Goal: Task Accomplishment & Management: Complete application form

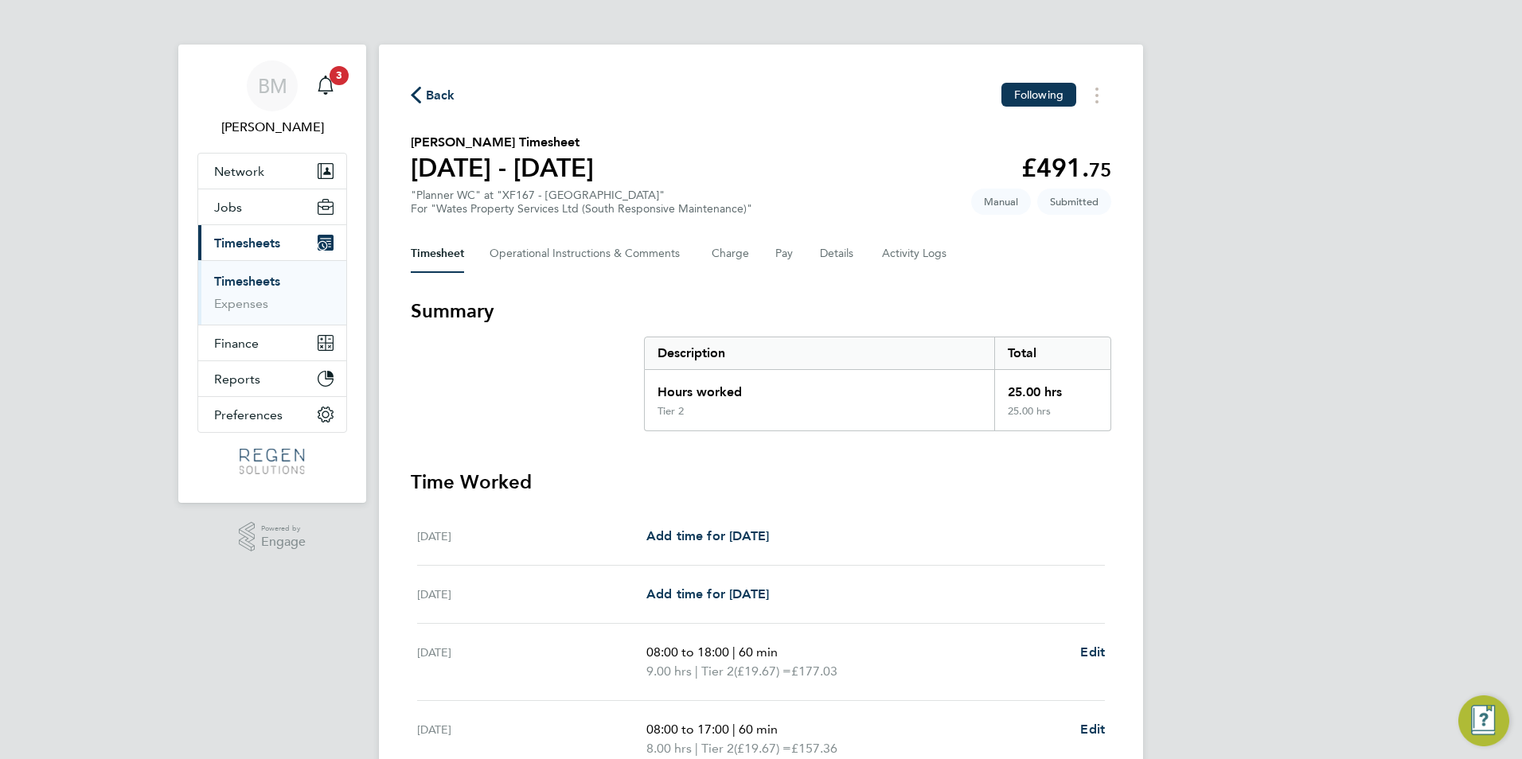
scroll to position [80, 0]
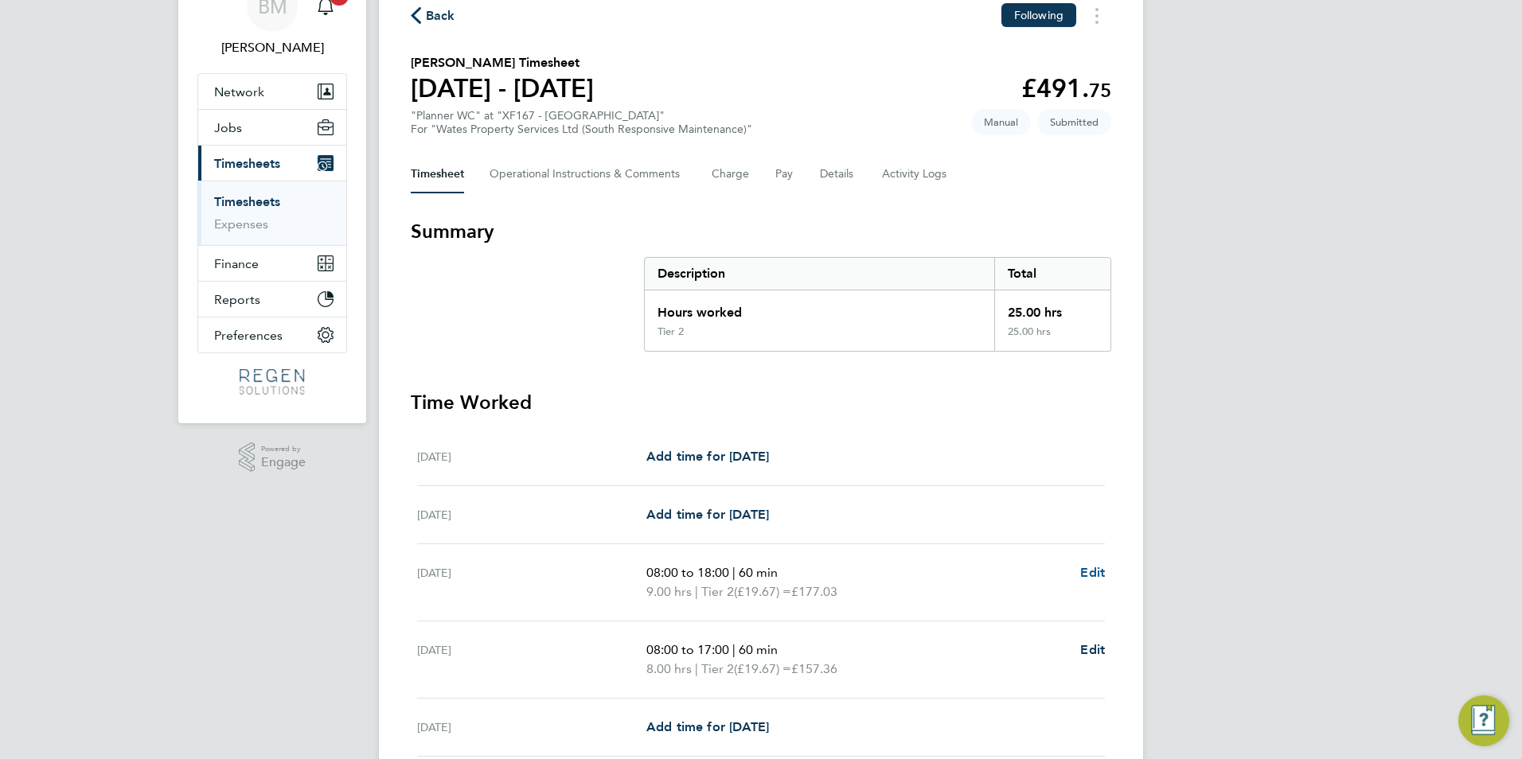
click at [1096, 574] on span "Edit" at bounding box center [1092, 572] width 25 height 15
select select "60"
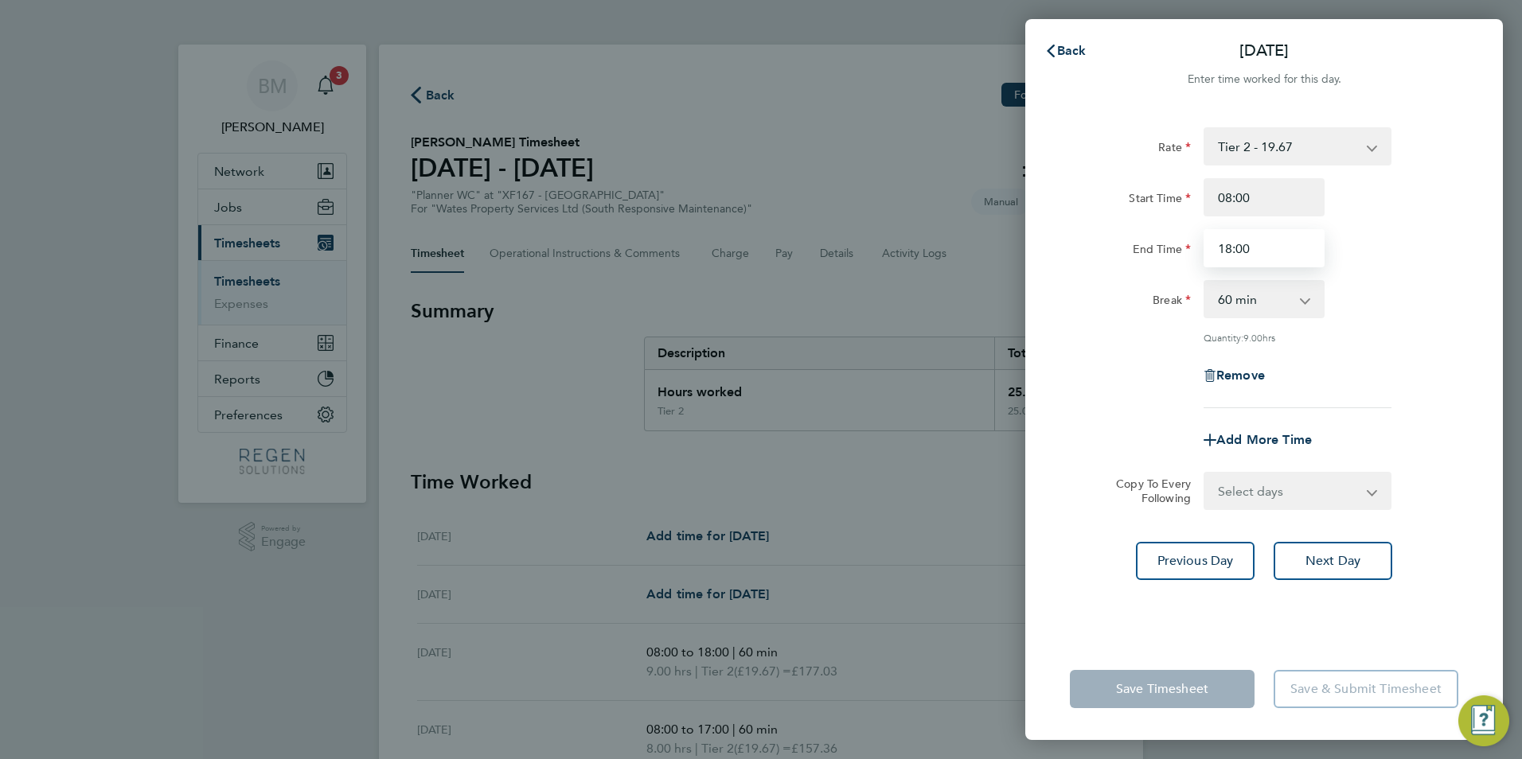
click at [1275, 236] on input "18:00" at bounding box center [1264, 248] width 121 height 38
drag, startPoint x: 1268, startPoint y: 244, endPoint x: 1184, endPoint y: 250, distance: 83.8
click at [1184, 250] on div "End Time 18:00" at bounding box center [1263, 248] width 401 height 38
type input "17:00"
click at [1260, 497] on select "Select days Day [DATE] [DATE] [DATE] [DATE]" at bounding box center [1288, 491] width 167 height 35
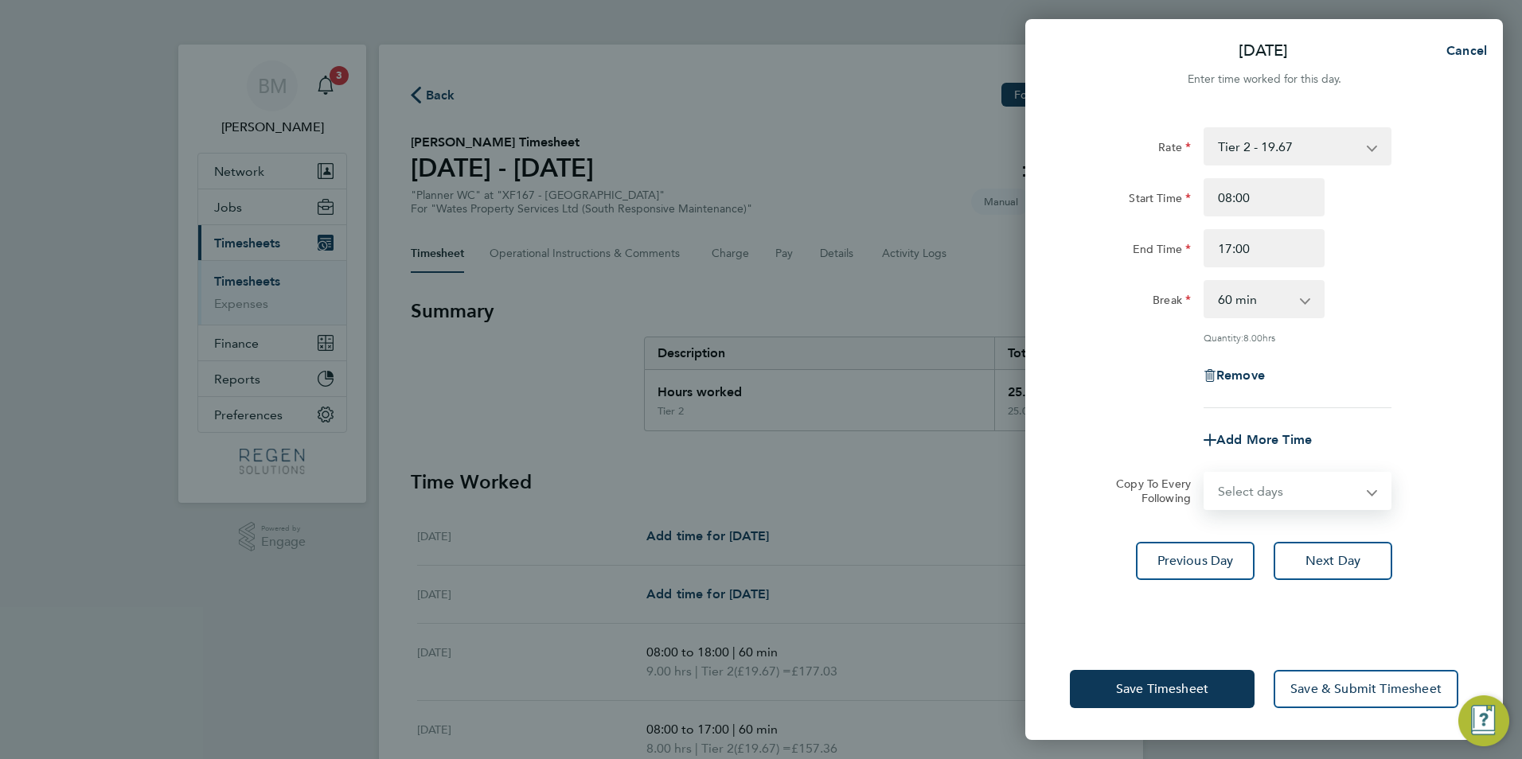
select select "TUE"
click at [1205, 474] on select "Select days Day [DATE] [DATE] [DATE] [DATE]" at bounding box center [1288, 491] width 167 height 35
select select "[DATE]"
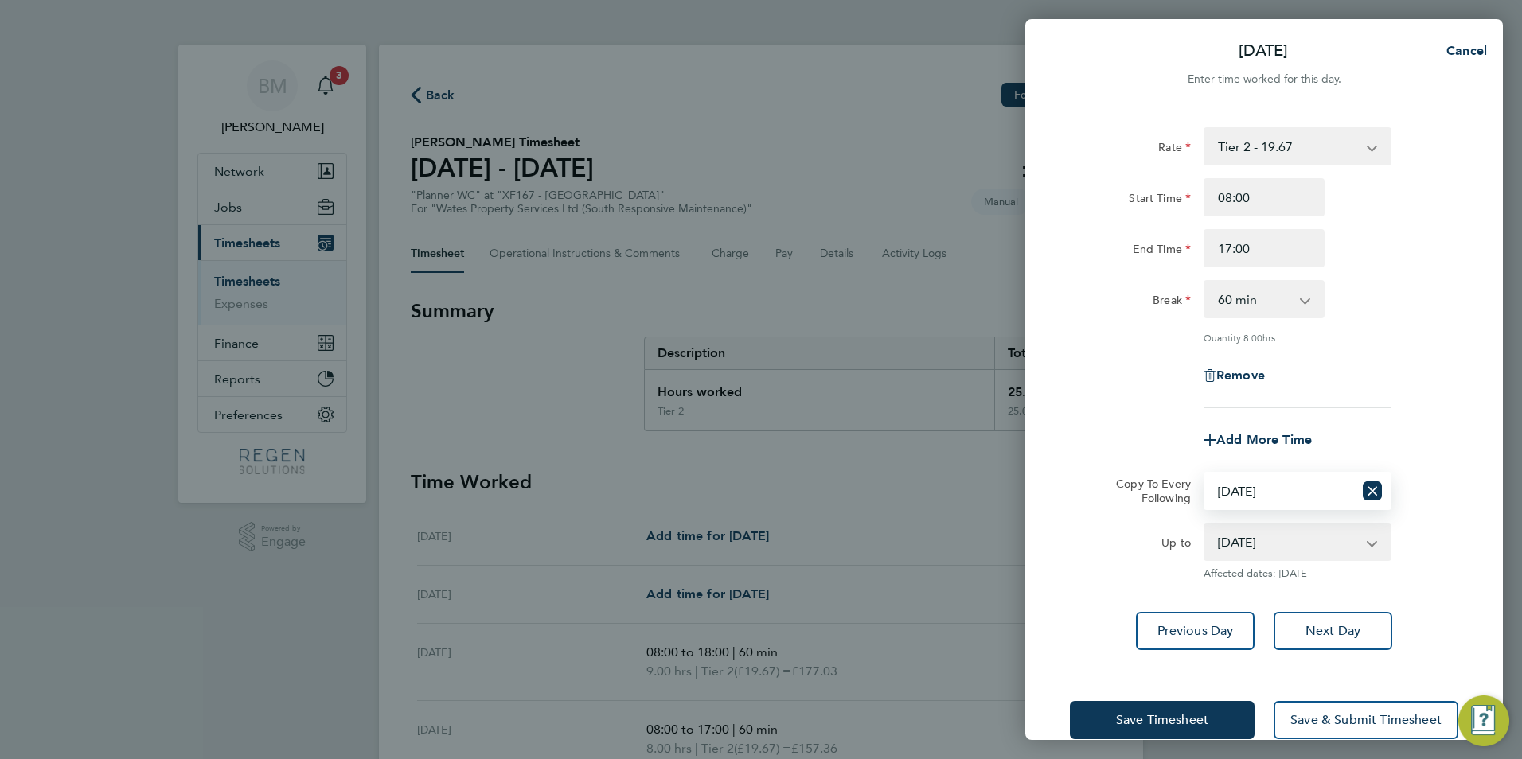
click at [1227, 480] on select "Select days Day [DATE] [DATE] [DATE] [DATE]" at bounding box center [1279, 491] width 148 height 35
select select "DAY"
click at [1205, 474] on select "Select days Day [DATE] [DATE] [DATE] [DATE]" at bounding box center [1279, 491] width 148 height 35
click at [1341, 728] on button "Save & Submit Timesheet" at bounding box center [1366, 720] width 185 height 38
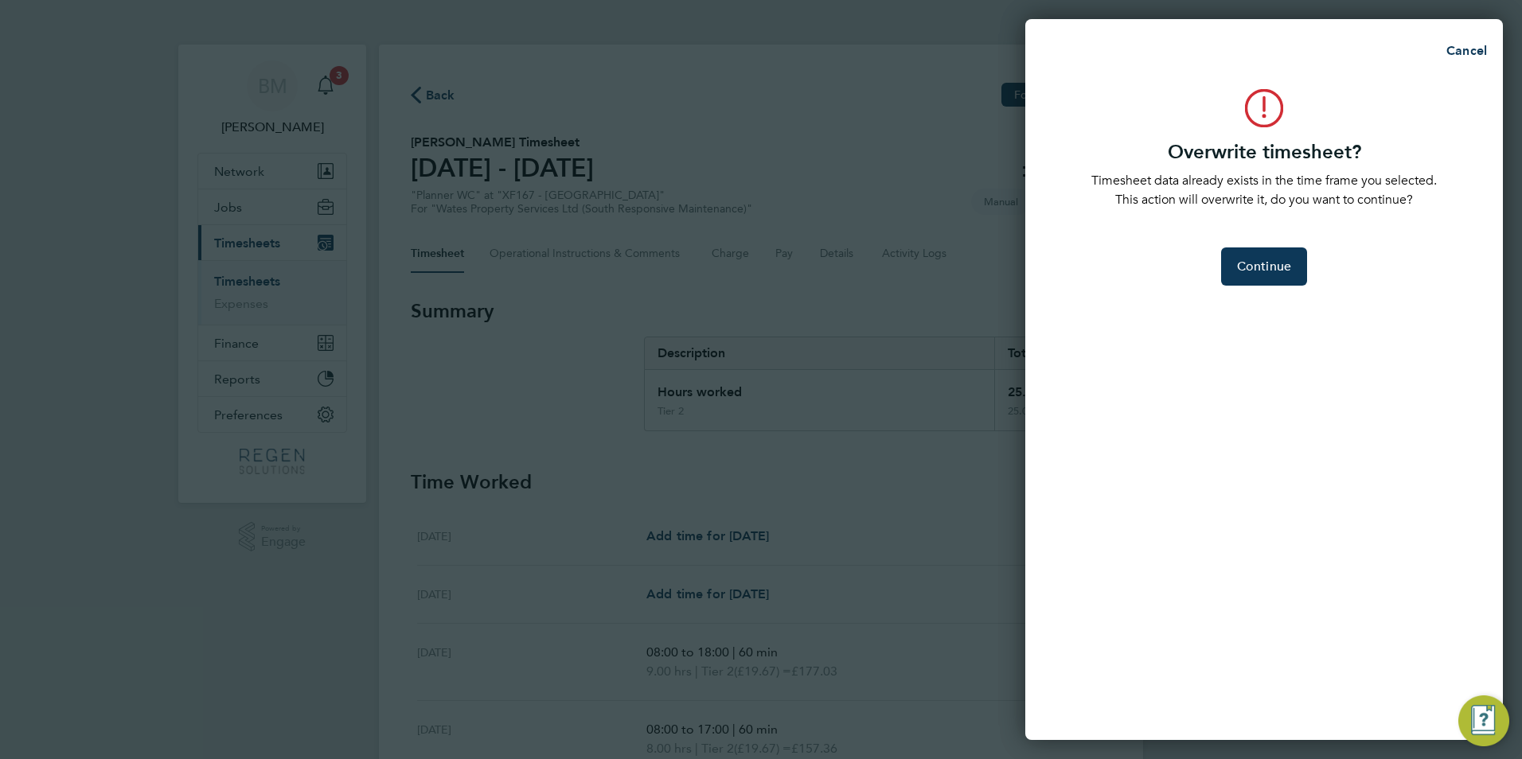
click at [1262, 299] on div "Overwrite timesheet? Timesheet data already exists in the time frame you select…" at bounding box center [1264, 405] width 478 height 670
click at [1258, 274] on span "Continue" at bounding box center [1264, 267] width 54 height 16
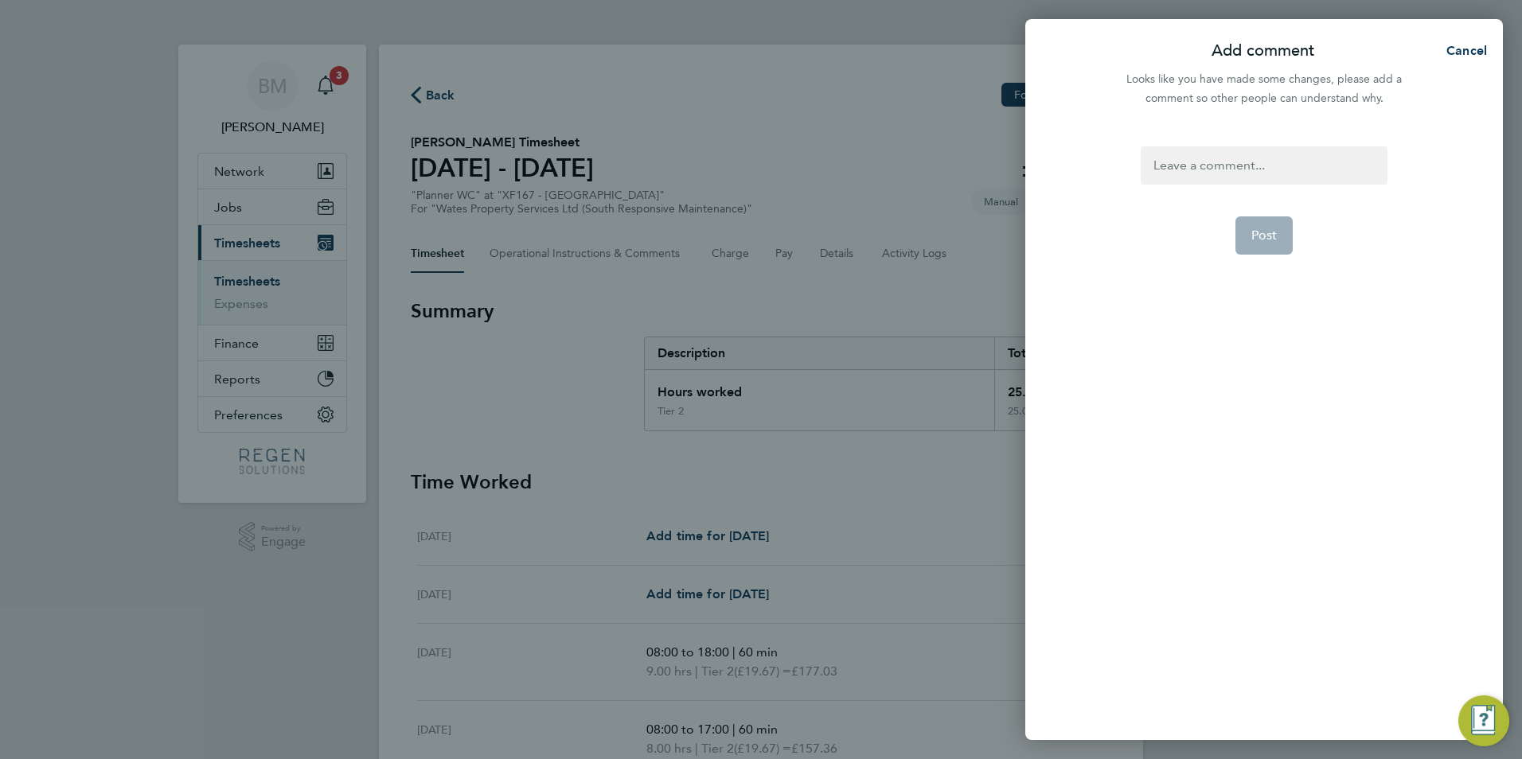
click at [1193, 158] on div at bounding box center [1264, 165] width 246 height 38
click at [1285, 236] on button "Post" at bounding box center [1264, 236] width 58 height 38
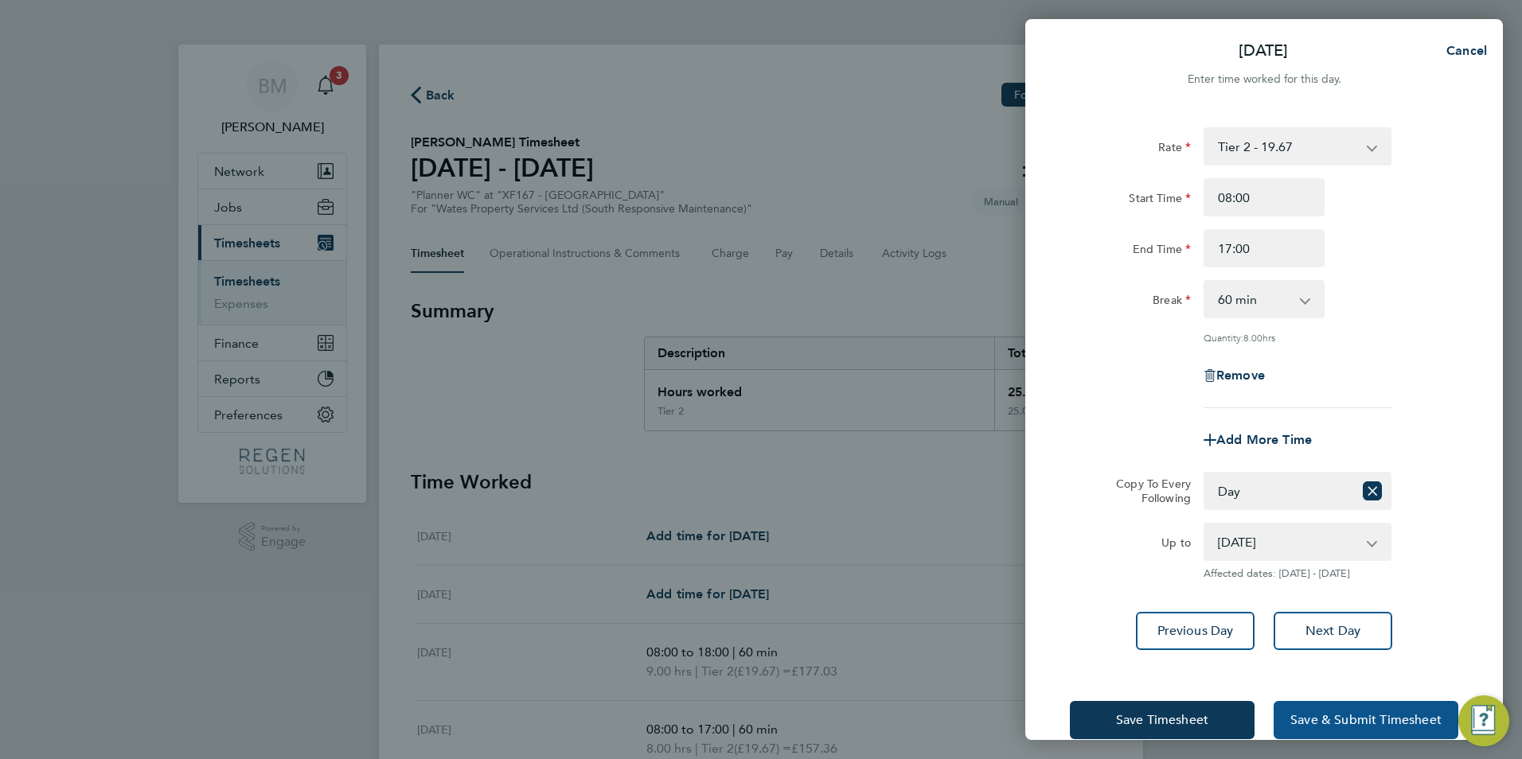
click at [1388, 708] on button "Save & Submit Timesheet" at bounding box center [1366, 720] width 185 height 38
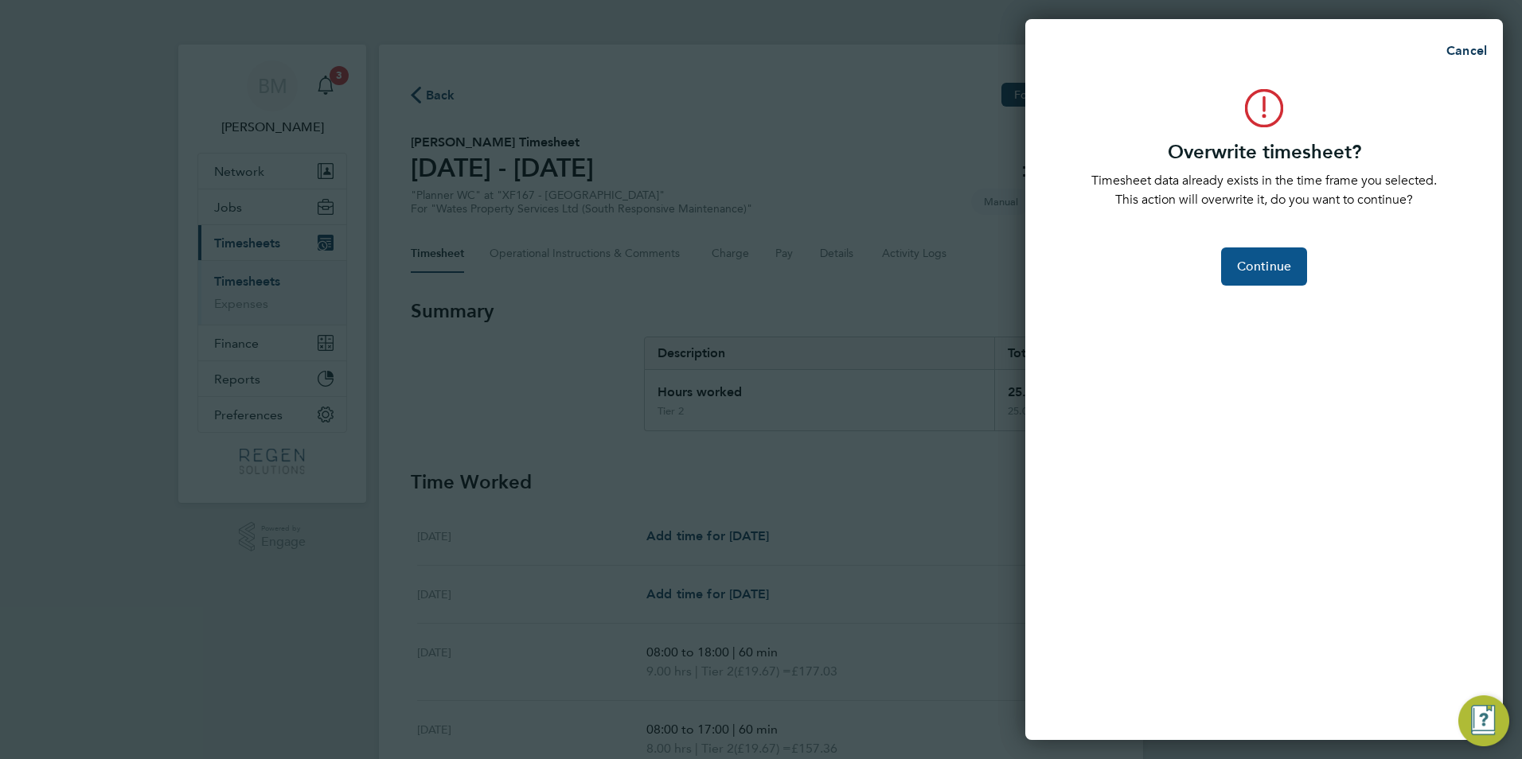
click at [1255, 279] on button "Continue" at bounding box center [1264, 267] width 86 height 38
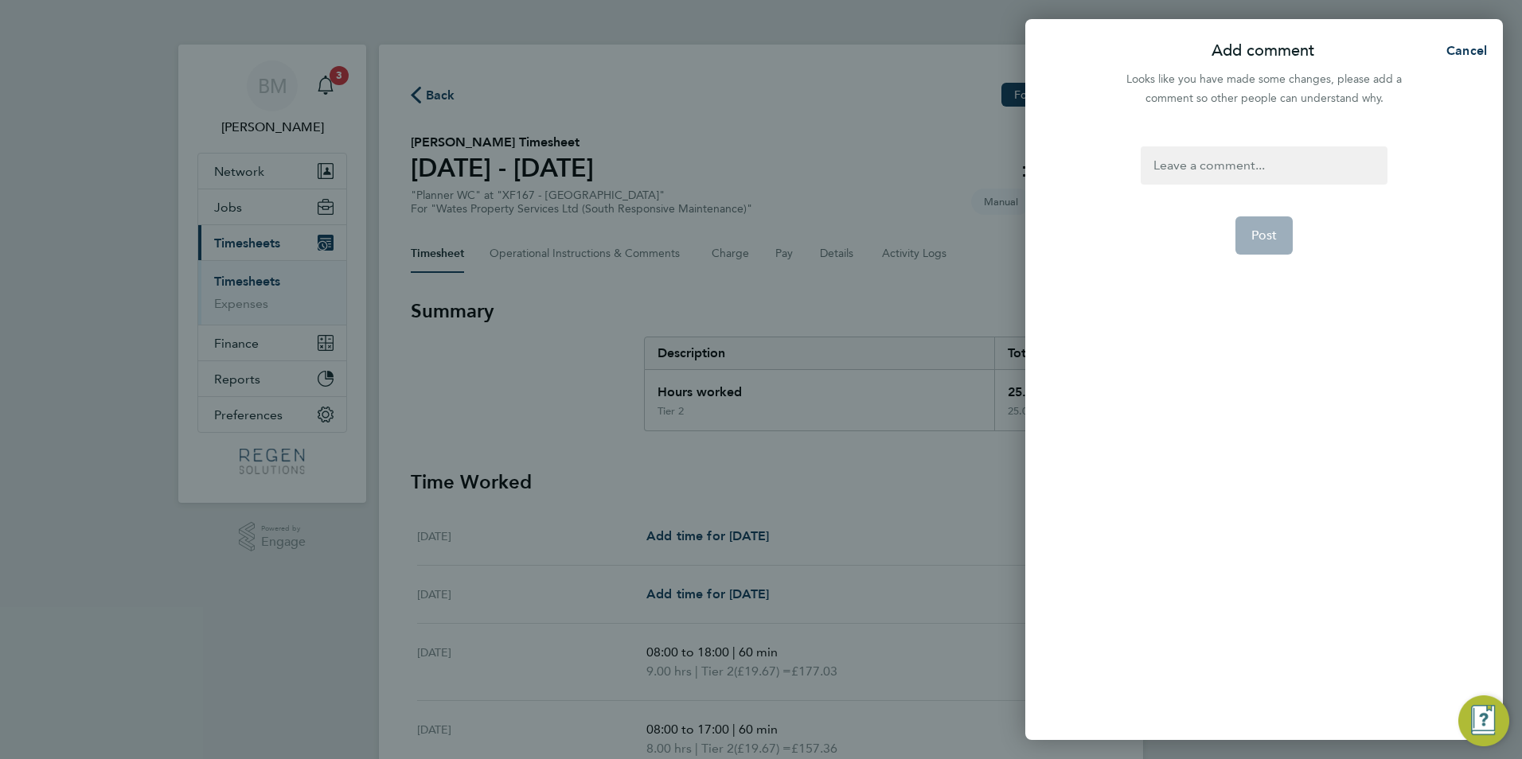
click at [1218, 168] on div at bounding box center [1264, 165] width 246 height 38
click at [1257, 237] on span "Post" at bounding box center [1264, 236] width 26 height 16
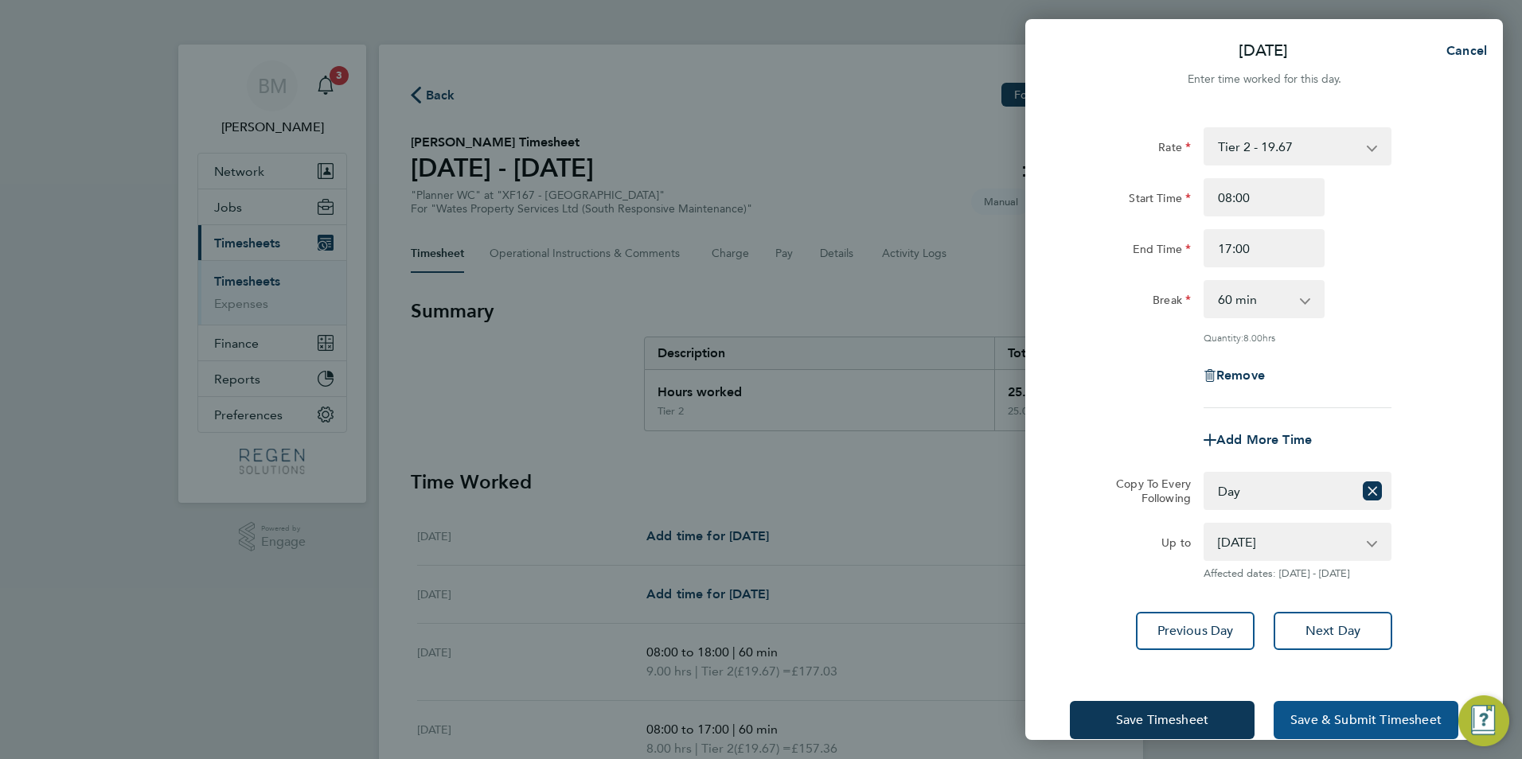
click at [1295, 703] on button "Save & Submit Timesheet" at bounding box center [1366, 720] width 185 height 38
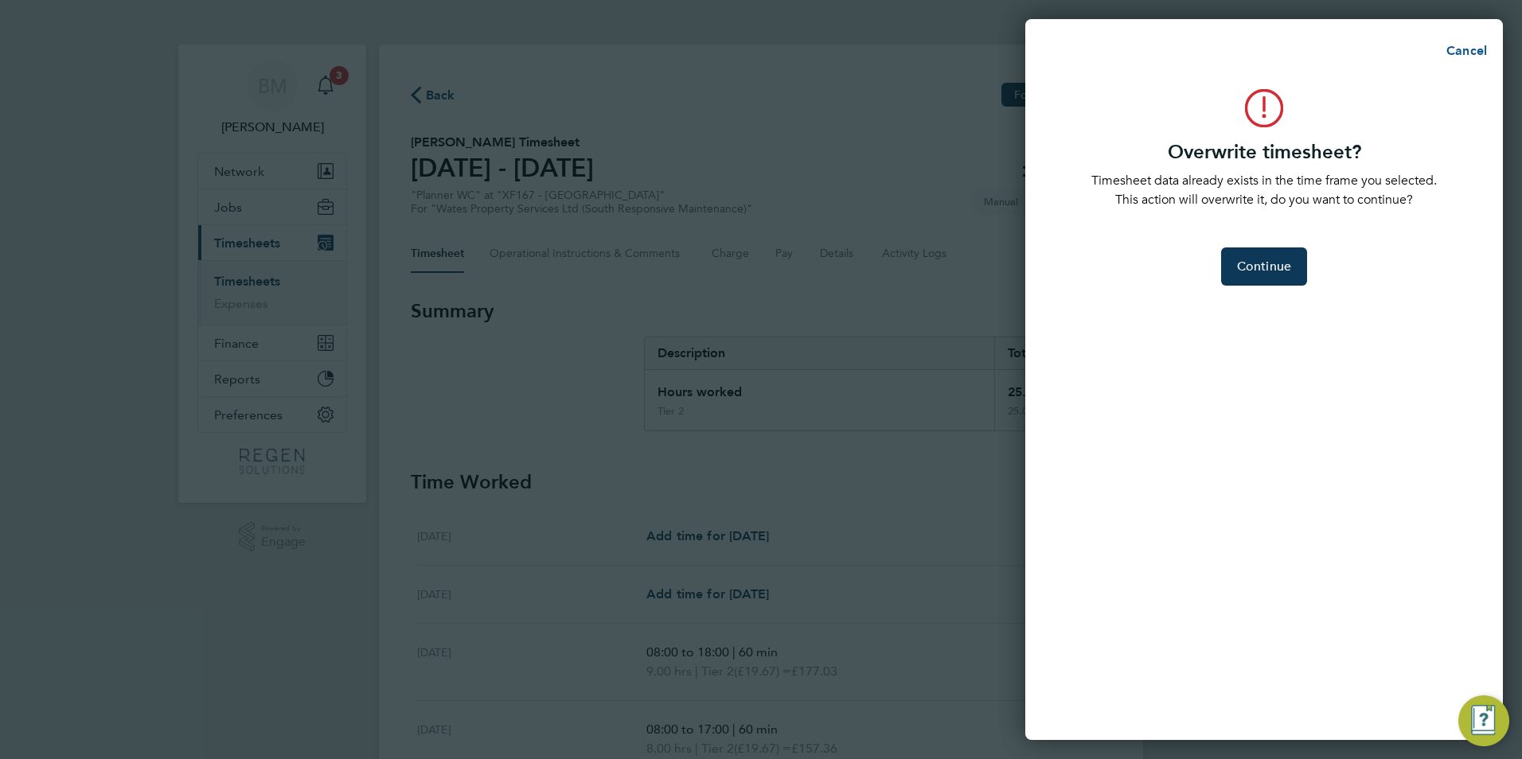
click at [1472, 43] on span "Cancel" at bounding box center [1464, 50] width 45 height 15
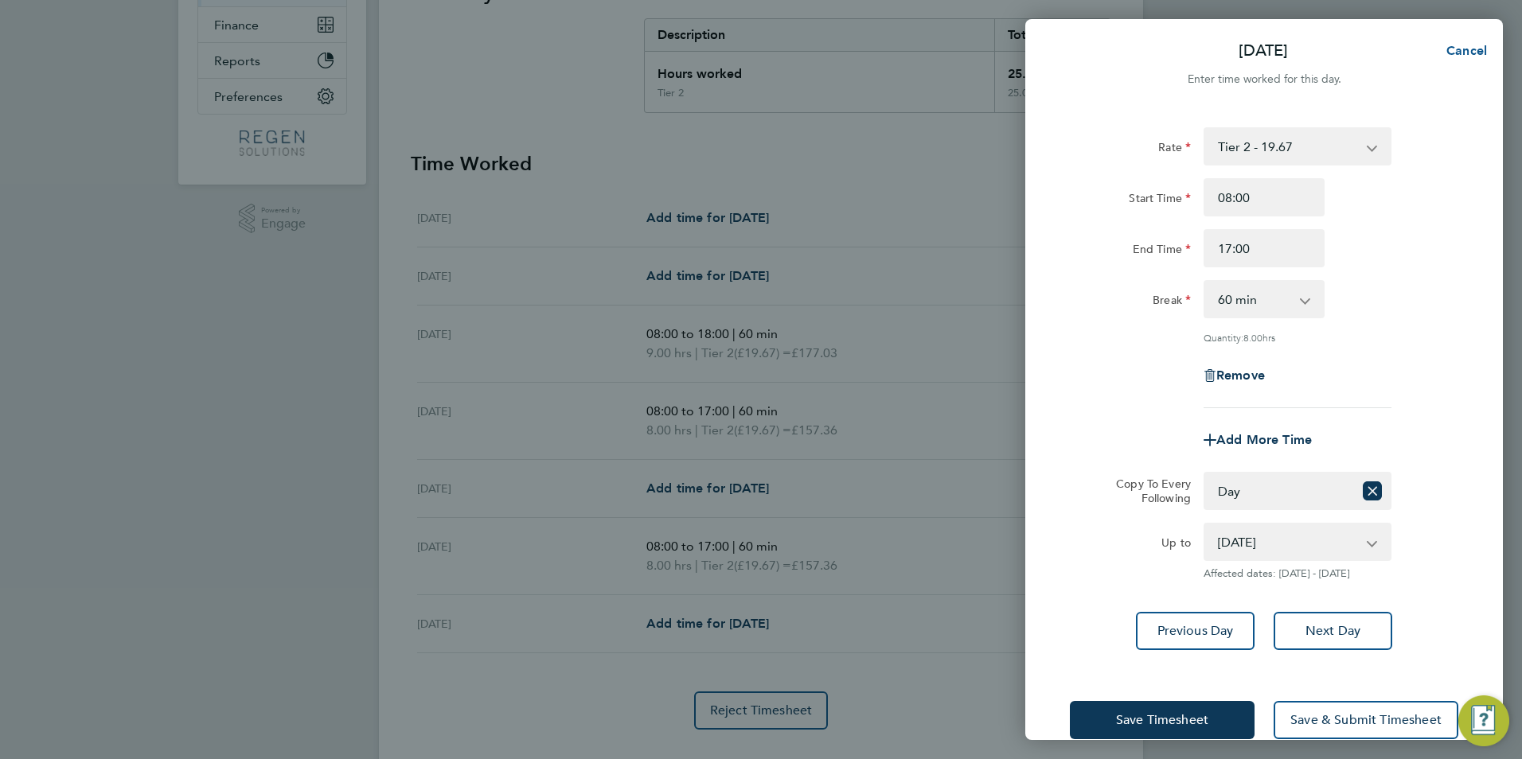
click at [1458, 39] on button "Cancel" at bounding box center [1462, 51] width 82 height 32
select select "0: null"
select select "60"
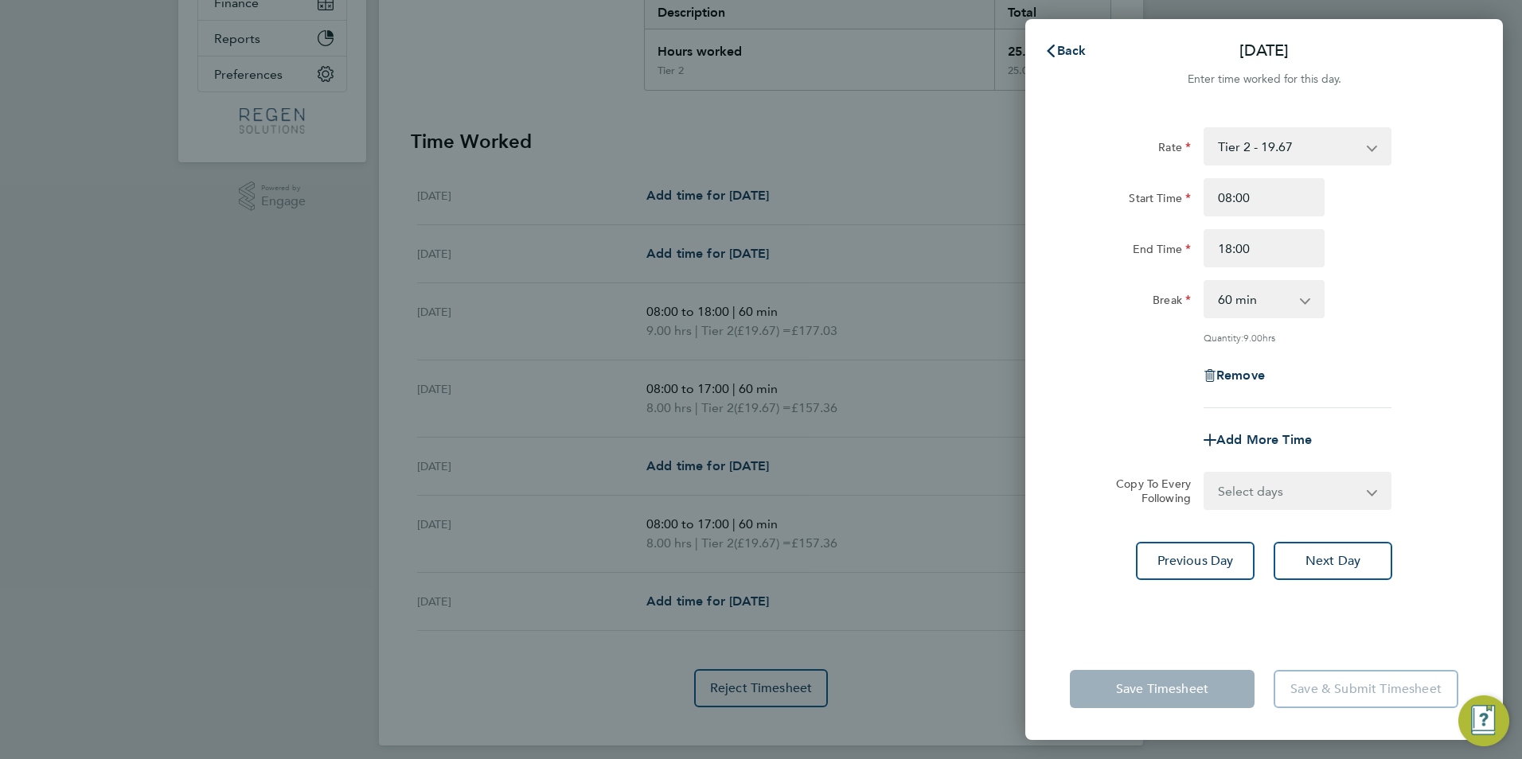
scroll to position [353, 0]
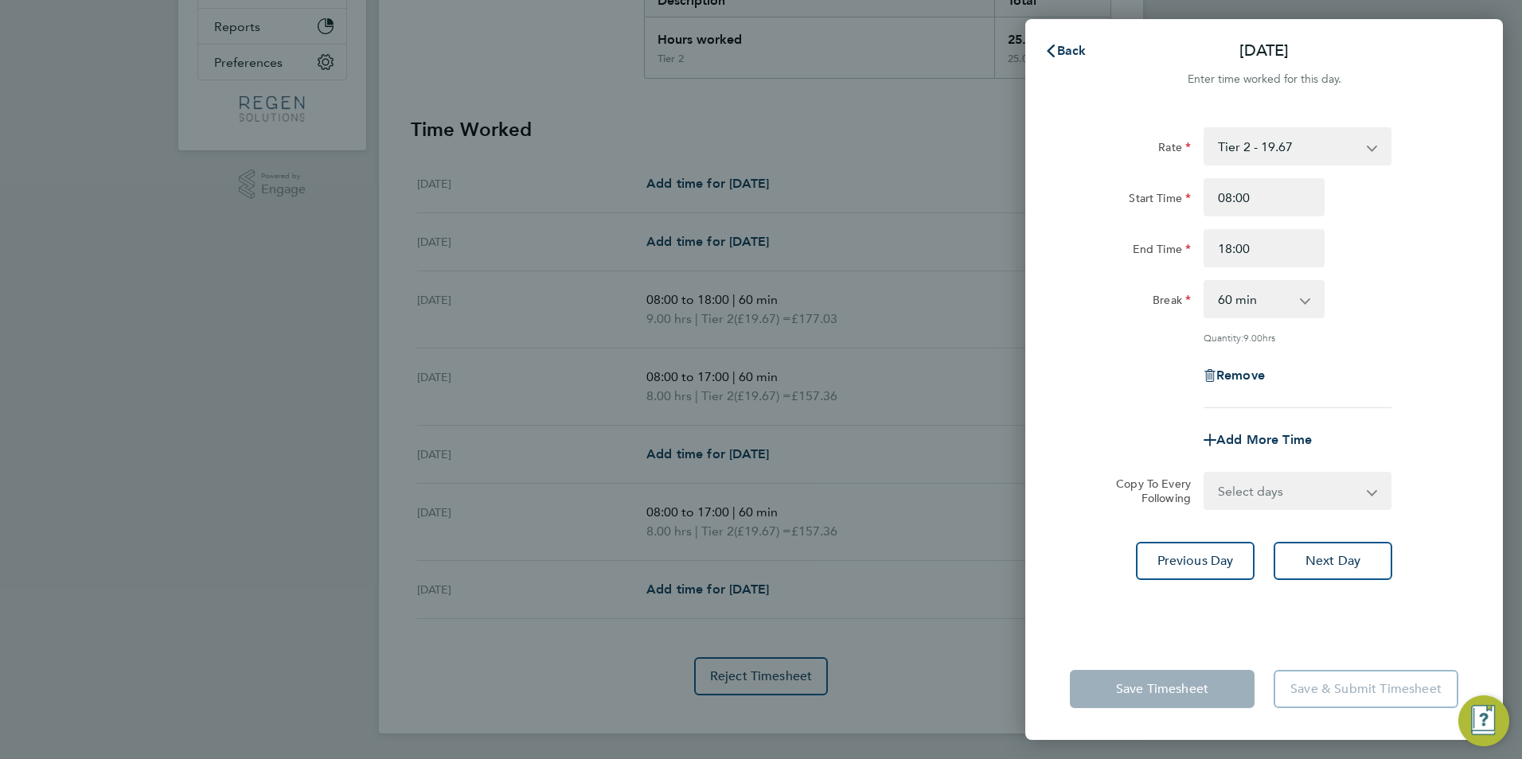
click at [1274, 486] on select "Select days Day [DATE] [DATE] [DATE] [DATE]" at bounding box center [1288, 491] width 167 height 35
select select "DAY"
click at [1205, 474] on select "Select days Day [DATE] [DATE] [DATE] [DATE]" at bounding box center [1288, 491] width 167 height 35
select select "[DATE]"
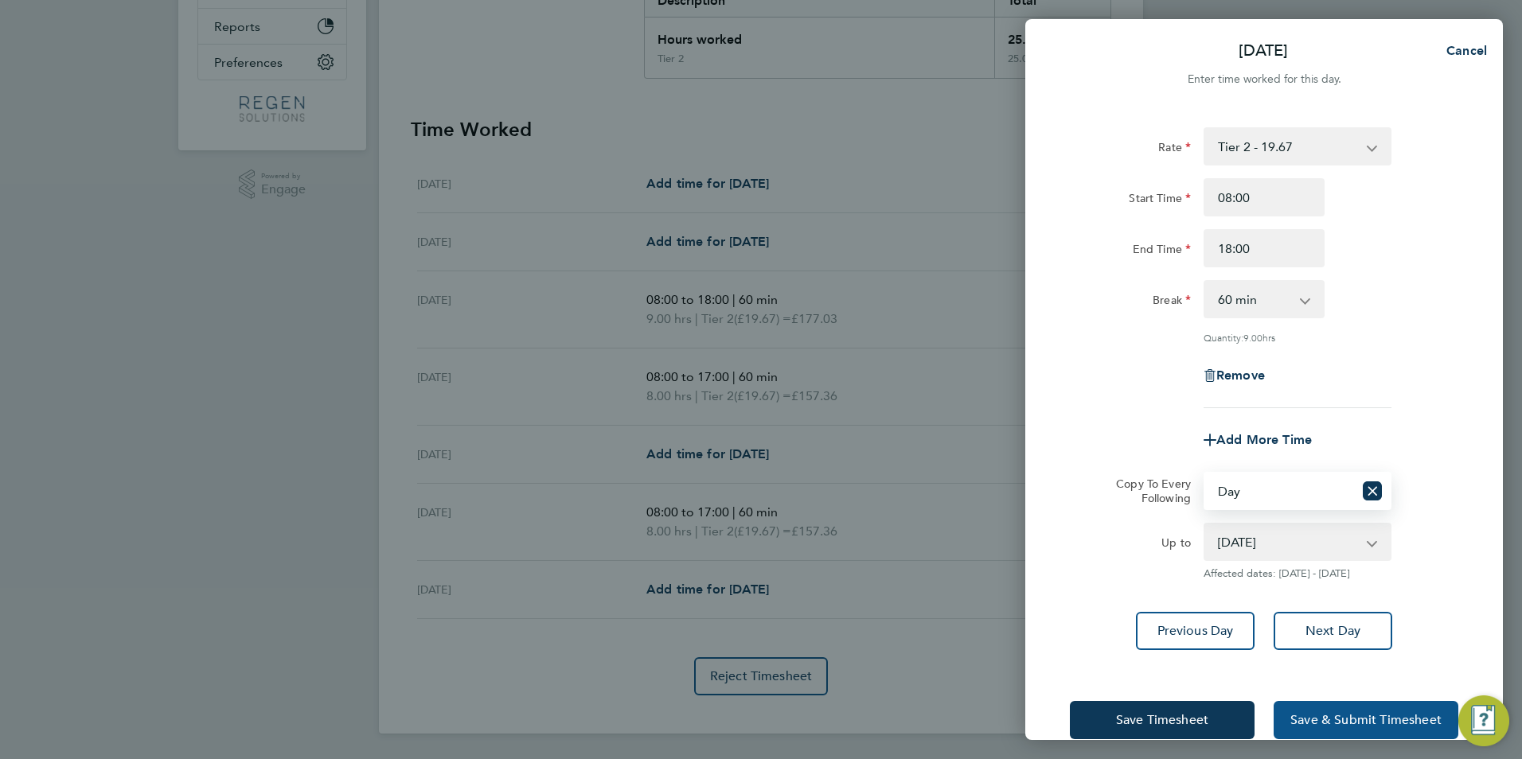
click at [1367, 720] on span "Save & Submit Timesheet" at bounding box center [1365, 720] width 151 height 16
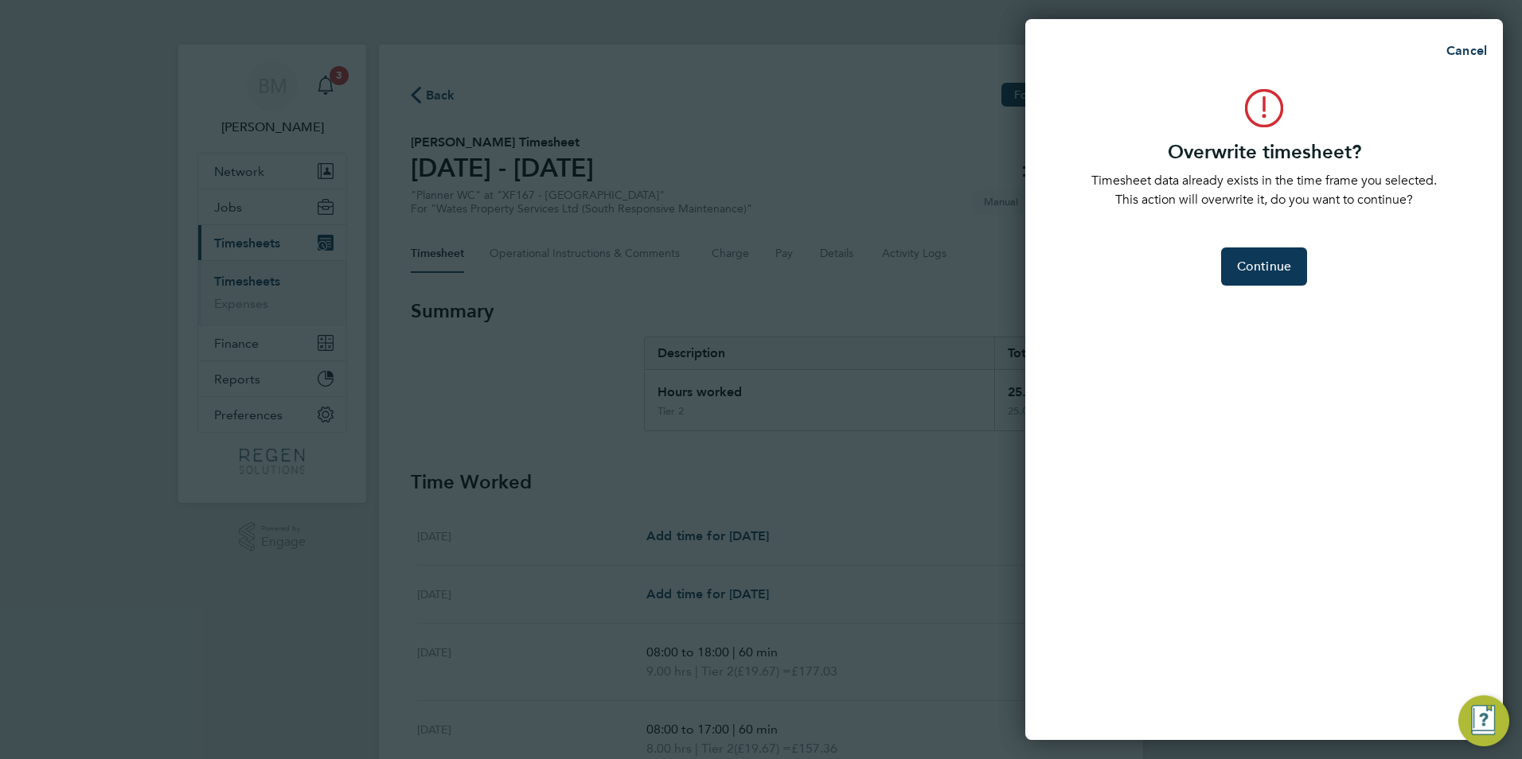
scroll to position [0, 0]
click at [1280, 275] on button "Continue" at bounding box center [1264, 267] width 86 height 38
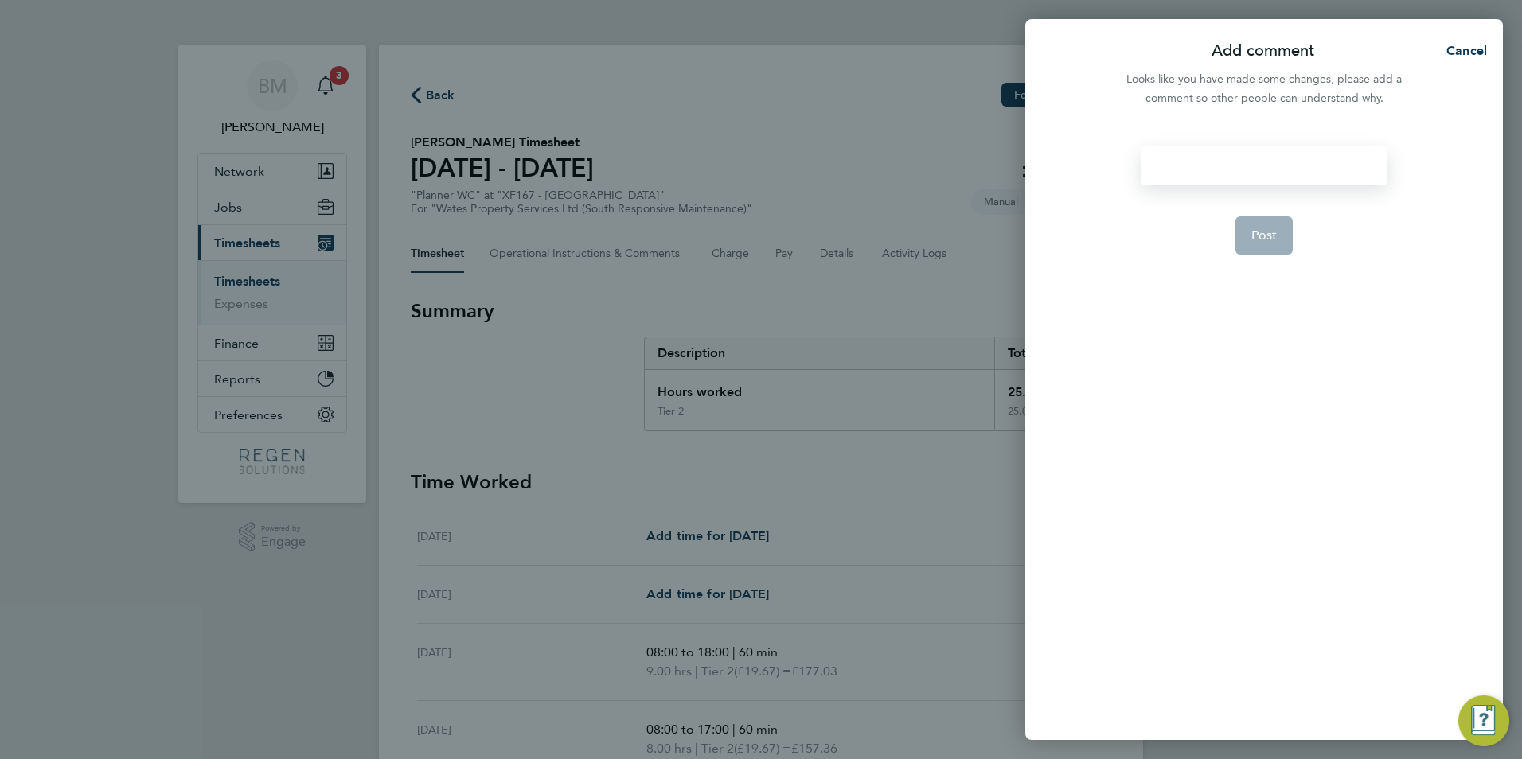
click at [1200, 174] on div at bounding box center [1264, 165] width 246 height 38
click at [1217, 166] on div at bounding box center [1264, 165] width 246 height 38
click at [1254, 235] on span "Post" at bounding box center [1264, 236] width 26 height 16
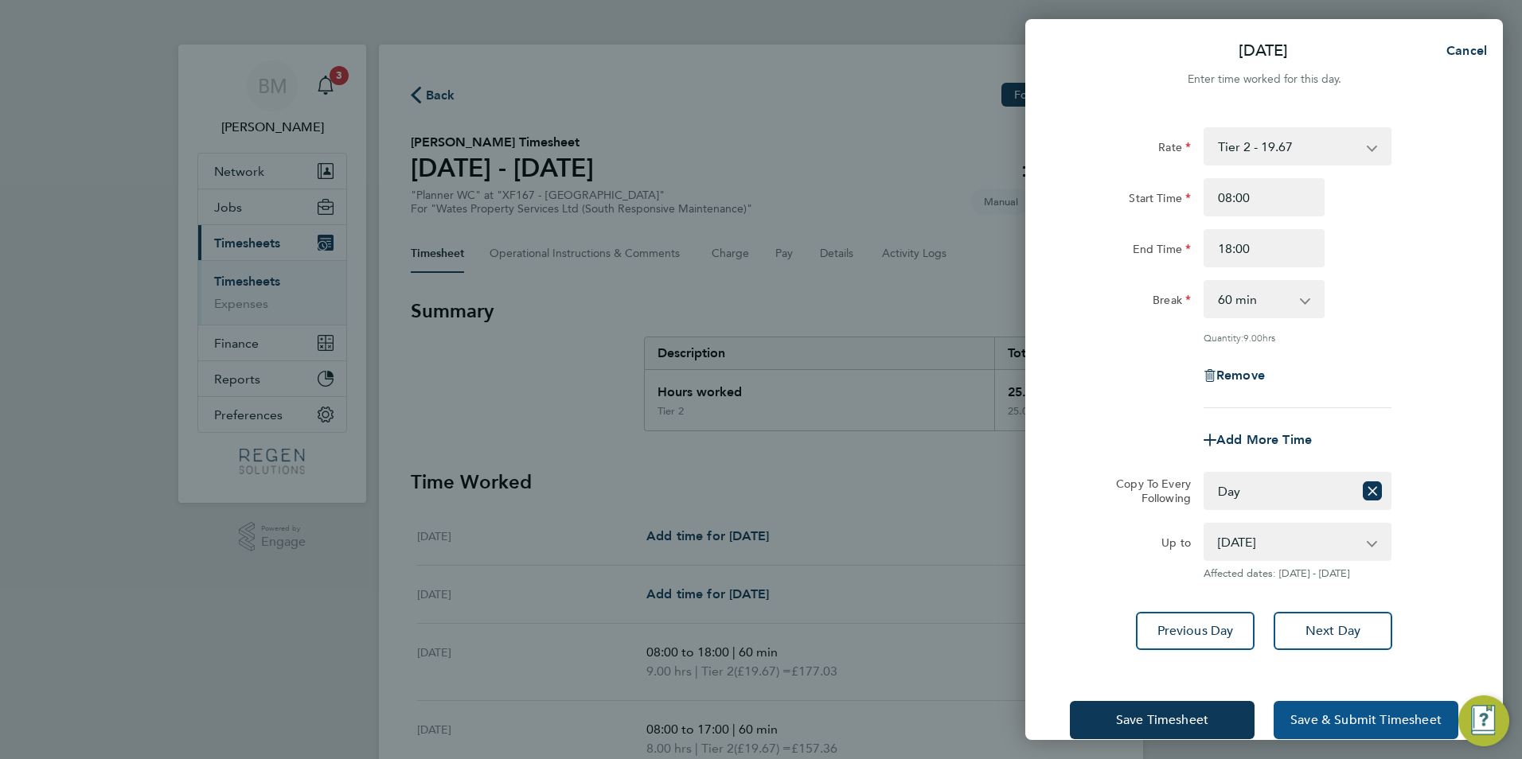
click at [1294, 720] on span "Save & Submit Timesheet" at bounding box center [1365, 720] width 151 height 16
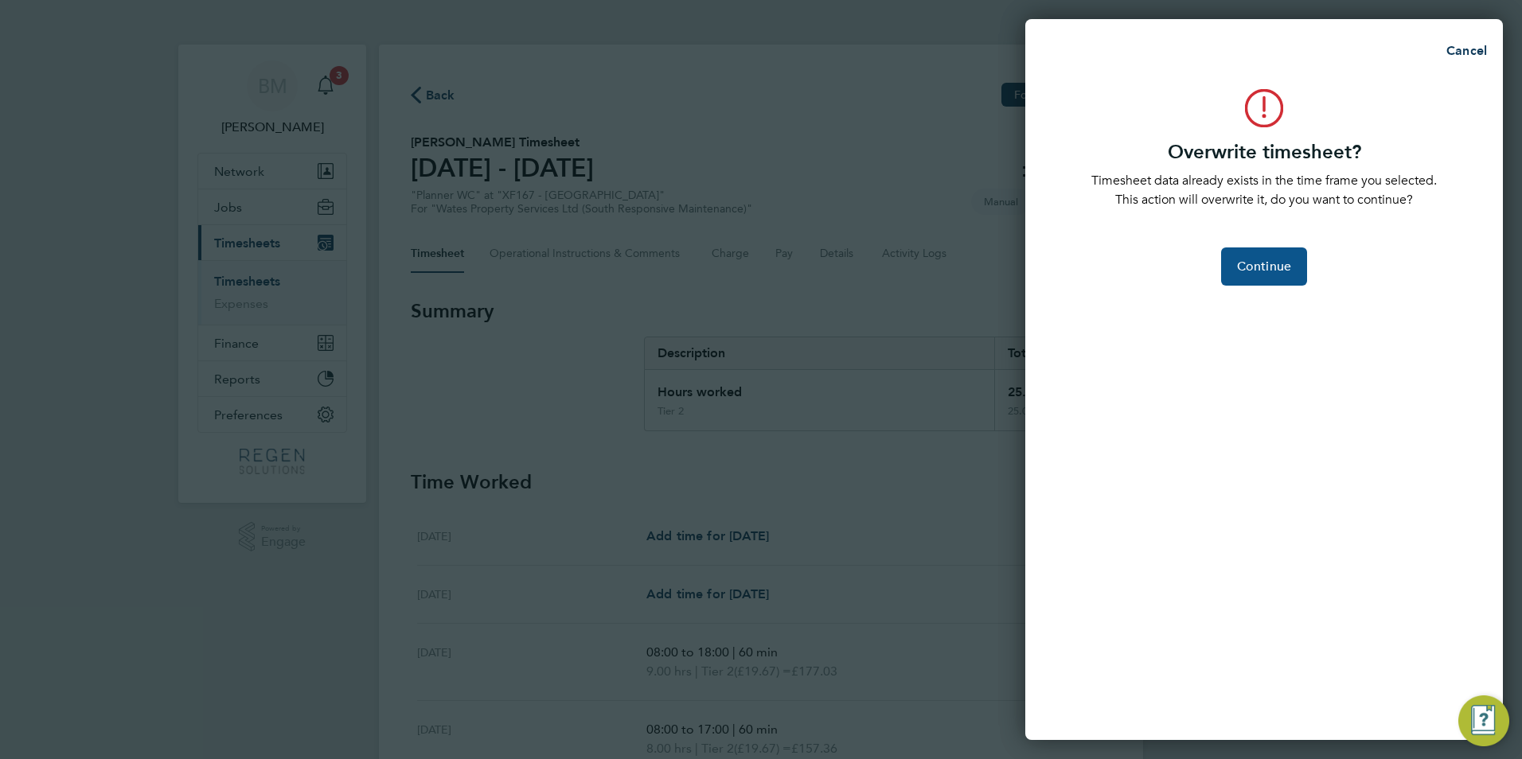
click at [1259, 263] on span "Continue" at bounding box center [1264, 267] width 54 height 16
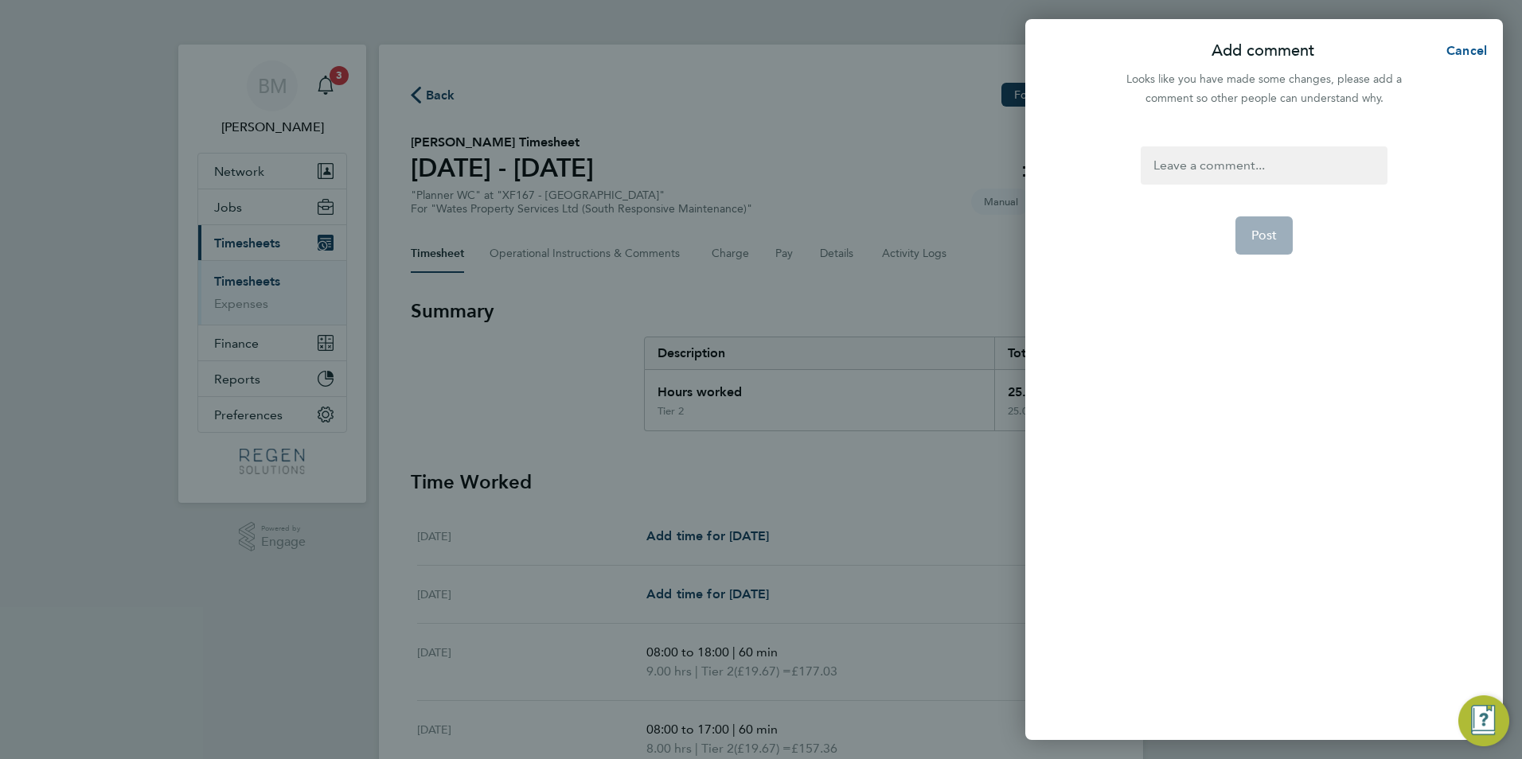
click at [1446, 41] on button "Cancel" at bounding box center [1462, 51] width 82 height 32
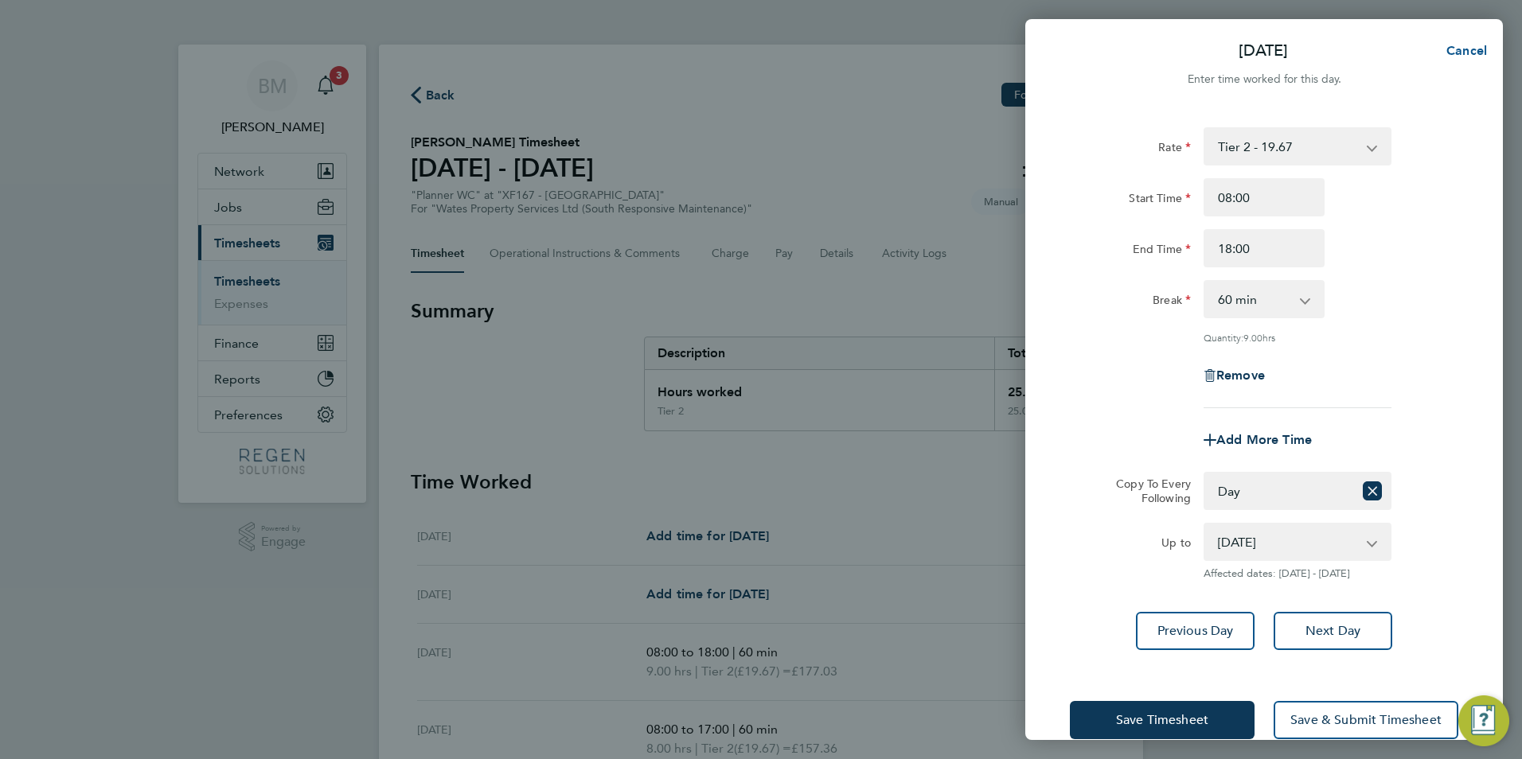
click at [1460, 53] on span "Cancel" at bounding box center [1464, 50] width 45 height 15
select select "0: null"
select select "60"
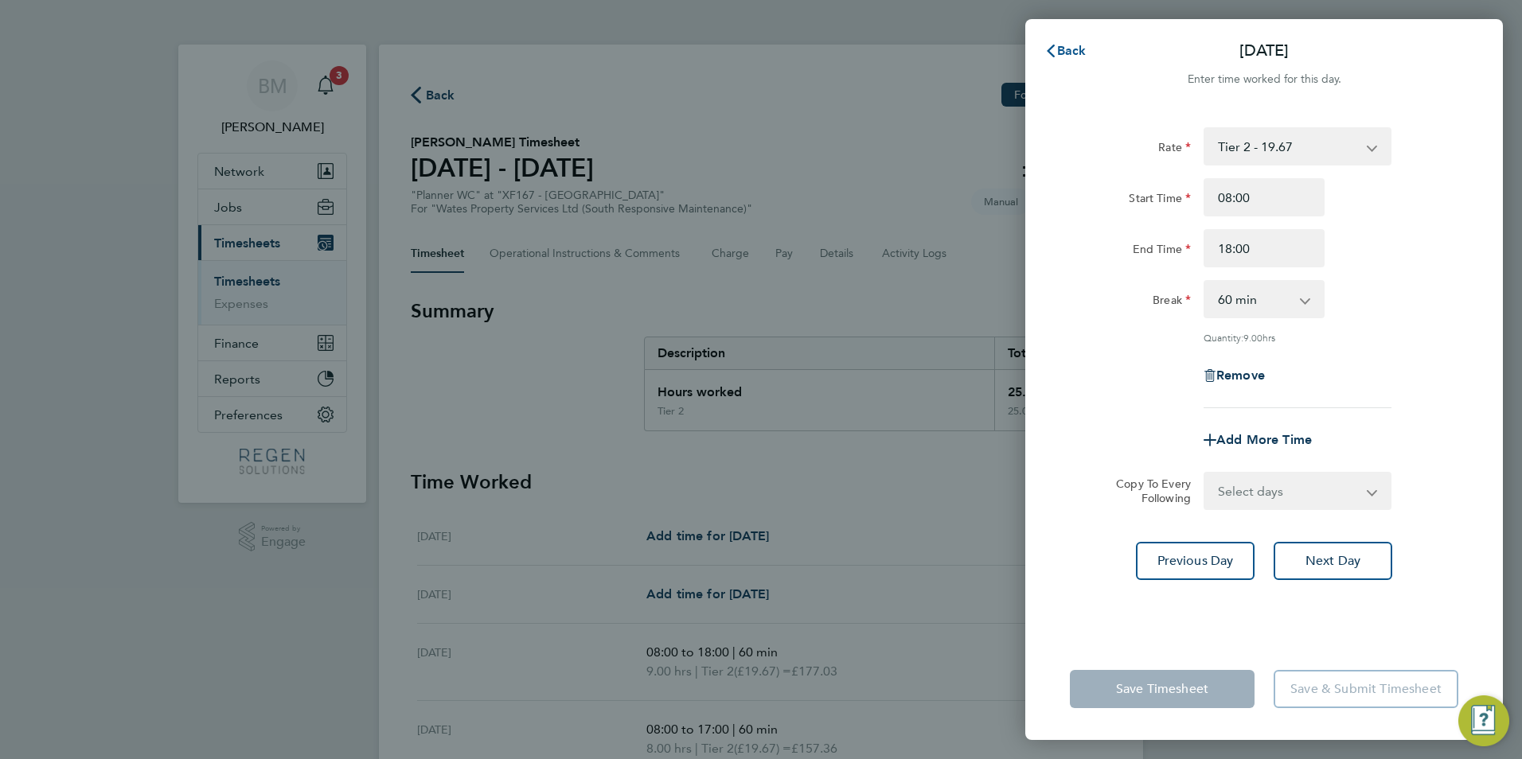
click at [1087, 57] on button "Back" at bounding box center [1065, 51] width 74 height 32
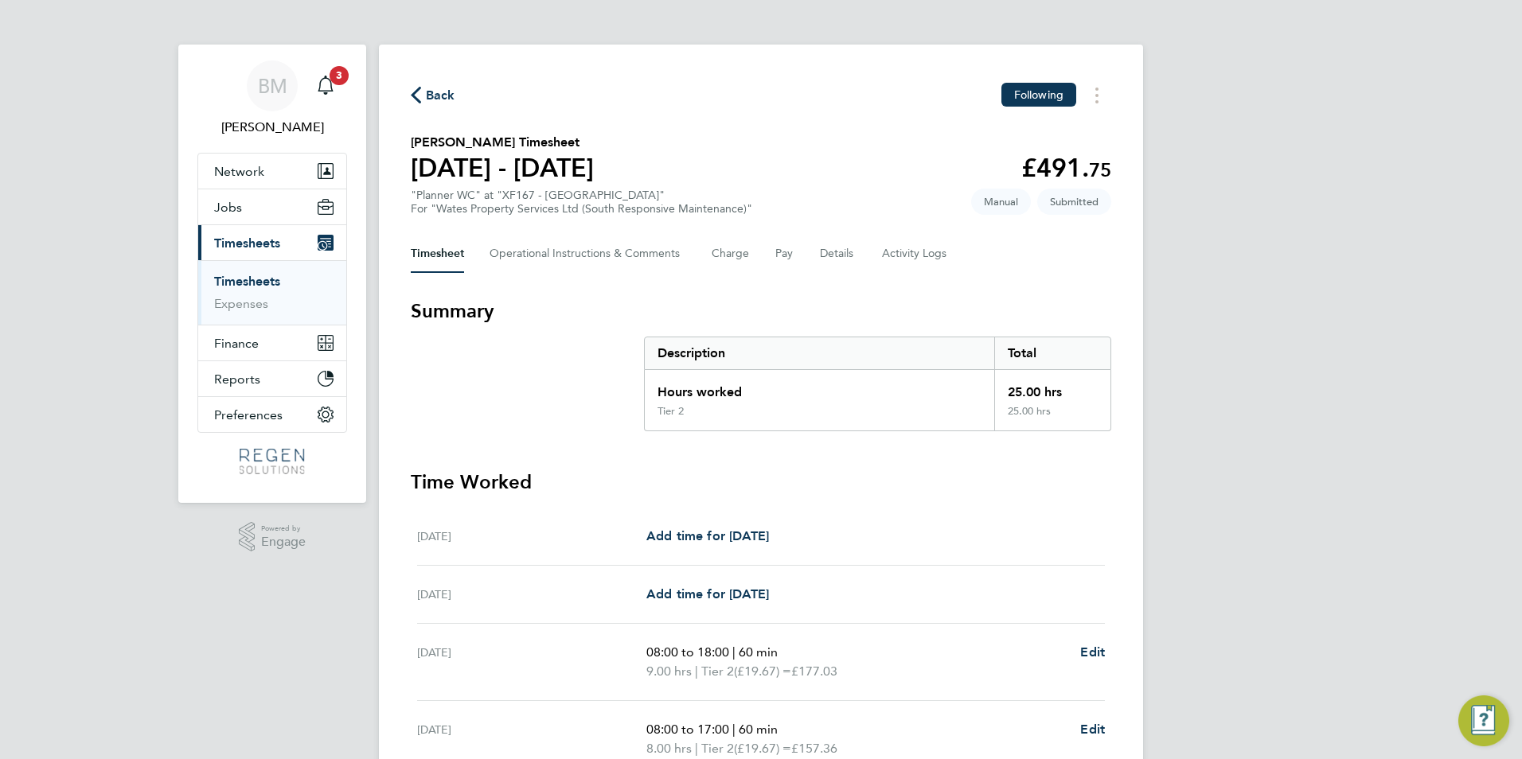
click at [252, 280] on link "Timesheets" at bounding box center [247, 281] width 66 height 15
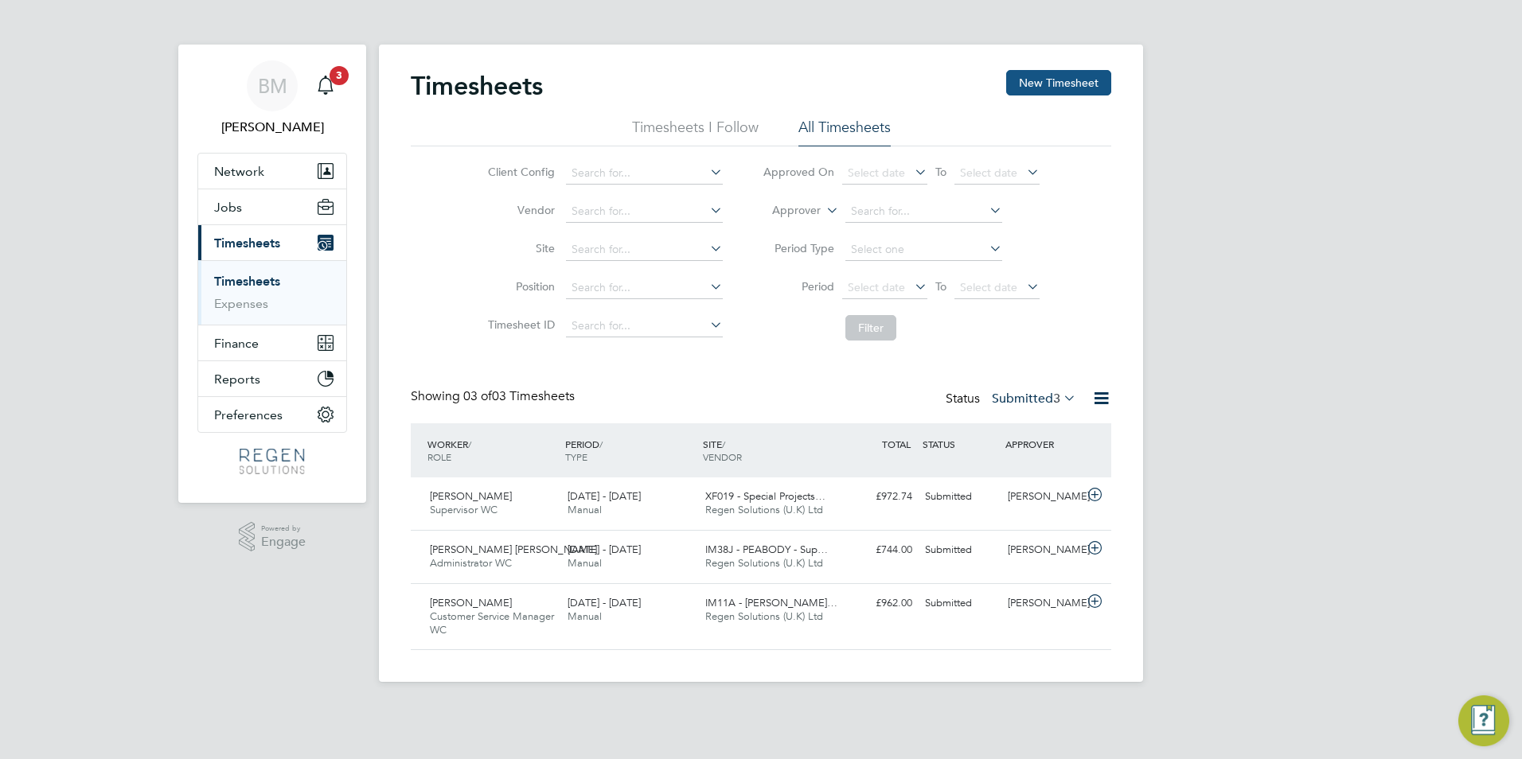
click at [1062, 82] on button "New Timesheet" at bounding box center [1058, 82] width 105 height 25
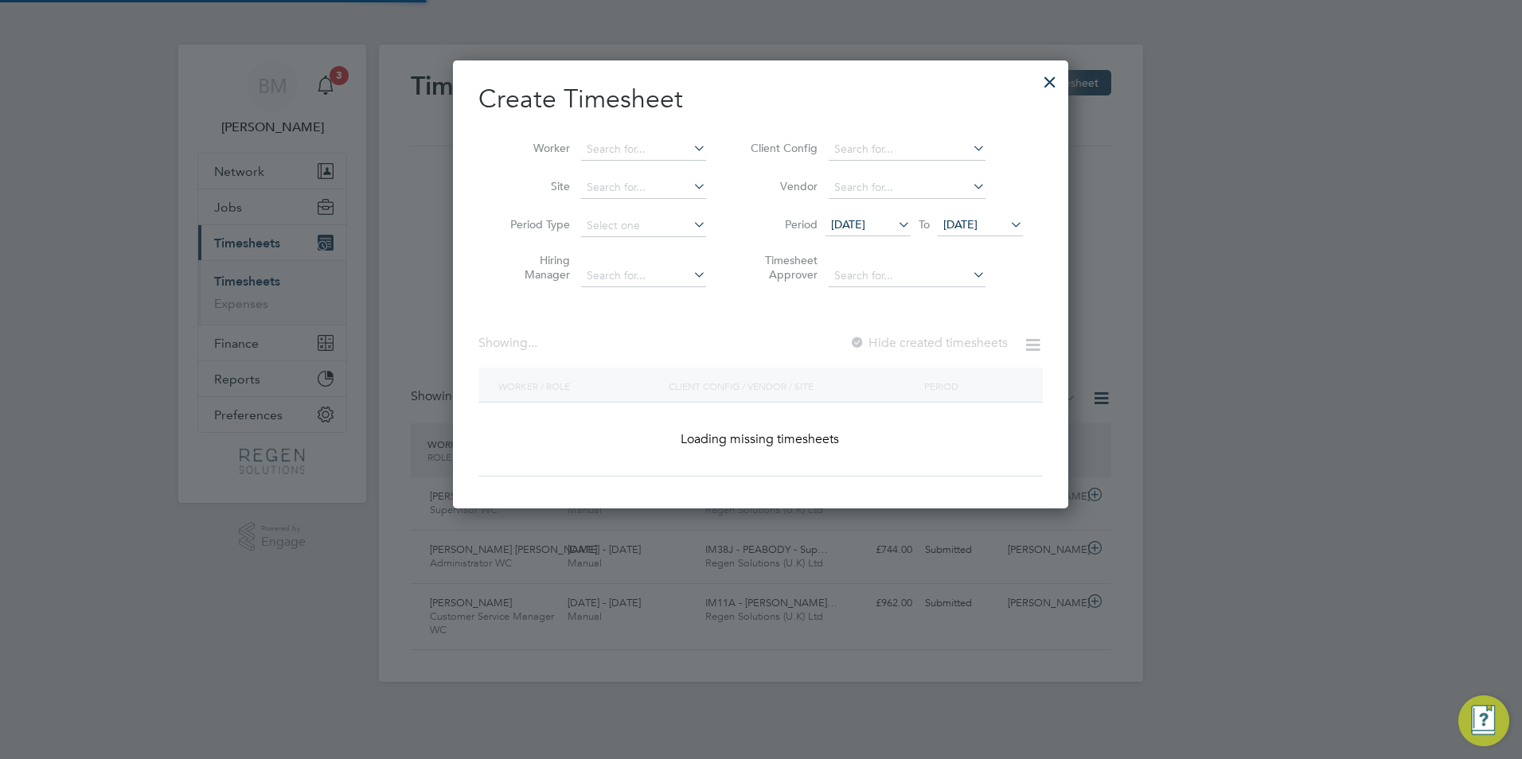
scroll to position [1773, 624]
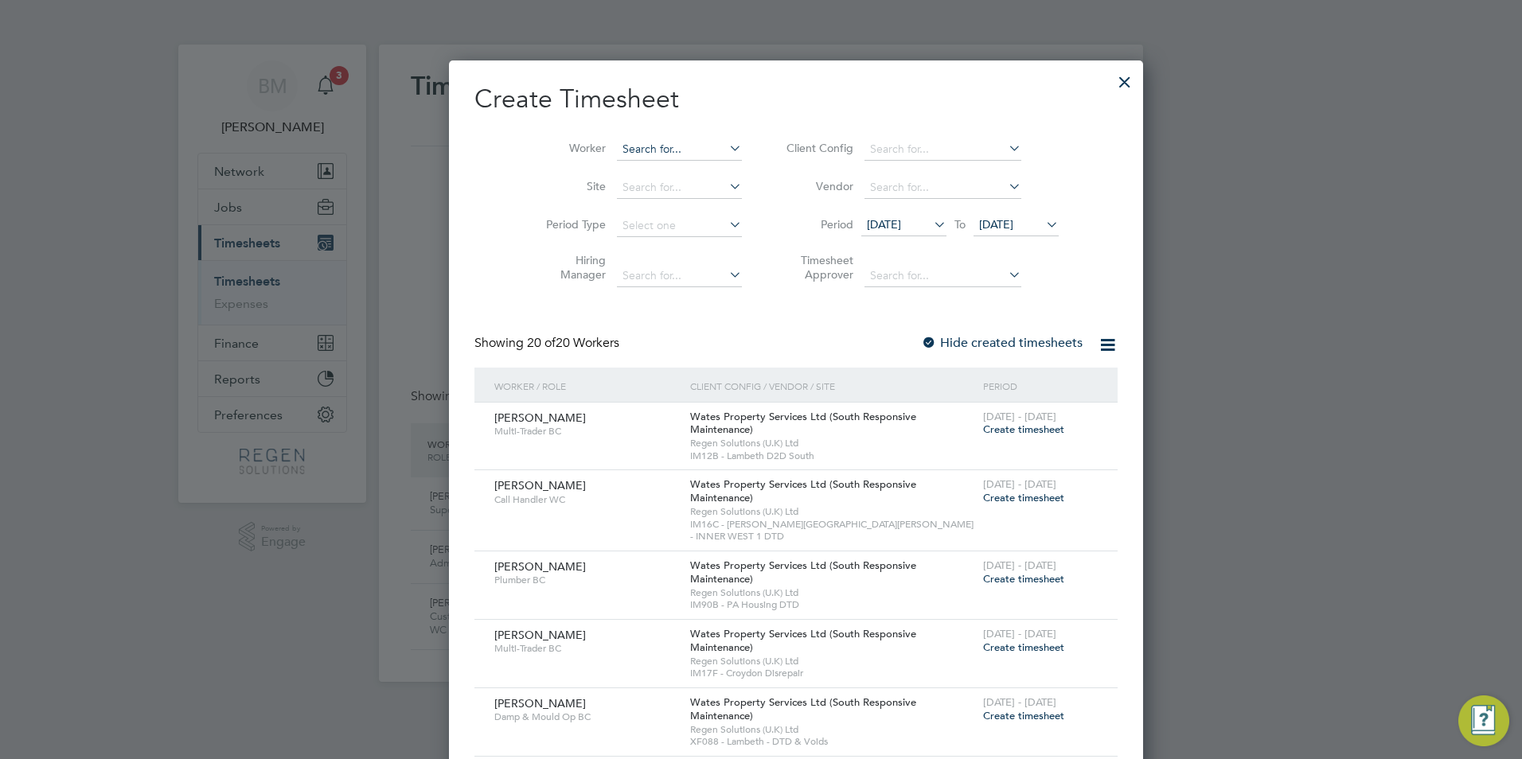
click at [657, 150] on input at bounding box center [679, 149] width 125 height 22
click at [589, 212] on b "Cam" at bounding box center [599, 214] width 24 height 14
type input "[PERSON_NAME]"
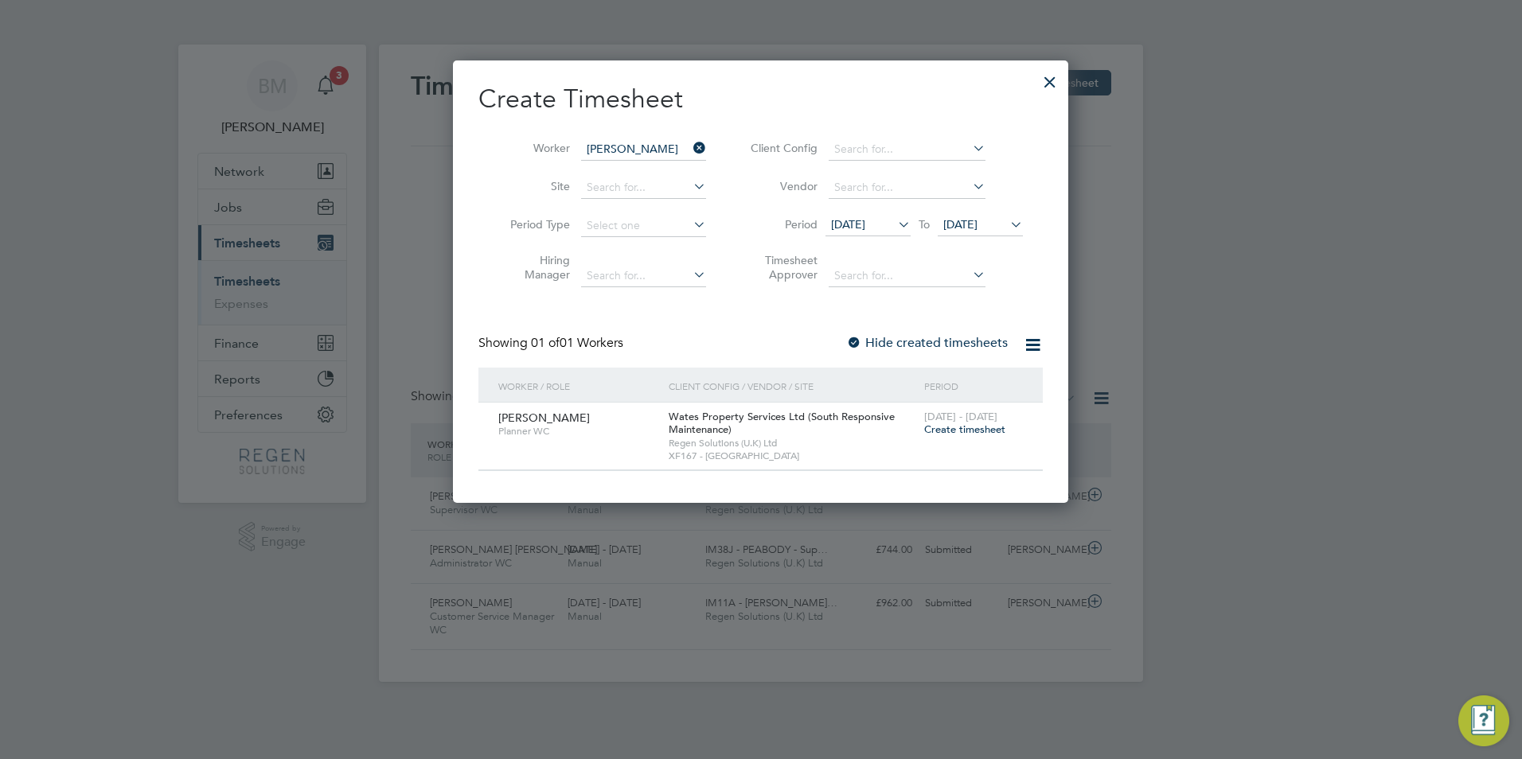
scroll to position [443, 616]
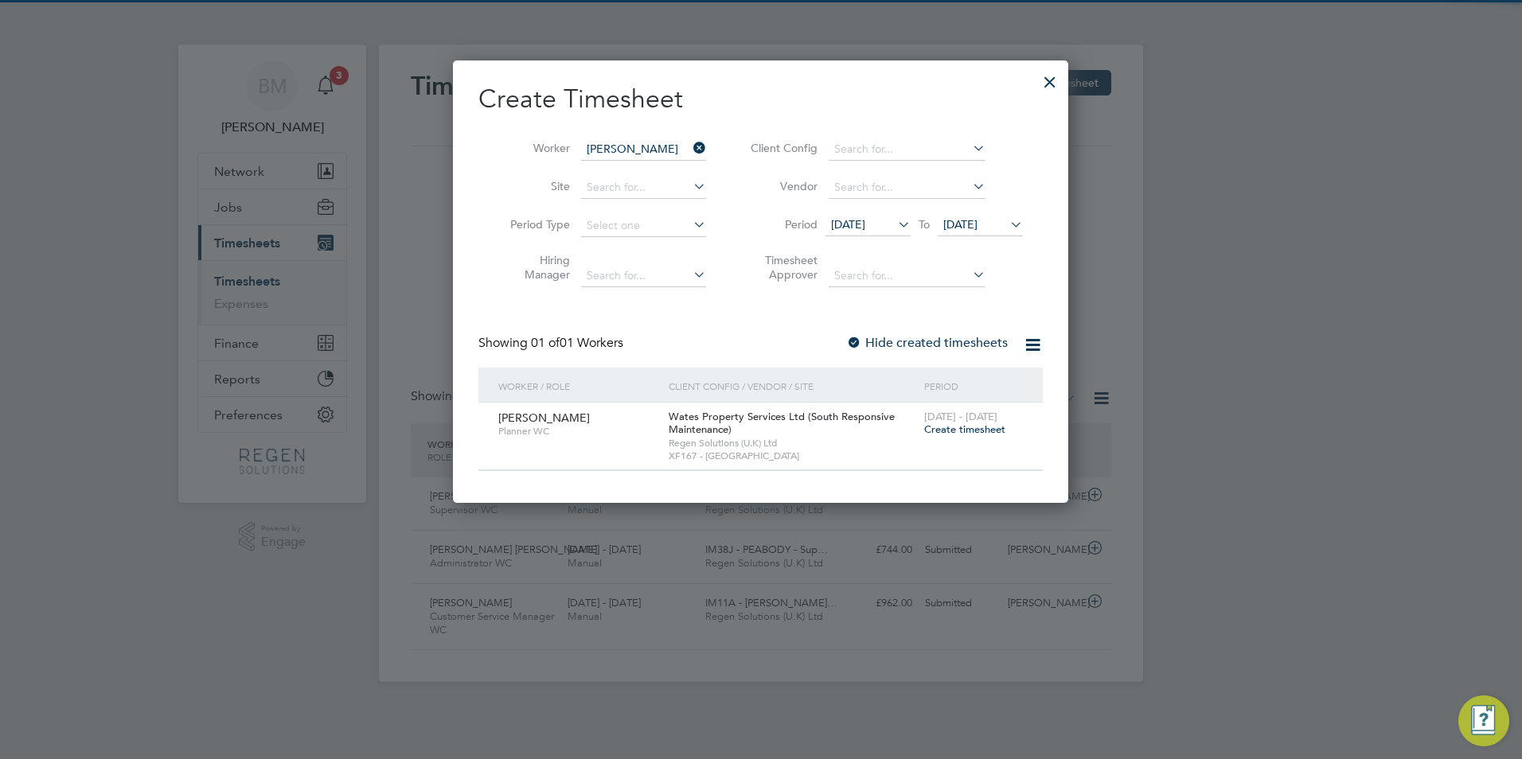
click at [995, 429] on span "Create timesheet" at bounding box center [964, 430] width 81 height 14
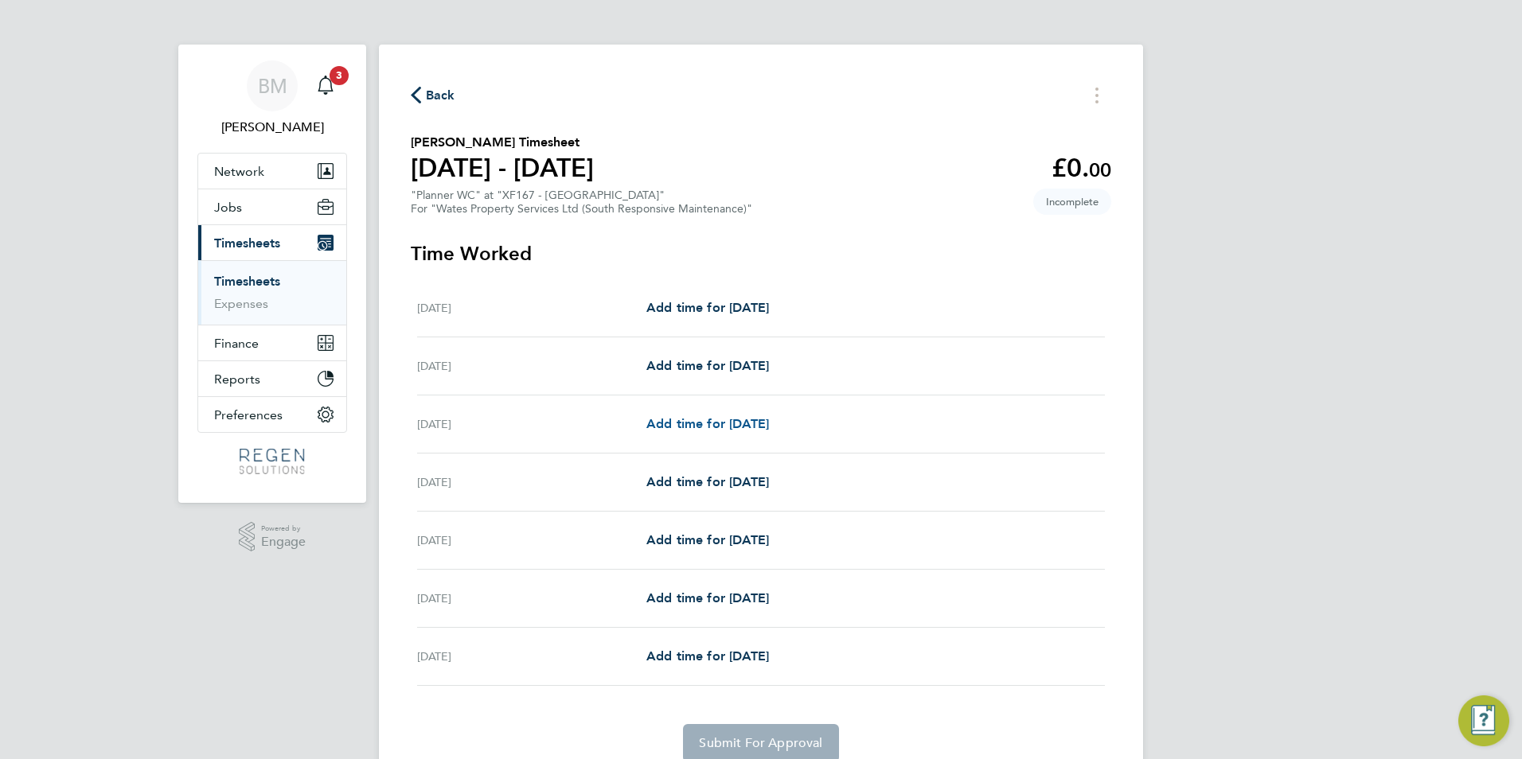
click at [720, 422] on span "Add time for [DATE]" at bounding box center [707, 423] width 123 height 15
select select "30"
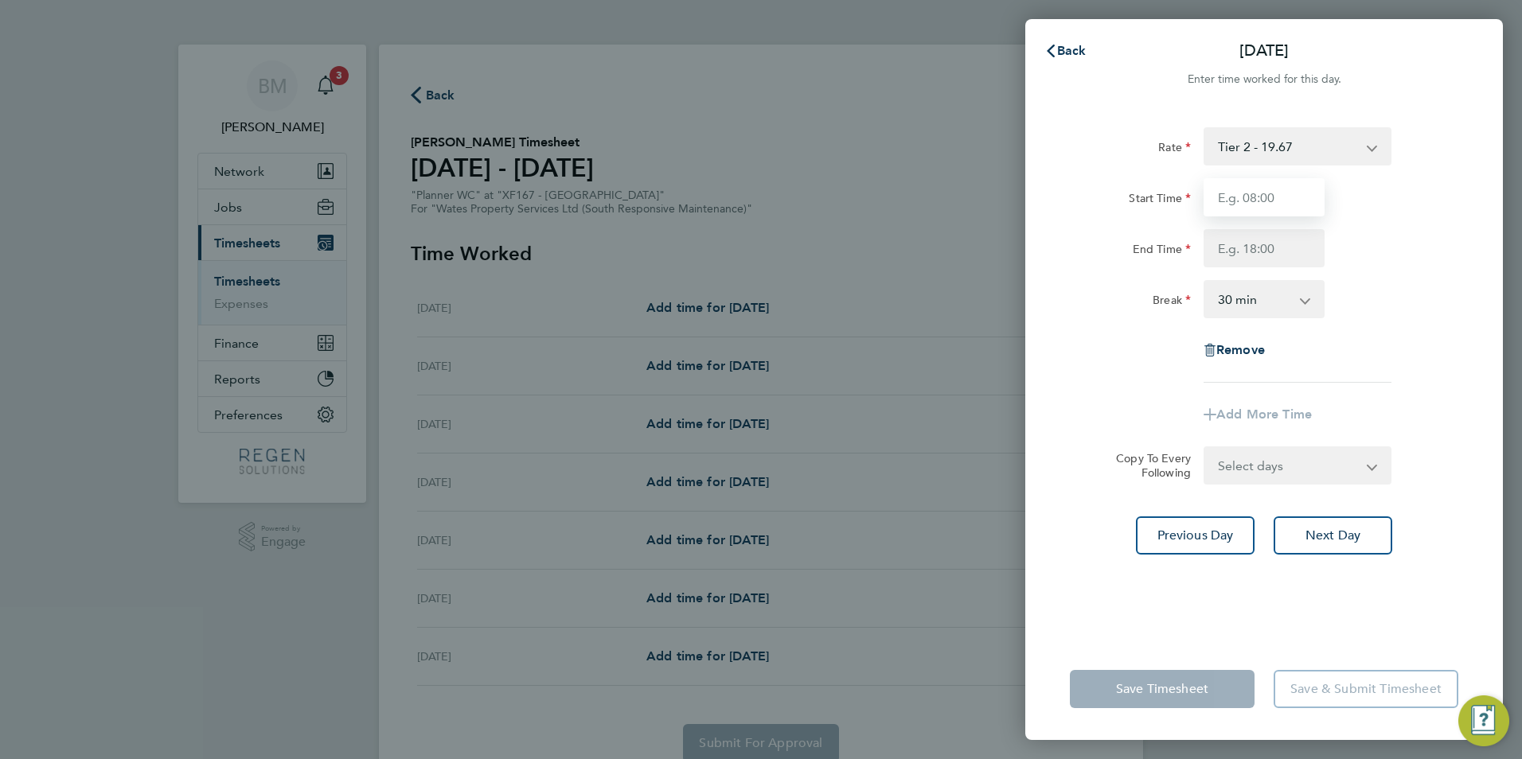
click at [1289, 204] on input "Start Time" at bounding box center [1264, 197] width 121 height 38
type input "08:00"
type input "17:00"
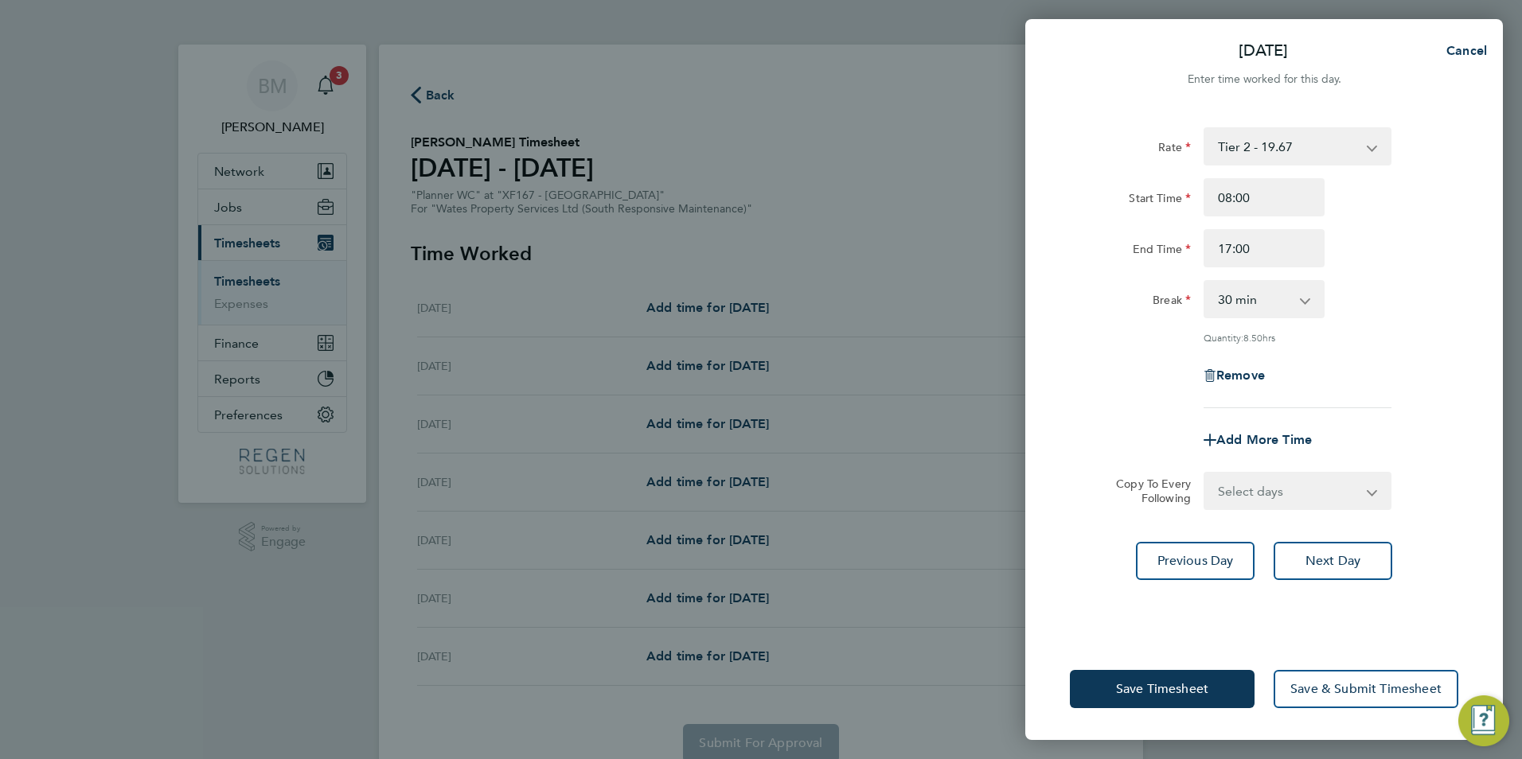
click at [1249, 301] on select "0 min 15 min 30 min 45 min 60 min 75 min 90 min" at bounding box center [1254, 299] width 99 height 35
select select "60"
click at [1205, 282] on select "0 min 15 min 30 min 45 min 60 min 75 min 90 min" at bounding box center [1254, 299] width 99 height 35
drag, startPoint x: 1251, startPoint y: 494, endPoint x: 1252, endPoint y: 486, distance: 8.8
click at [1251, 493] on select "Select days Day [DATE] [DATE] [DATE] [DATE]" at bounding box center [1288, 491] width 167 height 35
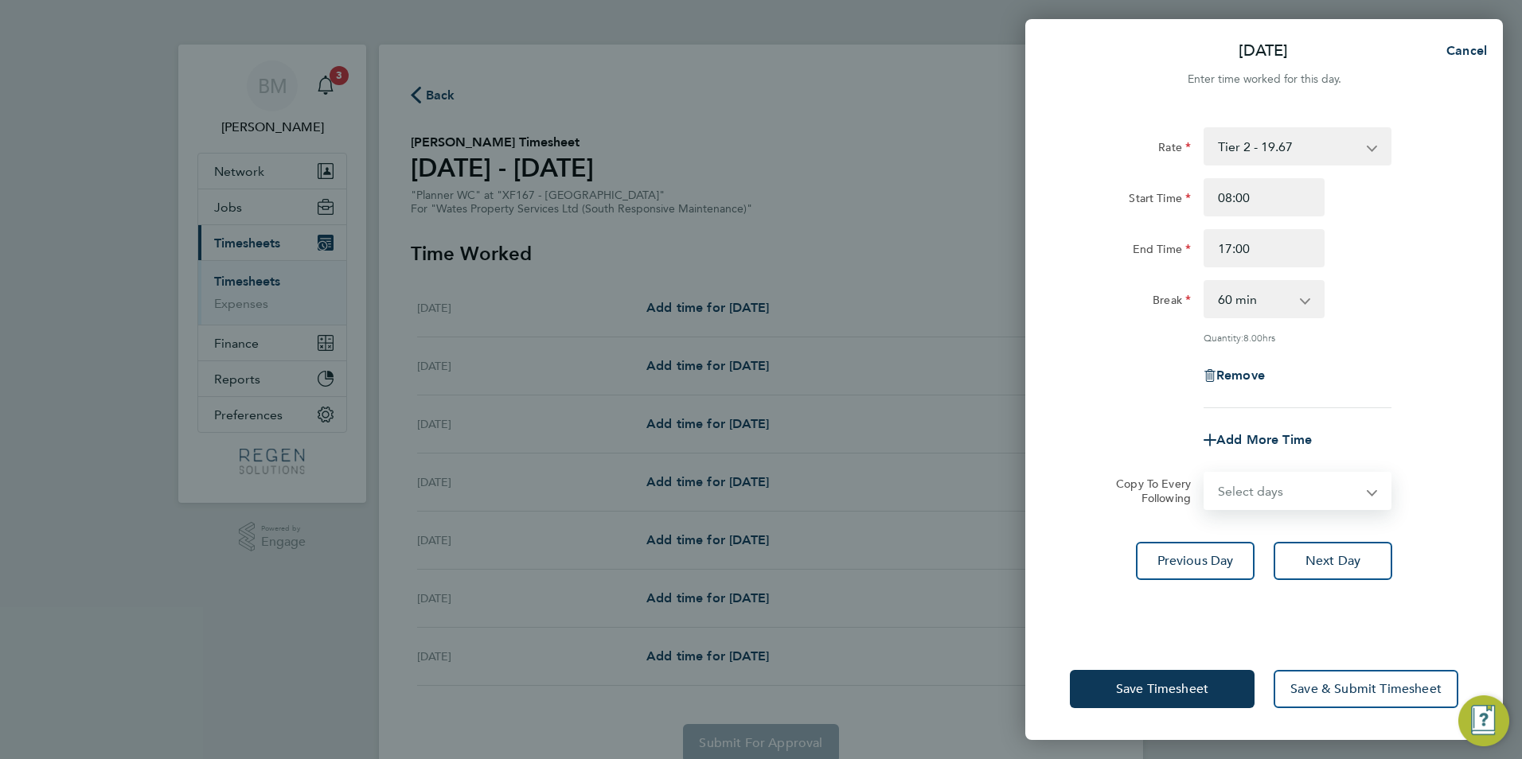
select select "TUE"
click at [1205, 474] on select "Select days Day [DATE] [DATE] [DATE] [DATE]" at bounding box center [1288, 491] width 167 height 35
select select "[DATE]"
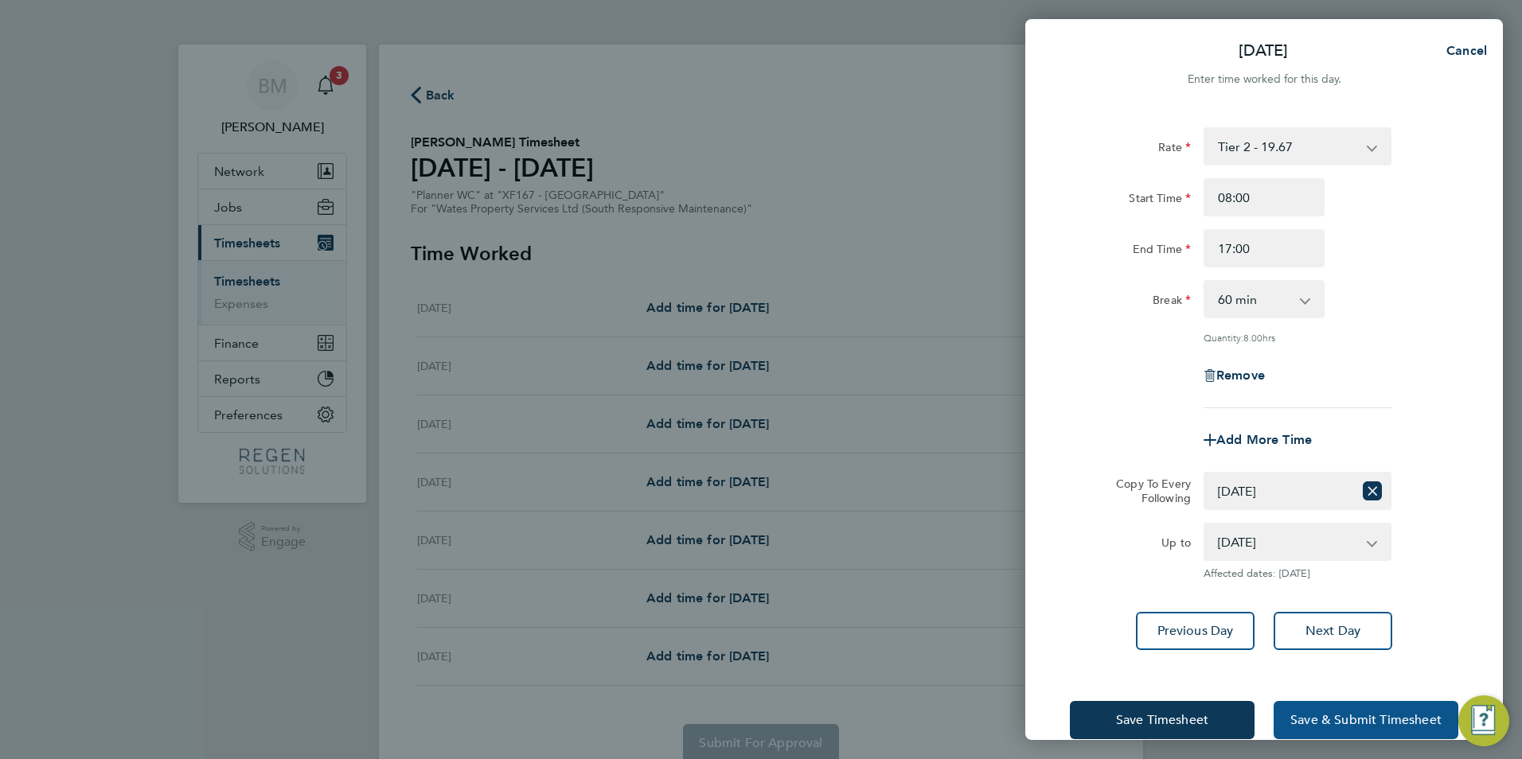
click at [1339, 720] on span "Save & Submit Timesheet" at bounding box center [1365, 720] width 151 height 16
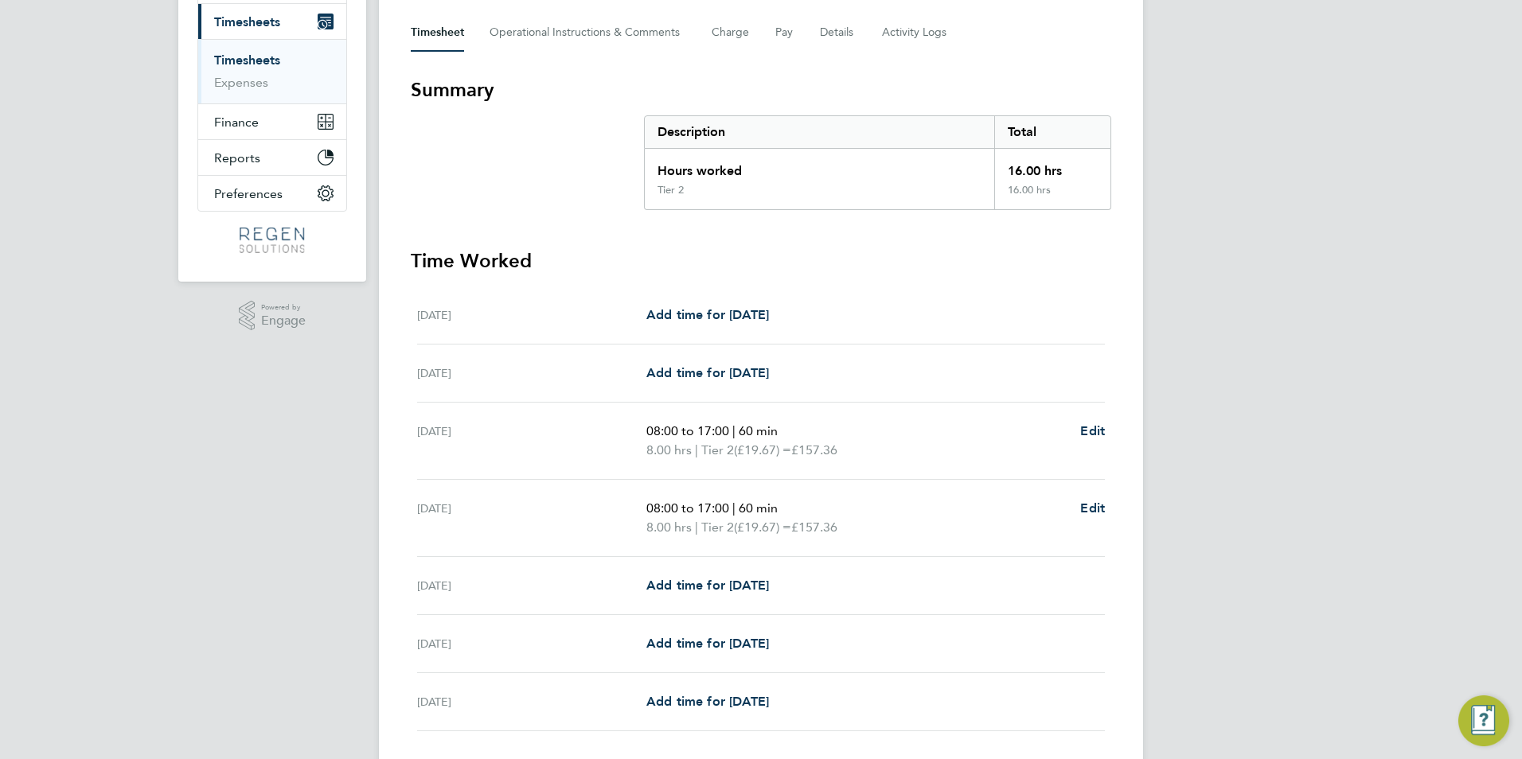
scroll to position [334, 0]
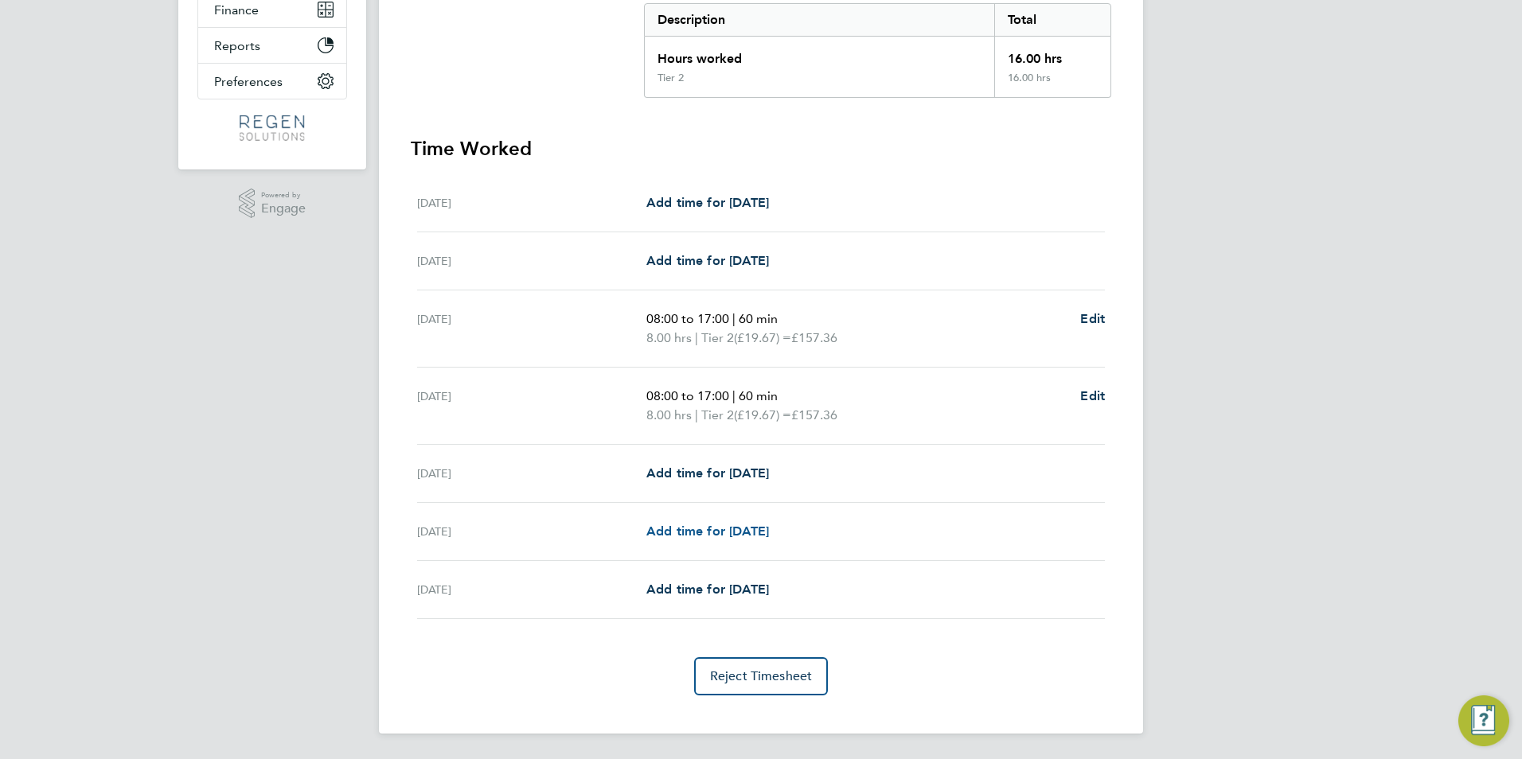
click at [763, 526] on span "Add time for [DATE]" at bounding box center [707, 531] width 123 height 15
select select "30"
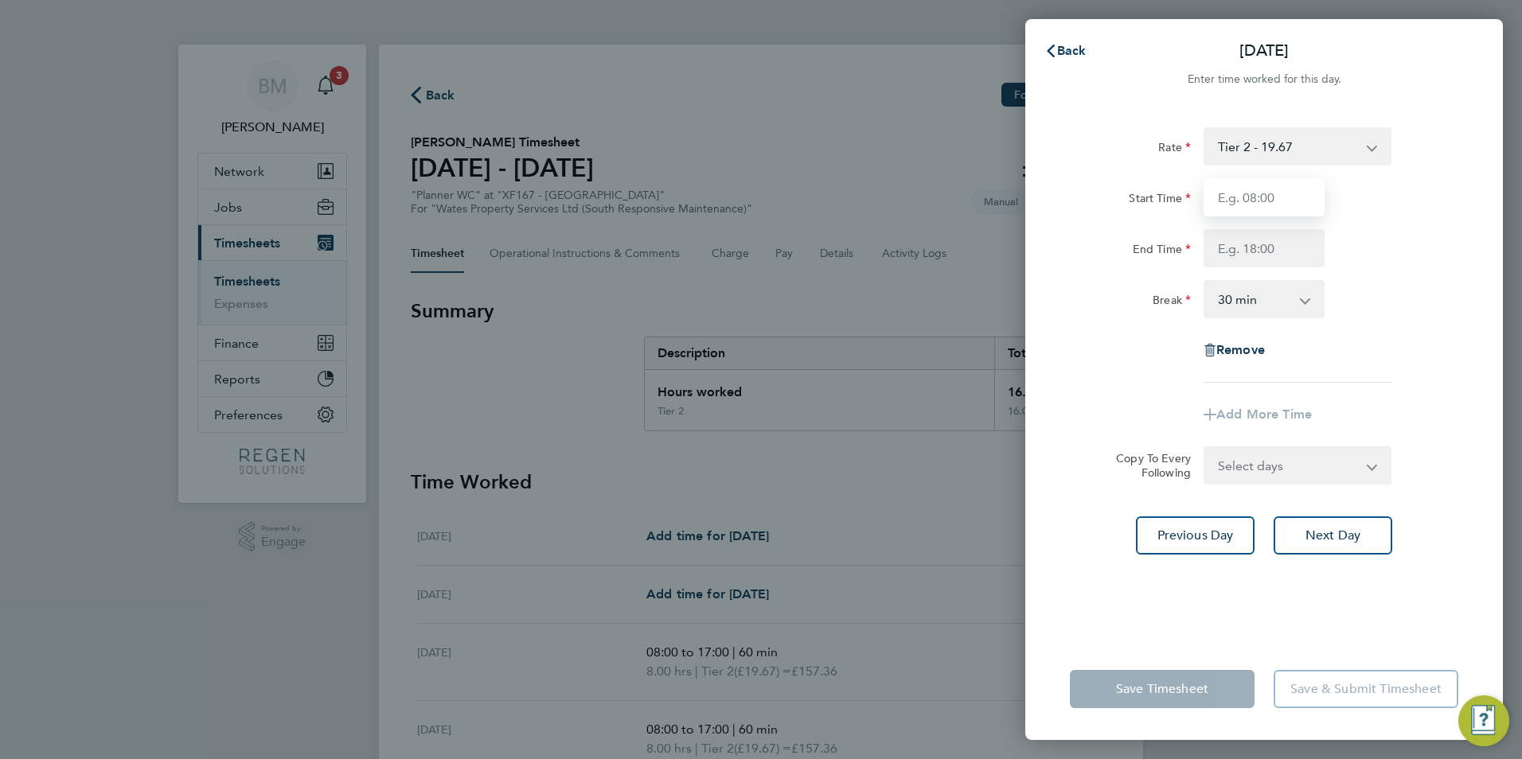
click at [1266, 203] on input "Start Time" at bounding box center [1264, 197] width 121 height 38
type input "08:00"
click at [1246, 259] on input "End Time" at bounding box center [1264, 248] width 121 height 38
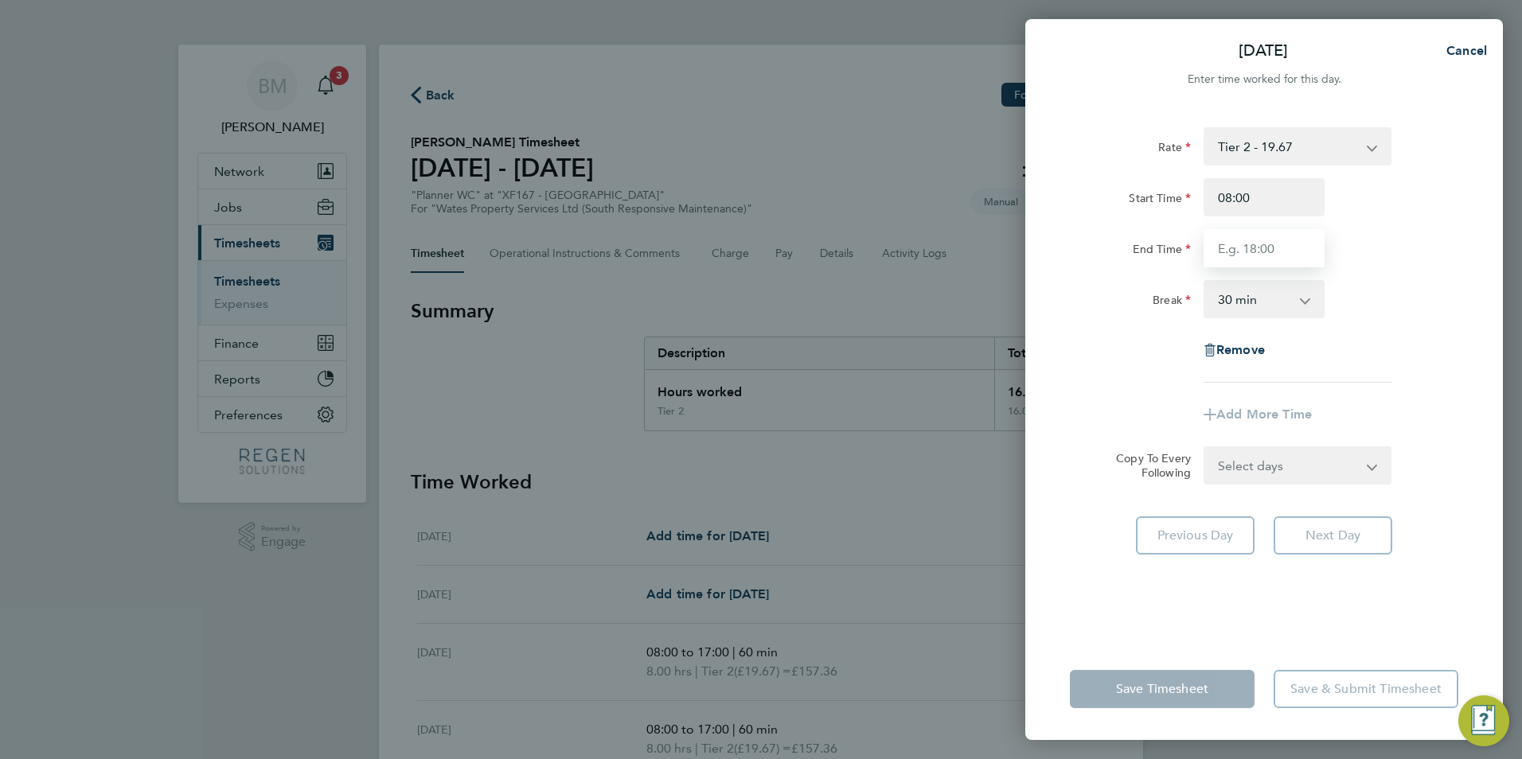
type input "17:00"
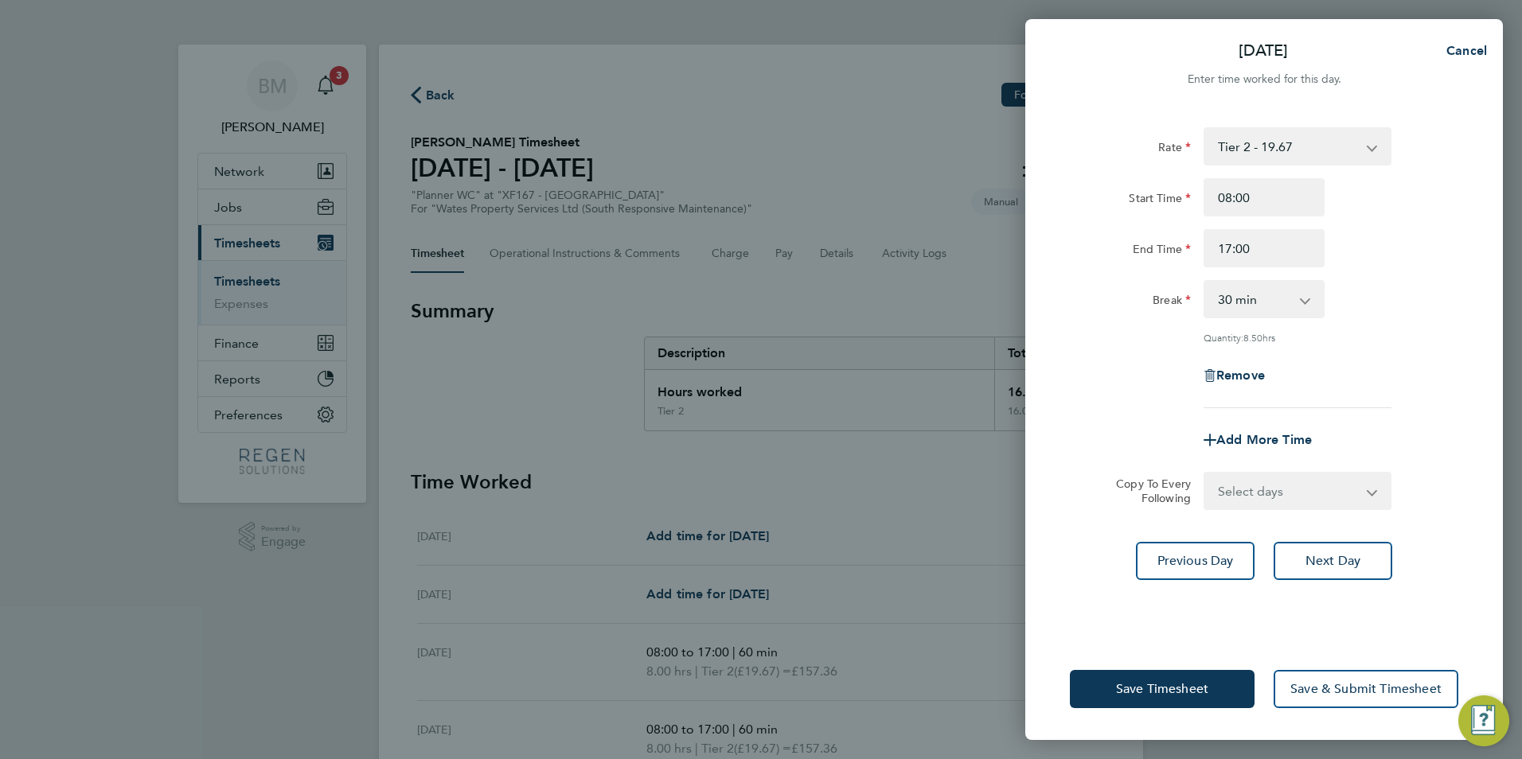
click at [1252, 298] on select "0 min 15 min 30 min 45 min 60 min 75 min 90 min" at bounding box center [1254, 299] width 99 height 35
select select "60"
click at [1205, 282] on select "0 min 15 min 30 min 45 min 60 min 75 min 90 min" at bounding box center [1254, 299] width 99 height 35
click at [1298, 495] on select "Select days Friday" at bounding box center [1288, 491] width 167 height 35
click at [1254, 633] on div "Rate Tier 2 - 19.67 Start Time 08:00 End Time 17:00 Break 0 min 15 min 30 min 4…" at bounding box center [1264, 373] width 478 height 530
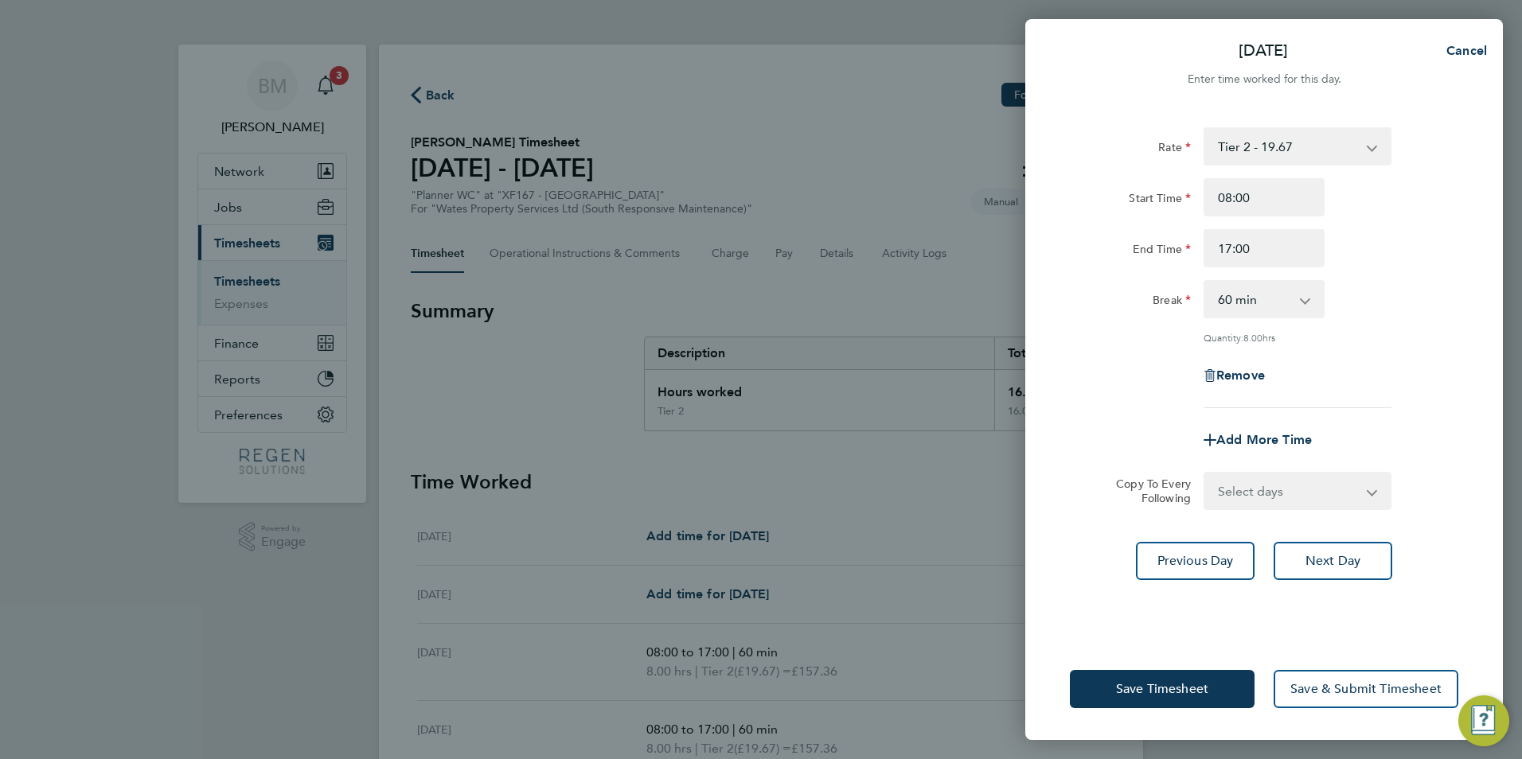
click at [1256, 482] on select "Select days Friday" at bounding box center [1288, 491] width 167 height 35
click at [1336, 689] on span "Save & Submit Timesheet" at bounding box center [1365, 689] width 151 height 16
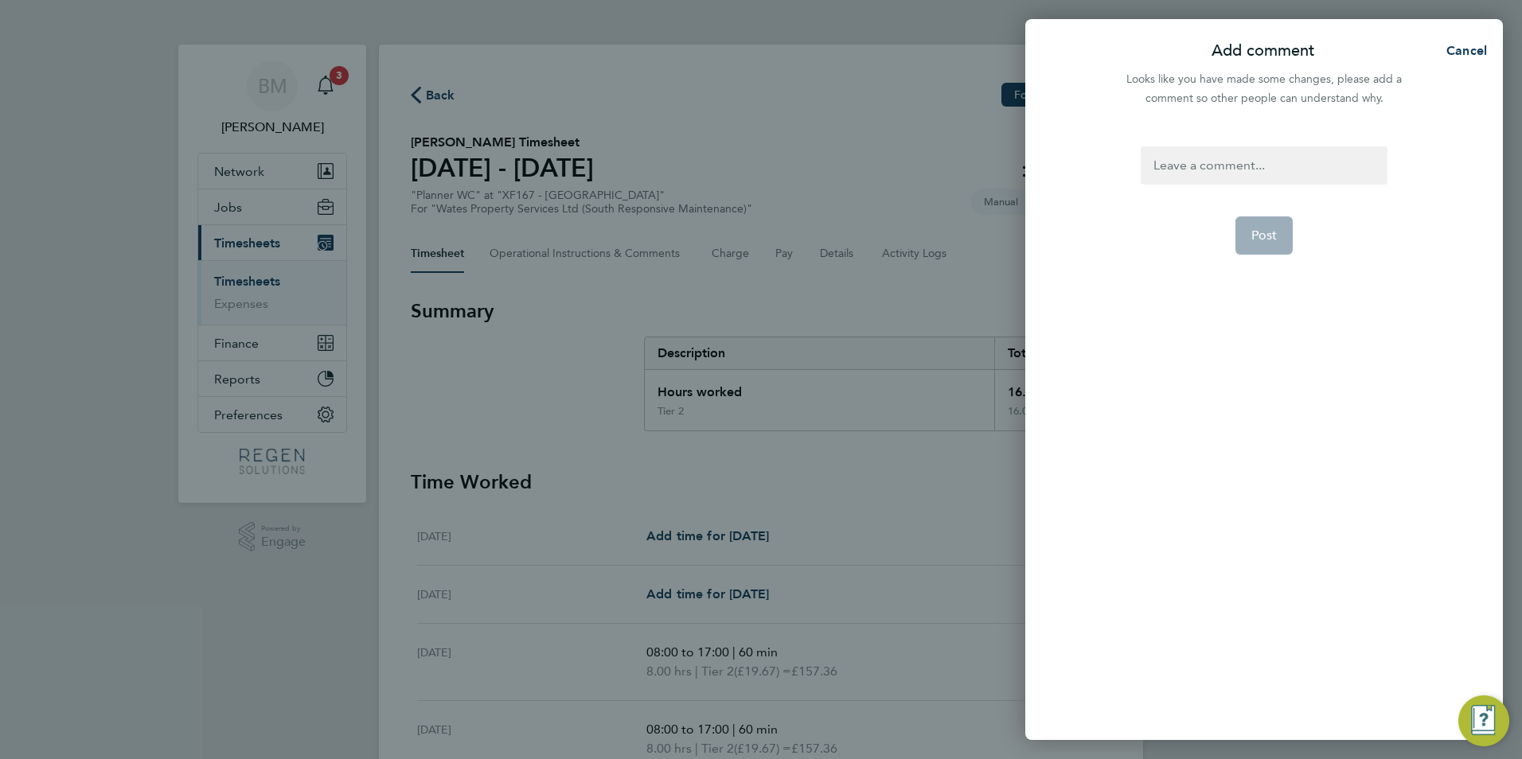
click at [1188, 166] on div at bounding box center [1264, 165] width 246 height 38
click at [1260, 235] on span "Post" at bounding box center [1264, 236] width 26 height 16
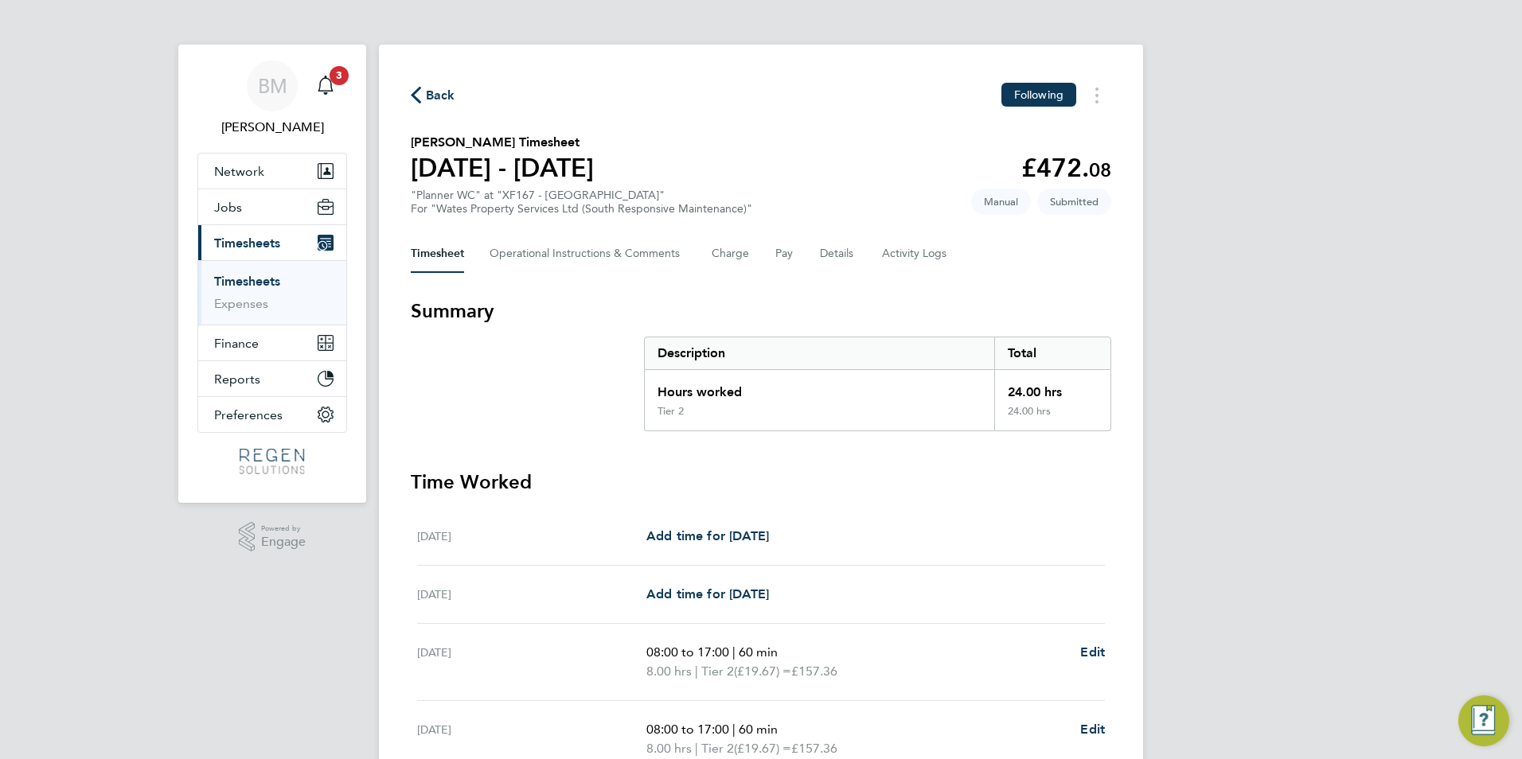
drag, startPoint x: 236, startPoint y: 288, endPoint x: 266, endPoint y: 282, distance: 30.1
click at [236, 288] on link "Timesheets" at bounding box center [247, 281] width 66 height 15
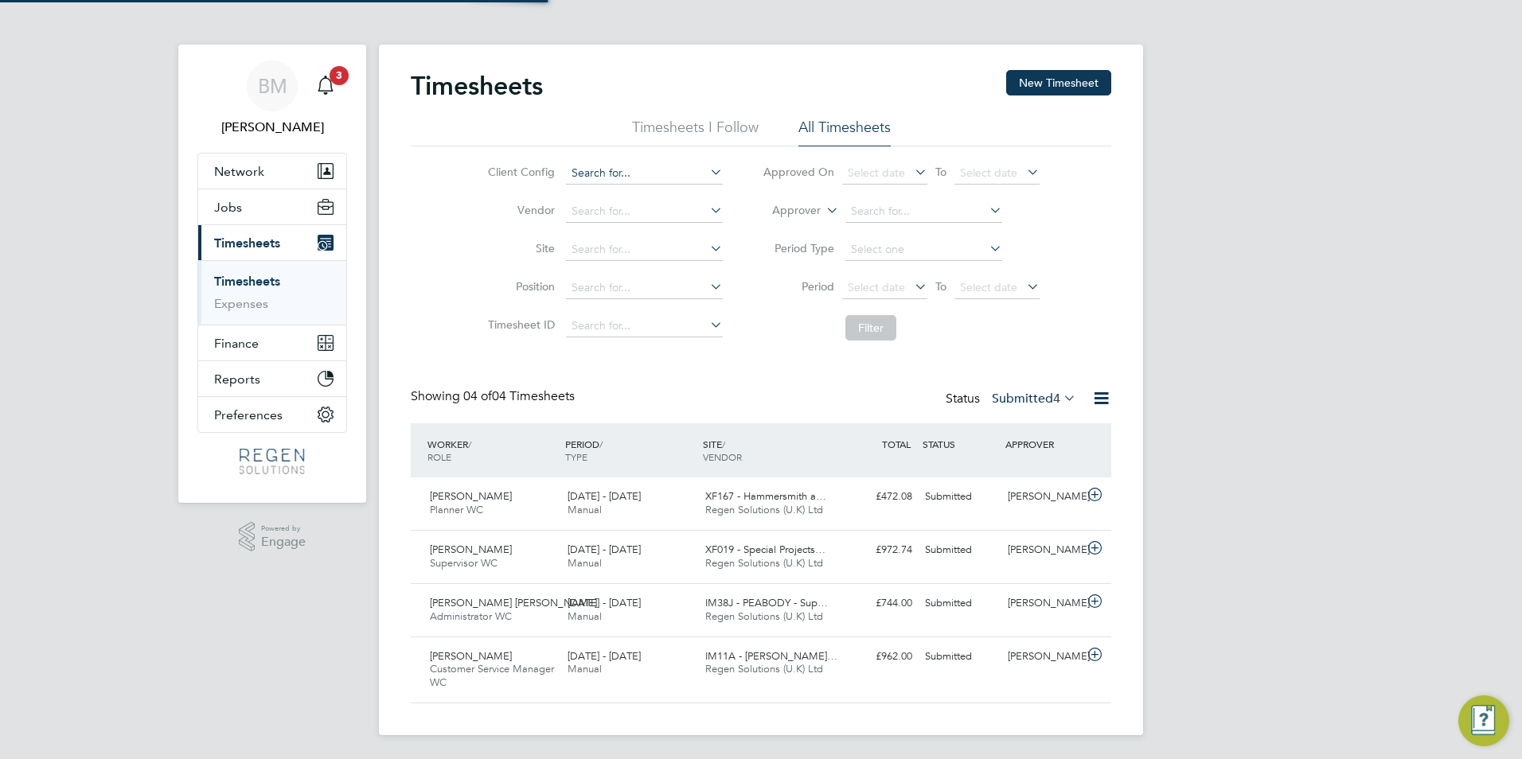
scroll to position [41, 138]
click at [1059, 82] on button "New Timesheet" at bounding box center [1058, 82] width 105 height 25
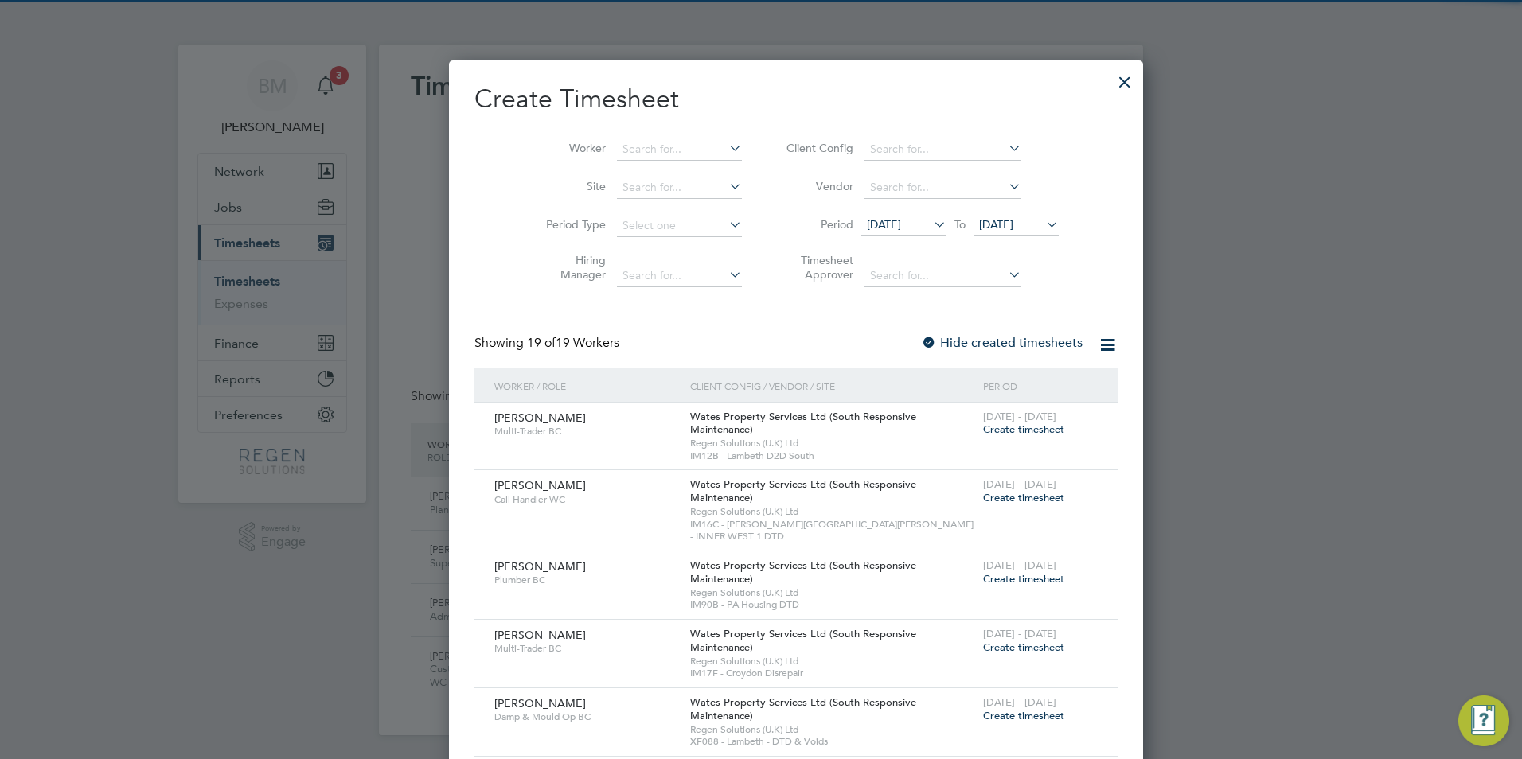
scroll to position [1705, 624]
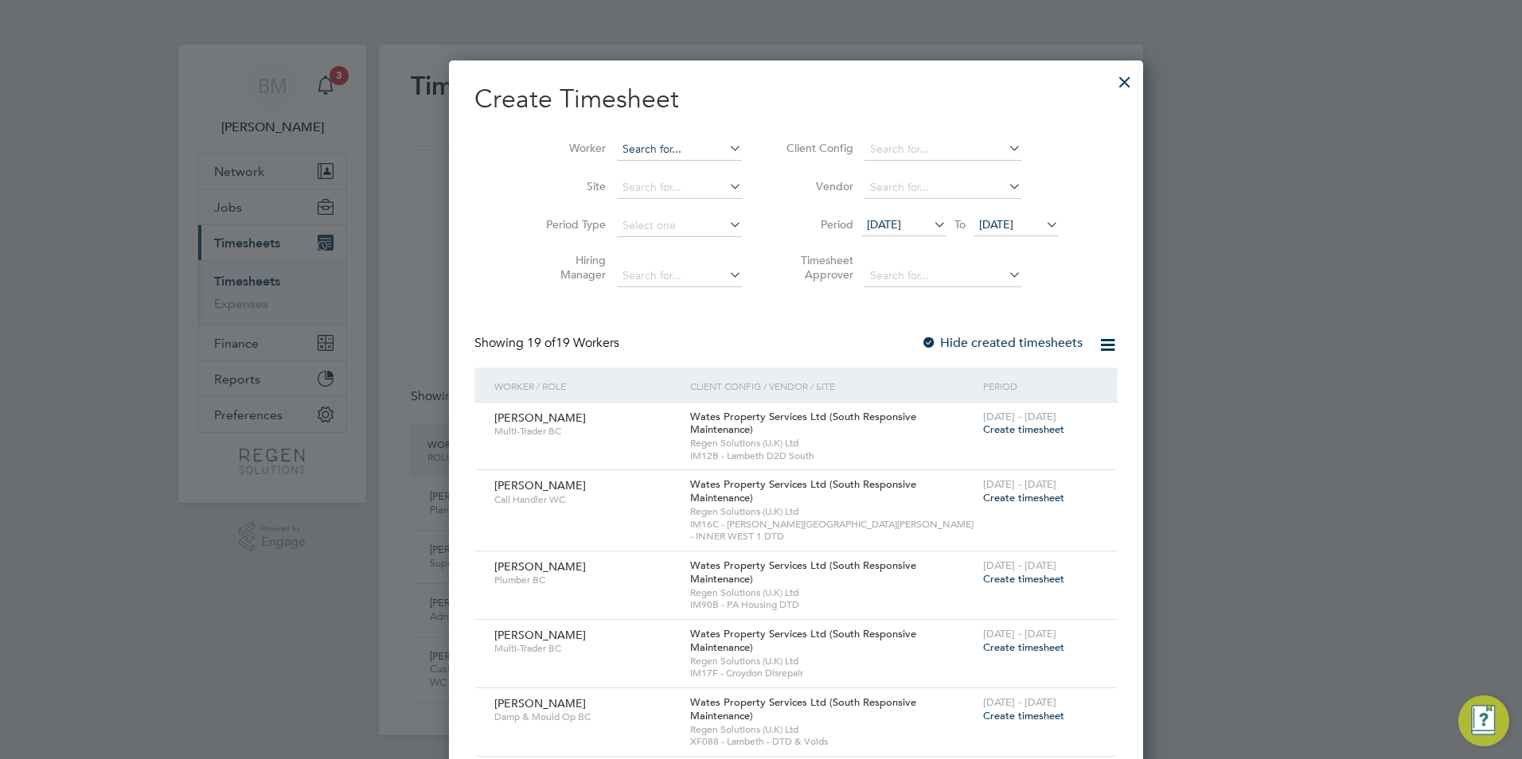
click at [617, 147] on input at bounding box center [679, 149] width 125 height 22
click at [639, 165] on li "[PERSON_NAME]" at bounding box center [678, 170] width 197 height 21
type input "[PERSON_NAME]"
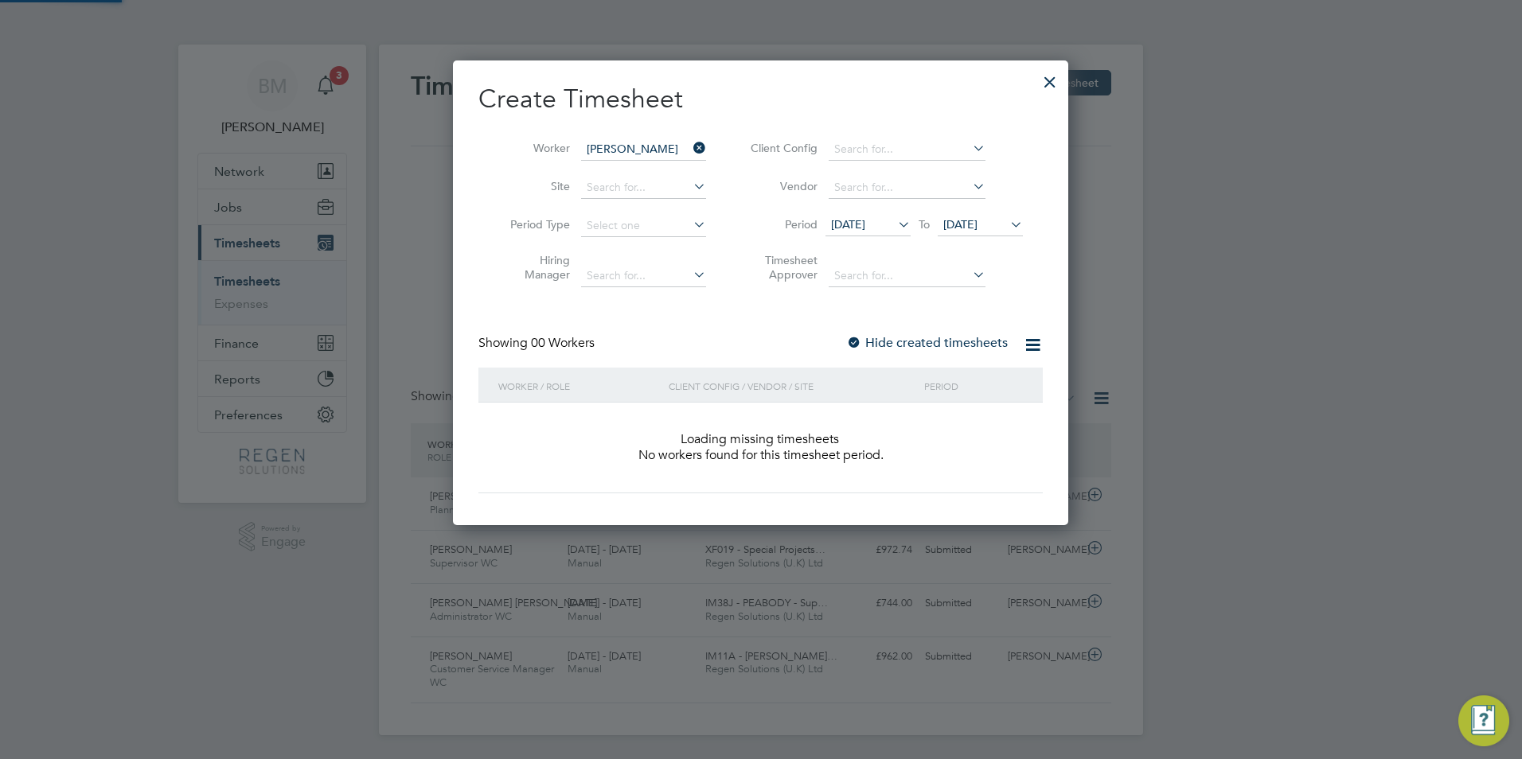
scroll to position [449, 616]
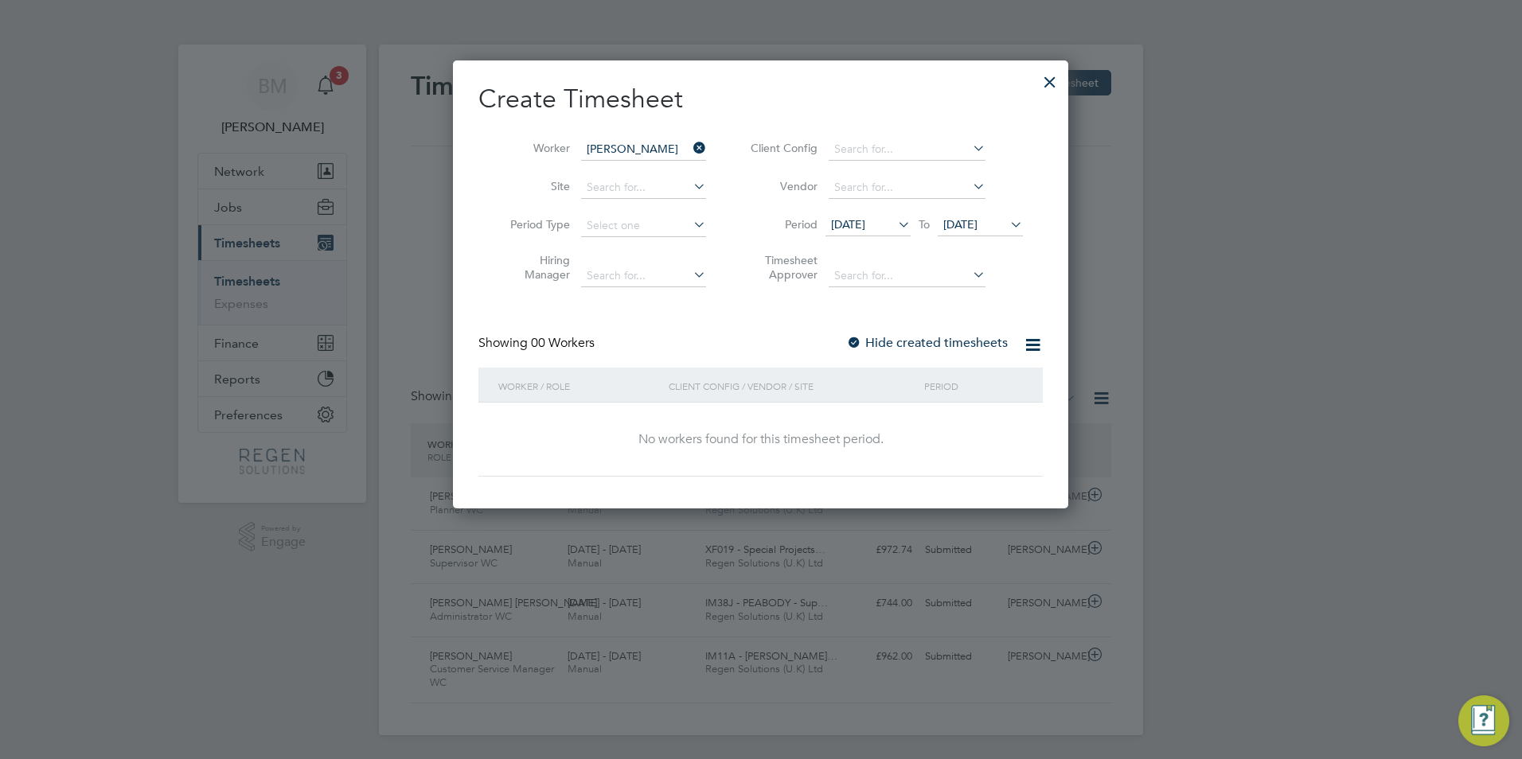
click at [1053, 80] on div at bounding box center [1050, 78] width 29 height 29
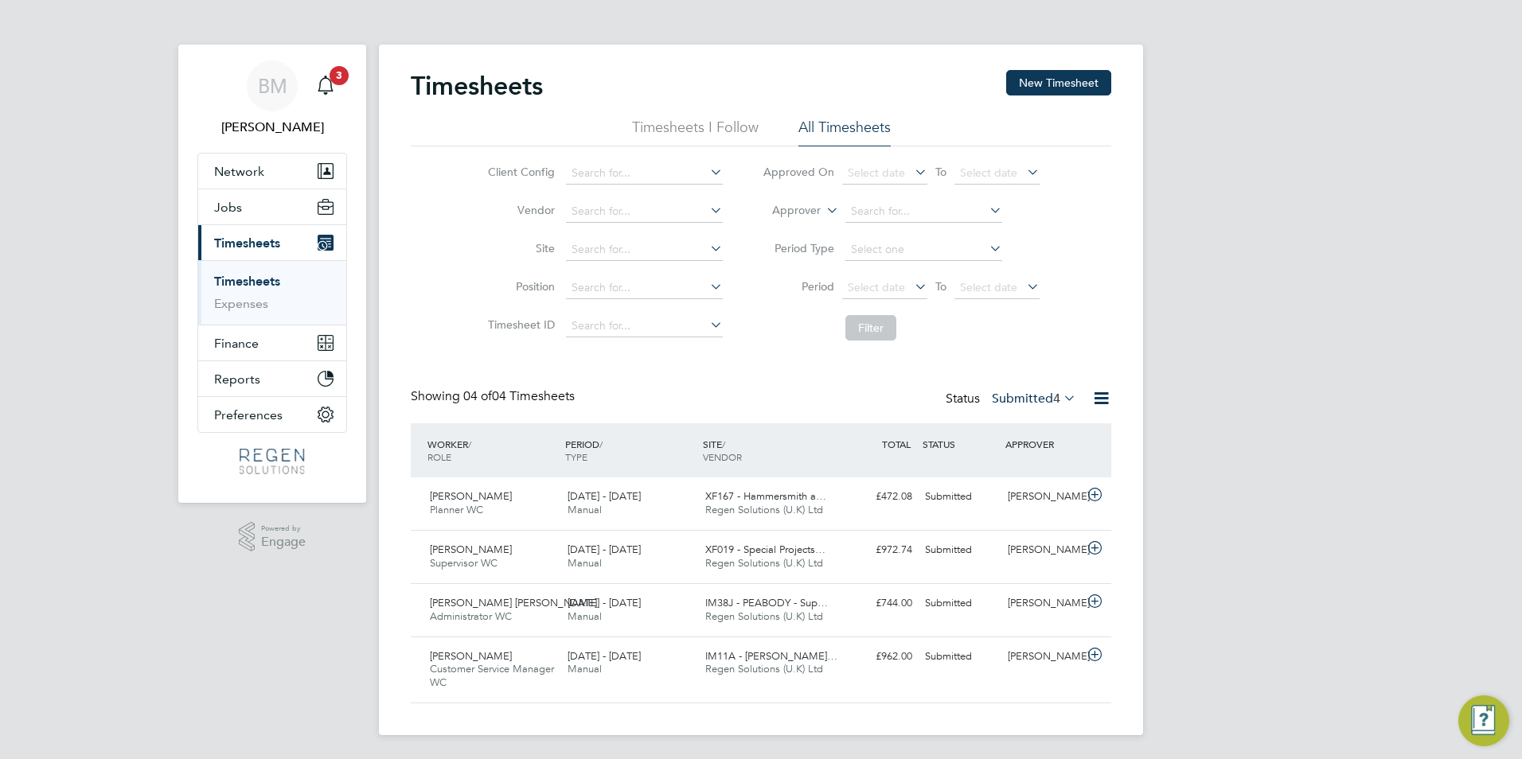
scroll to position [41, 138]
click at [257, 181] on button "Network" at bounding box center [272, 171] width 148 height 35
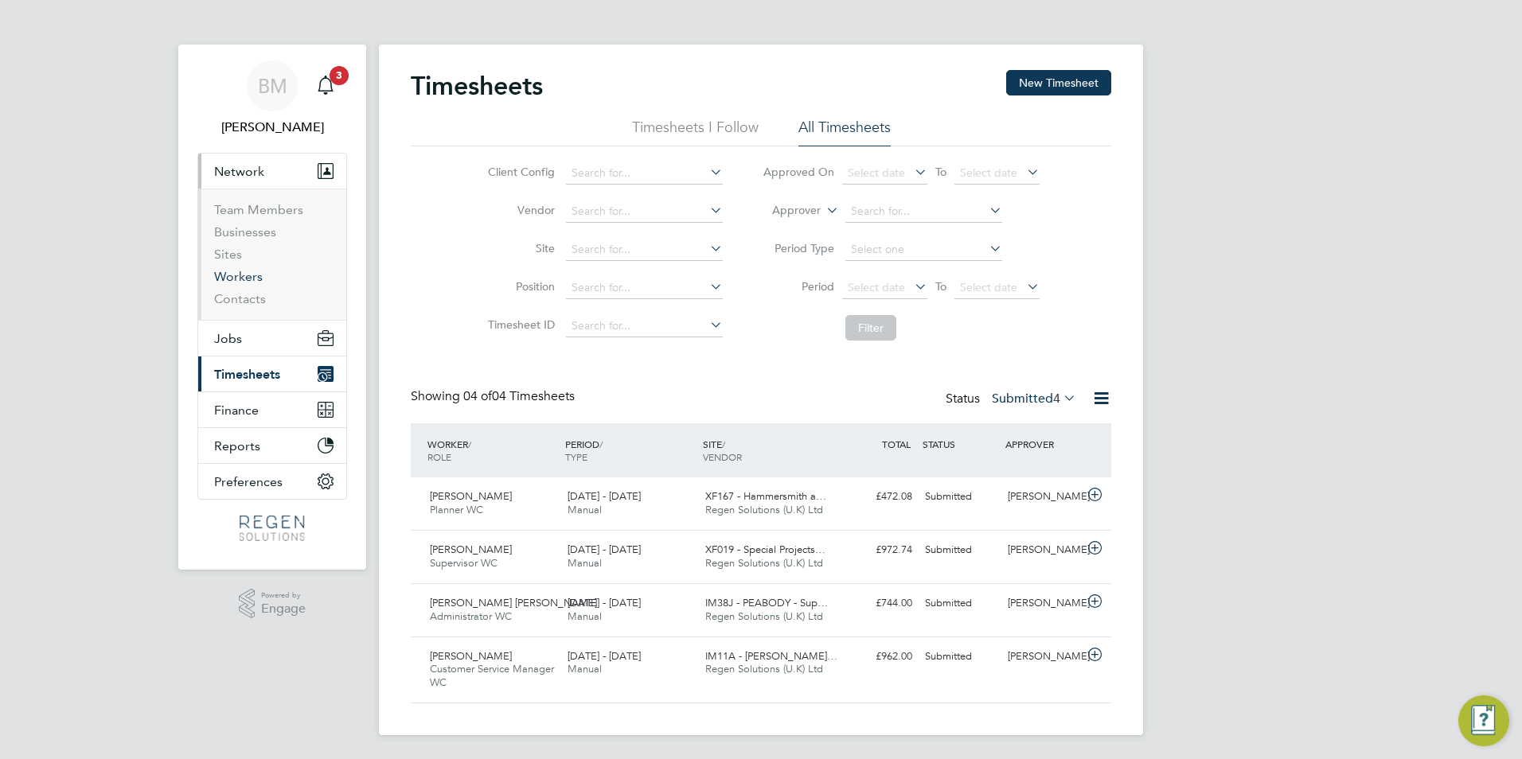
click at [242, 283] on link "Workers" at bounding box center [238, 276] width 49 height 15
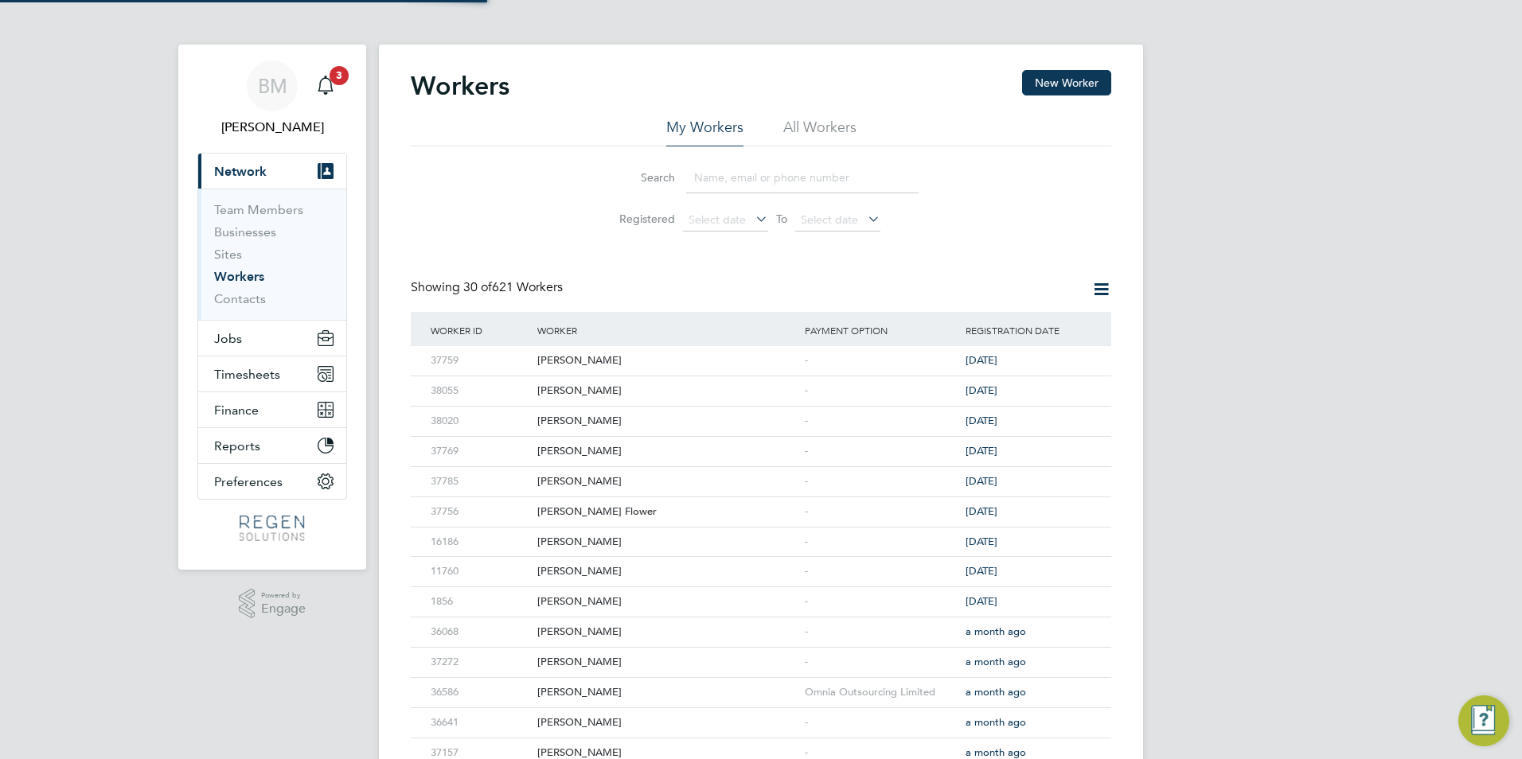
click at [766, 144] on ul "My Workers All Workers" at bounding box center [761, 132] width 700 height 29
click at [730, 171] on input at bounding box center [802, 177] width 232 height 31
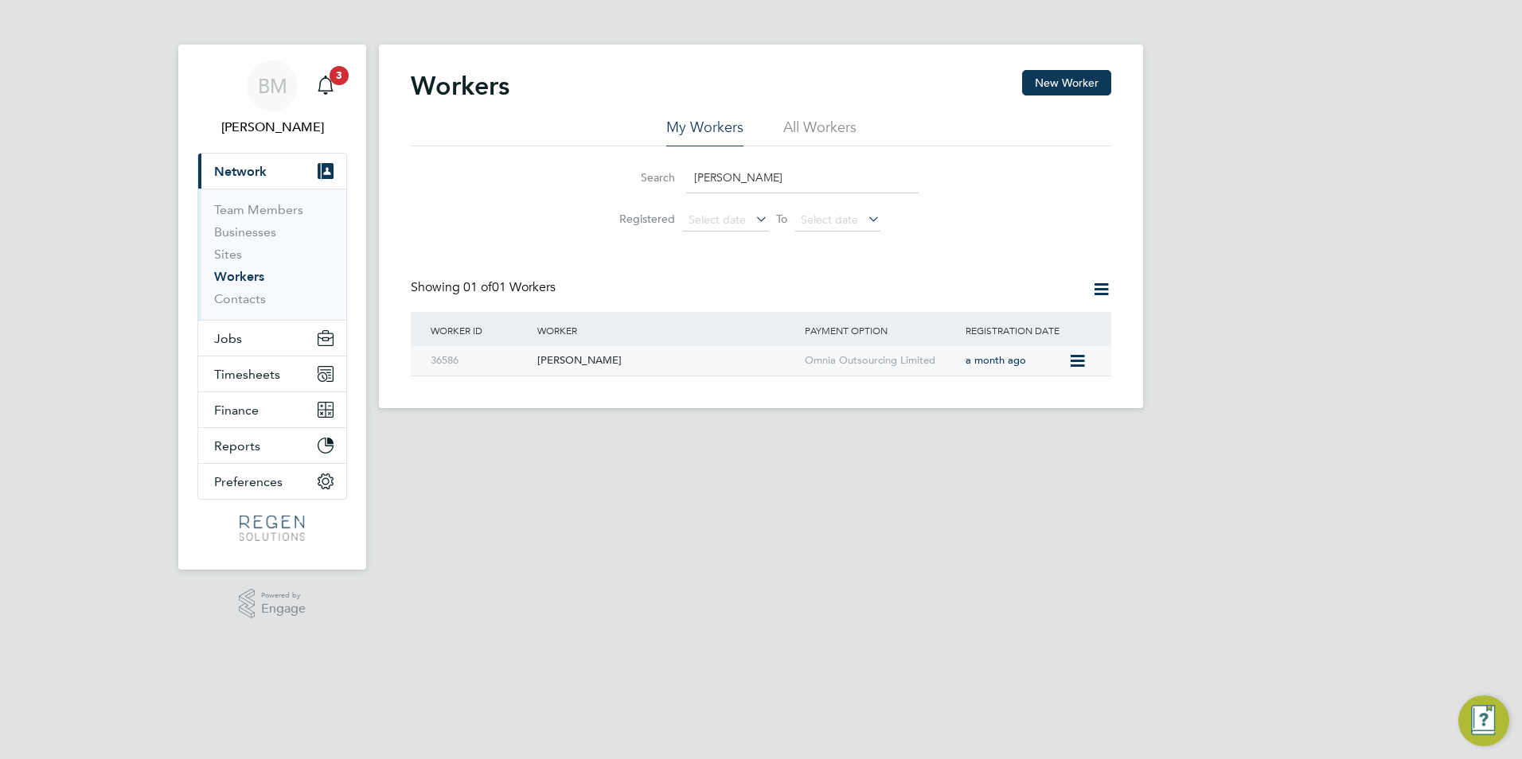
type input "[PERSON_NAME]"
click at [1075, 357] on icon at bounding box center [1076, 361] width 16 height 19
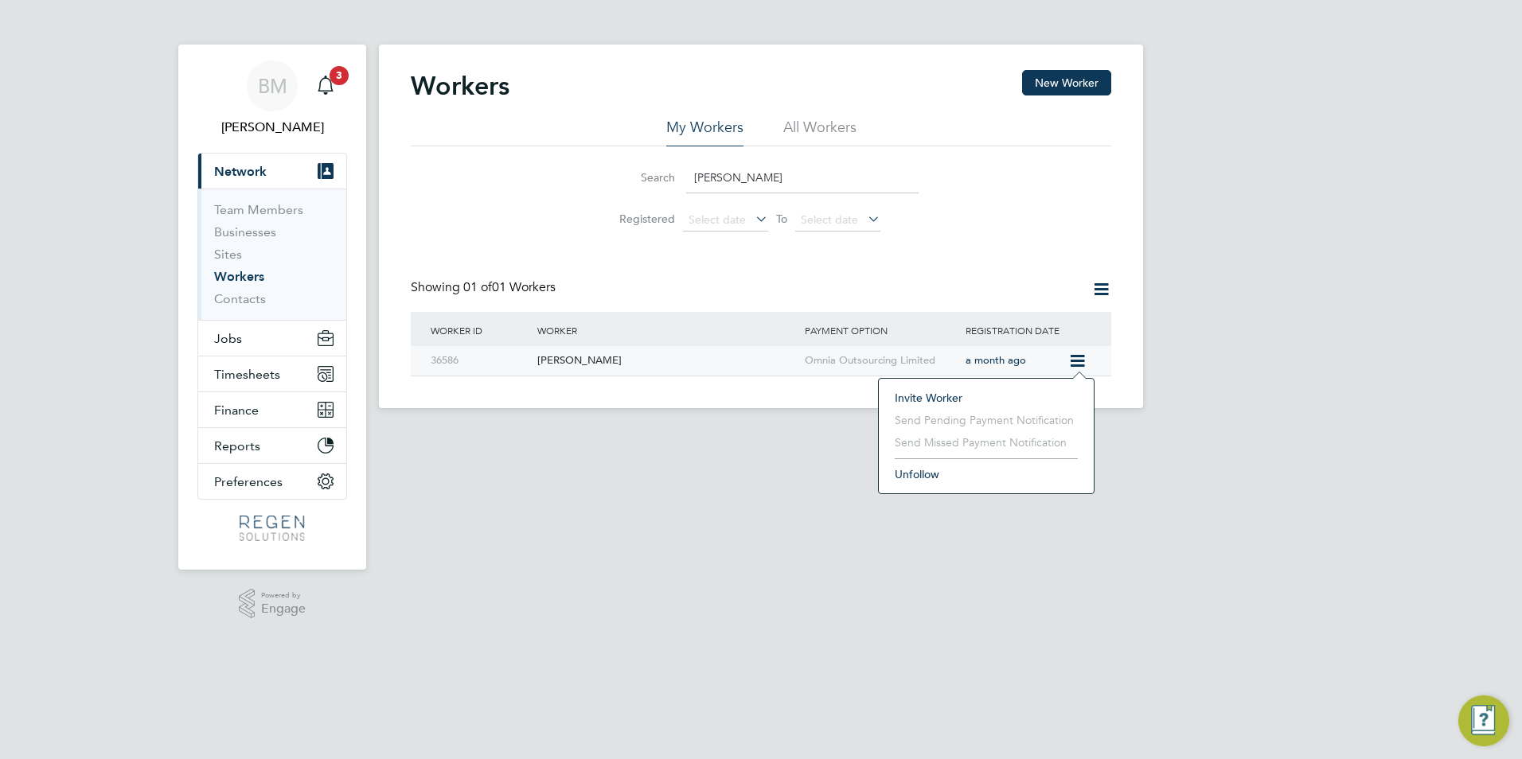
click at [712, 357] on div "[PERSON_NAME]" at bounding box center [666, 360] width 267 height 29
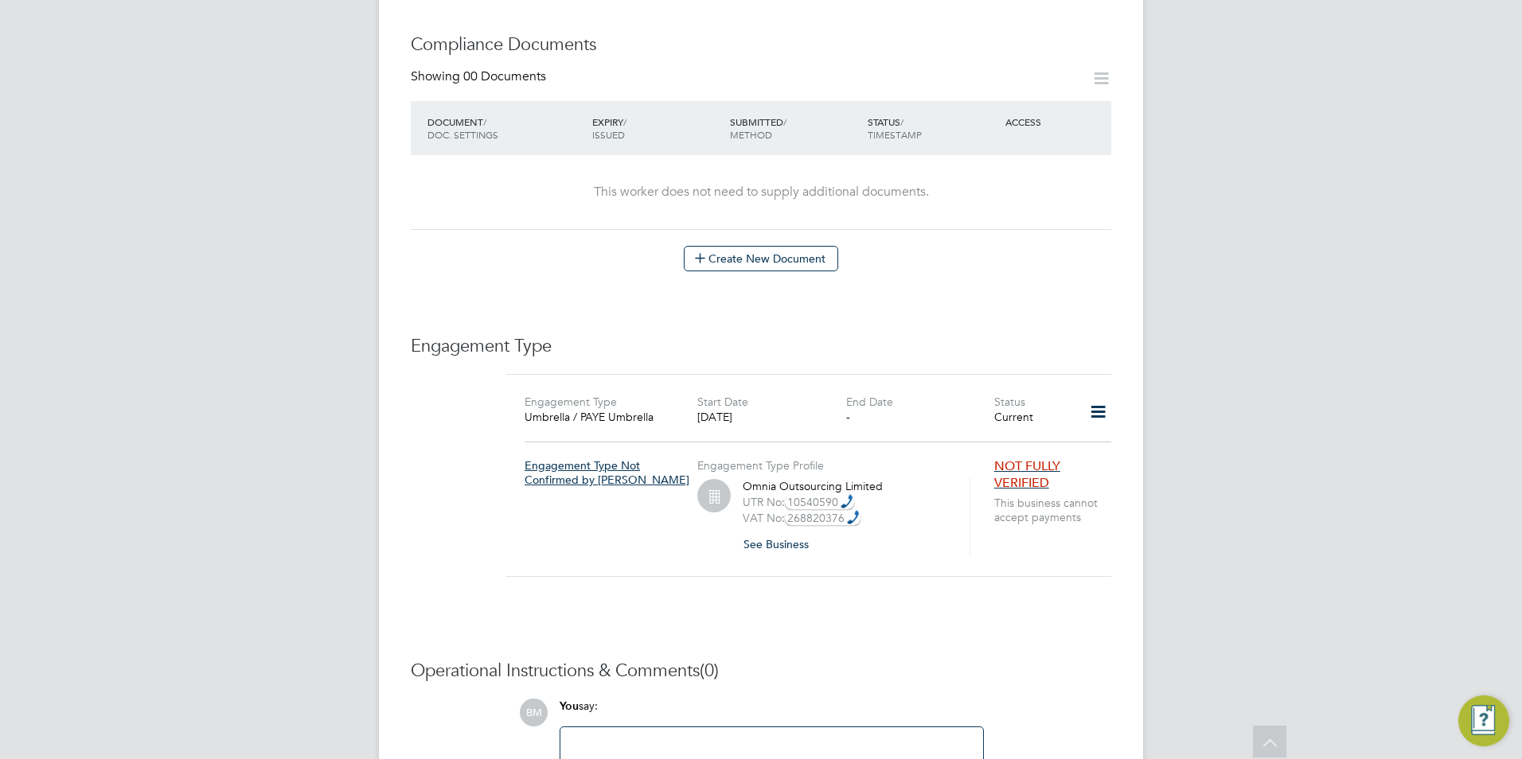
scroll to position [966, 0]
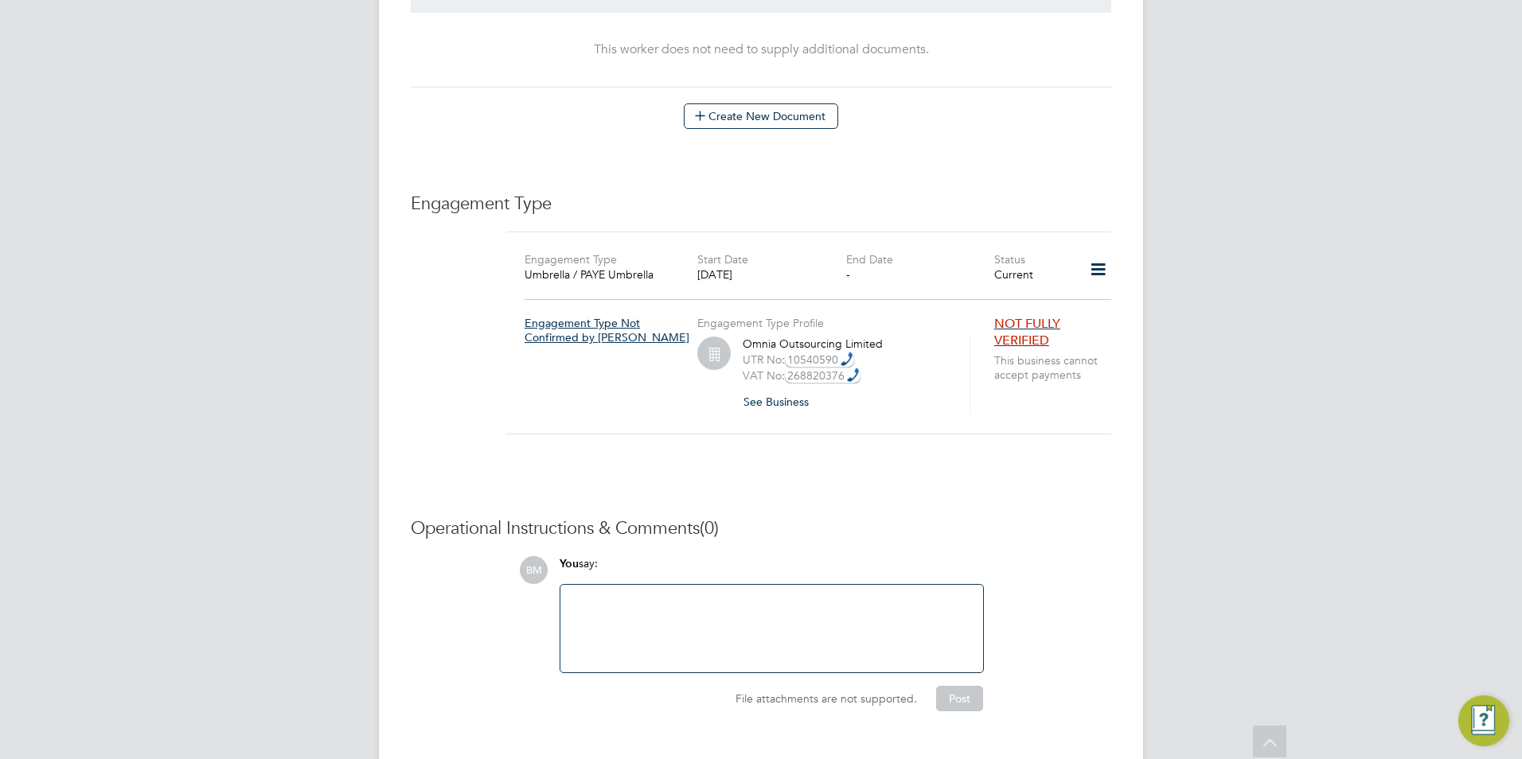
click at [1098, 252] on icon at bounding box center [1098, 270] width 28 height 37
click at [969, 283] on li "Edit Engagement Type" at bounding box center [1014, 283] width 182 height 22
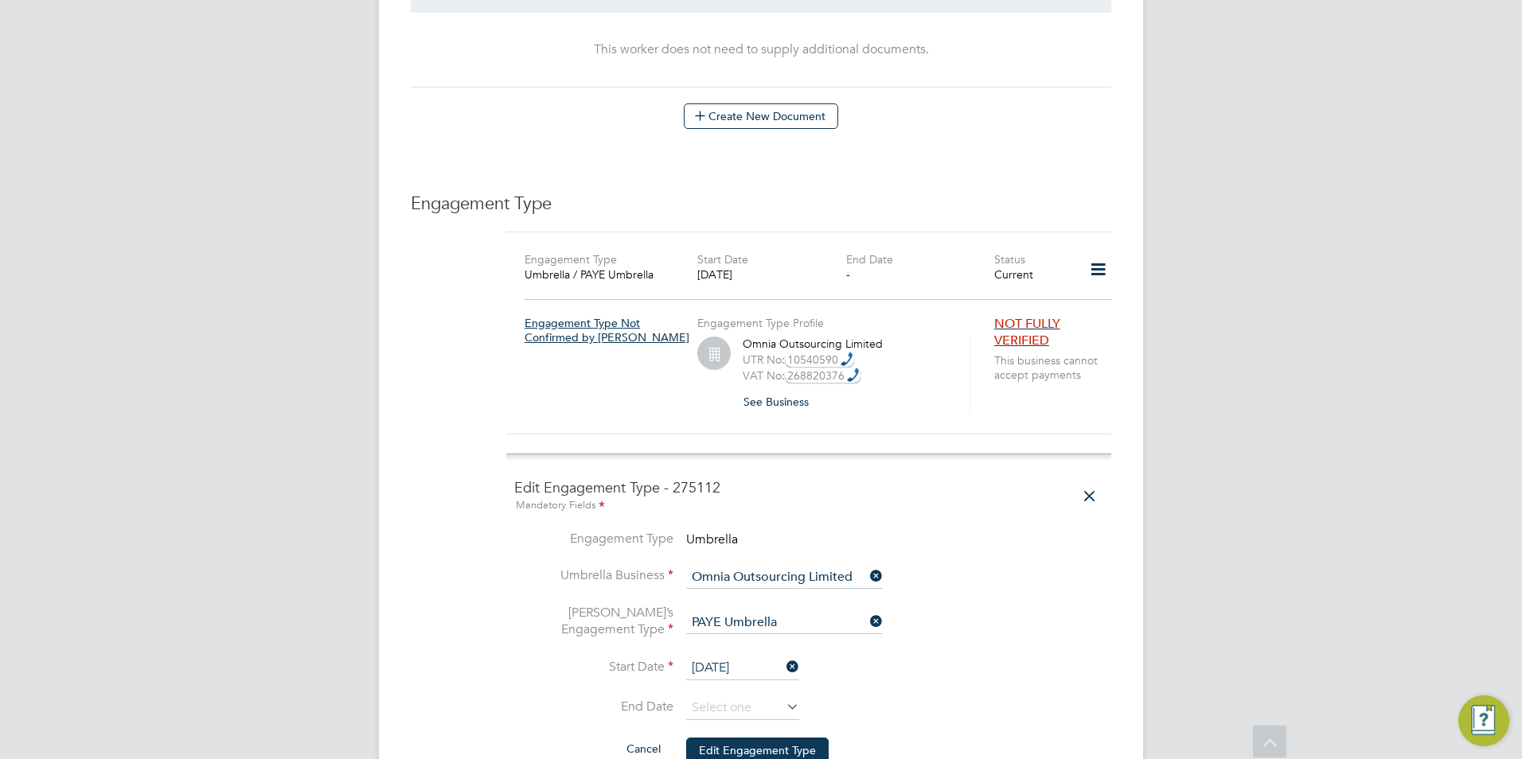
click at [737, 657] on input "[DATE]" at bounding box center [742, 669] width 113 height 24
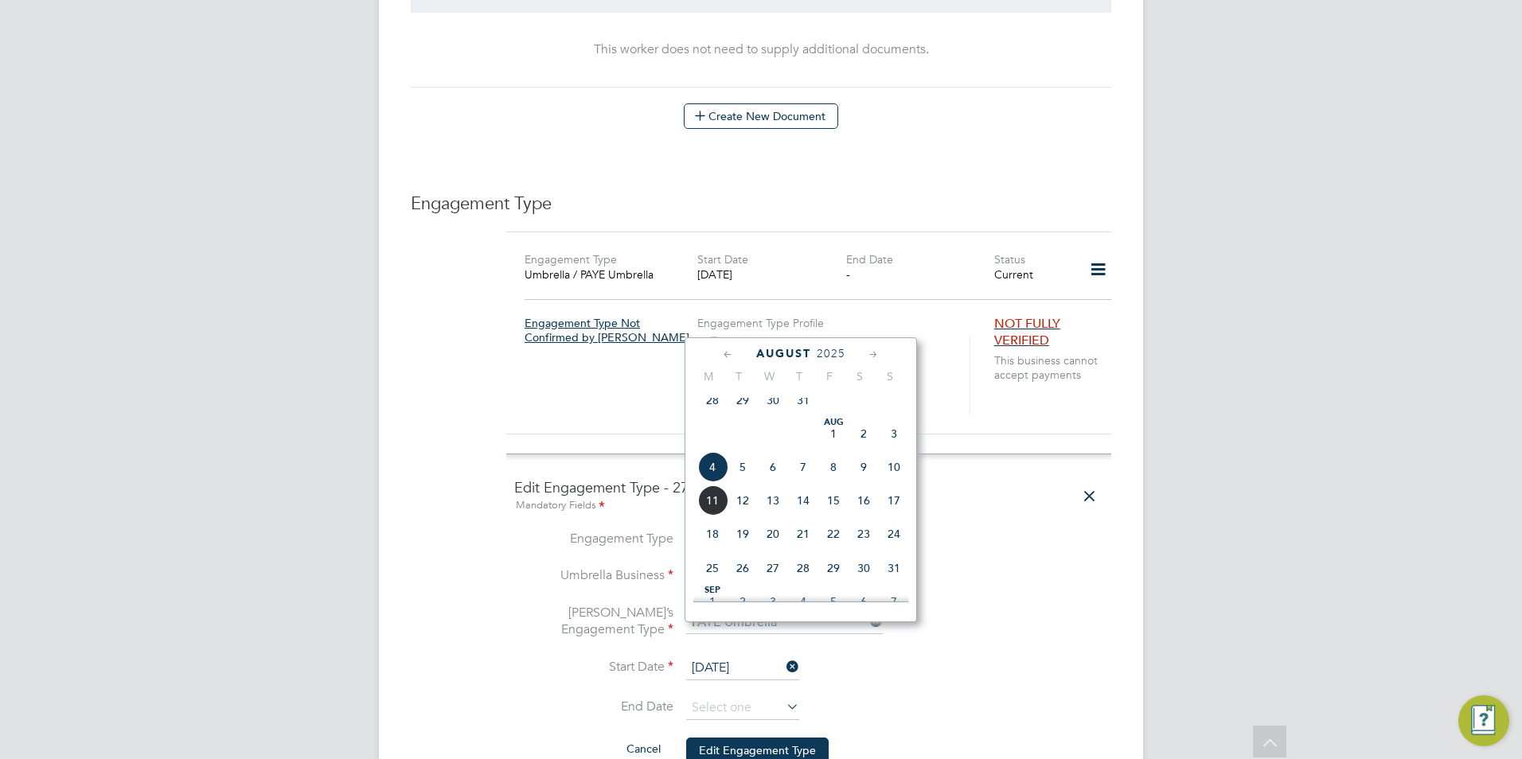
click at [1088, 605] on li "Umbrella’s Engagement Type PAYE Umbrella" at bounding box center [808, 631] width 589 height 53
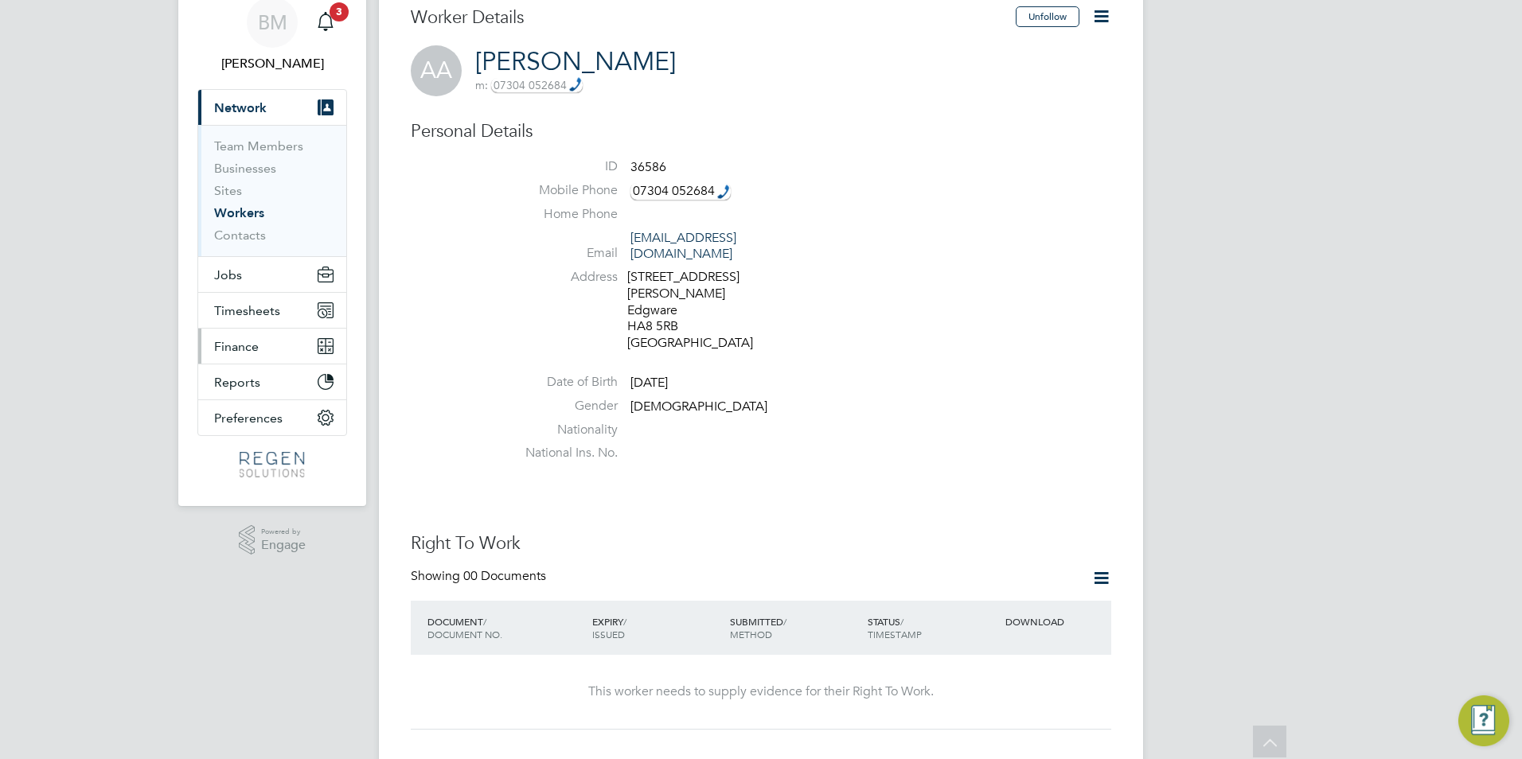
scroll to position [0, 0]
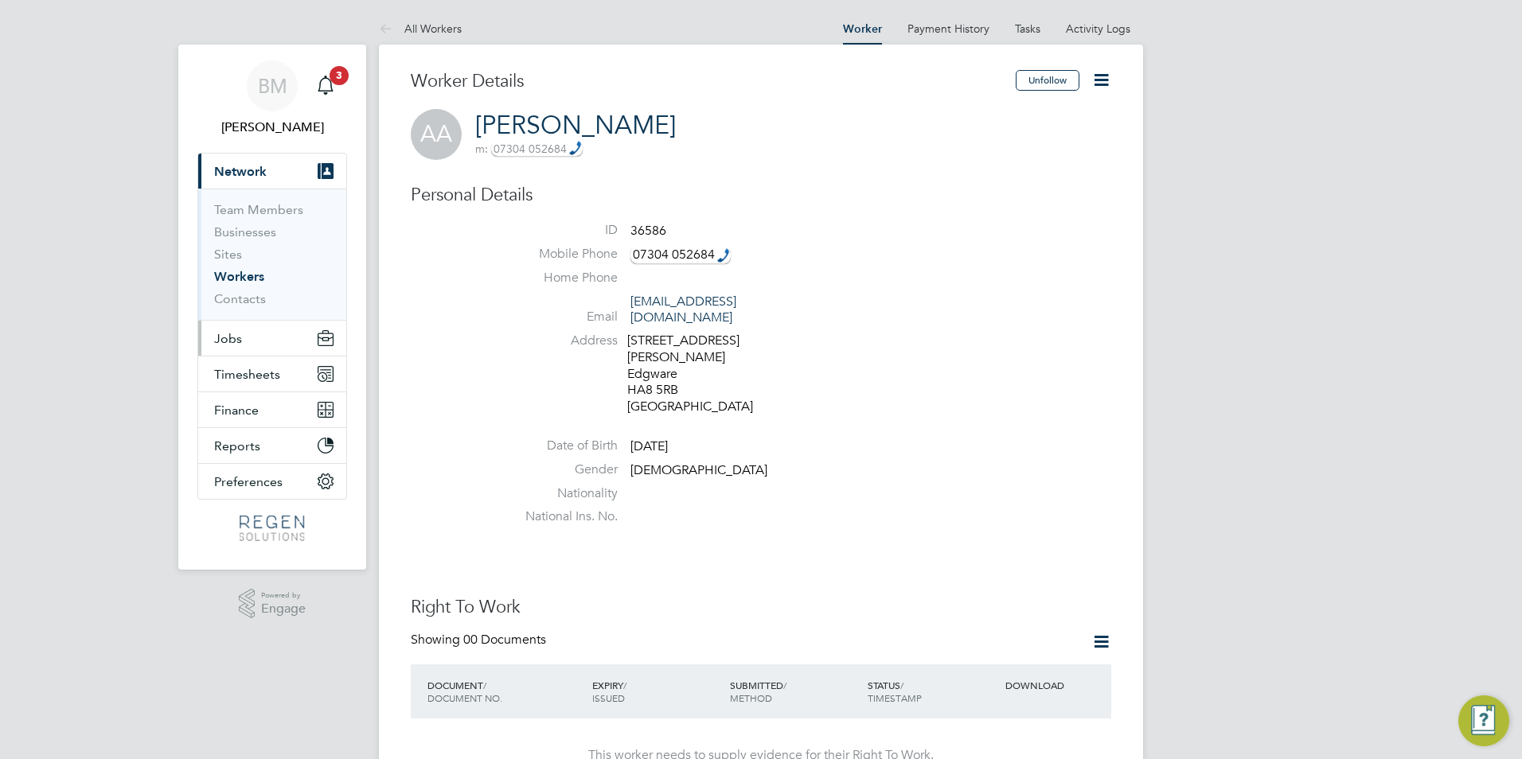
click at [231, 337] on span "Jobs" at bounding box center [228, 338] width 28 height 15
click at [264, 383] on button "Timesheets" at bounding box center [272, 374] width 148 height 35
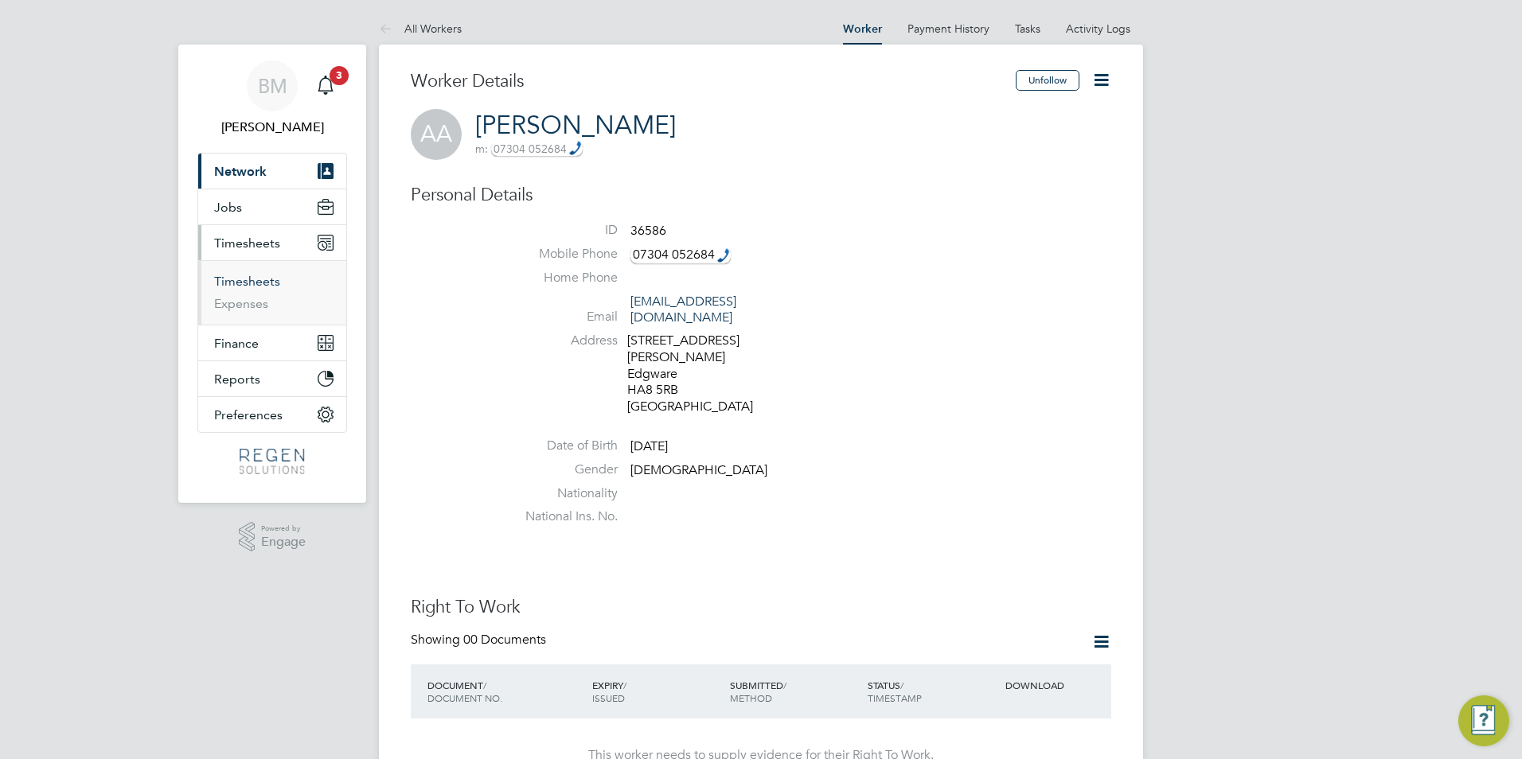
drag, startPoint x: 259, startPoint y: 280, endPoint x: 376, endPoint y: 253, distance: 120.9
click at [260, 280] on link "Timesheets" at bounding box center [247, 281] width 66 height 15
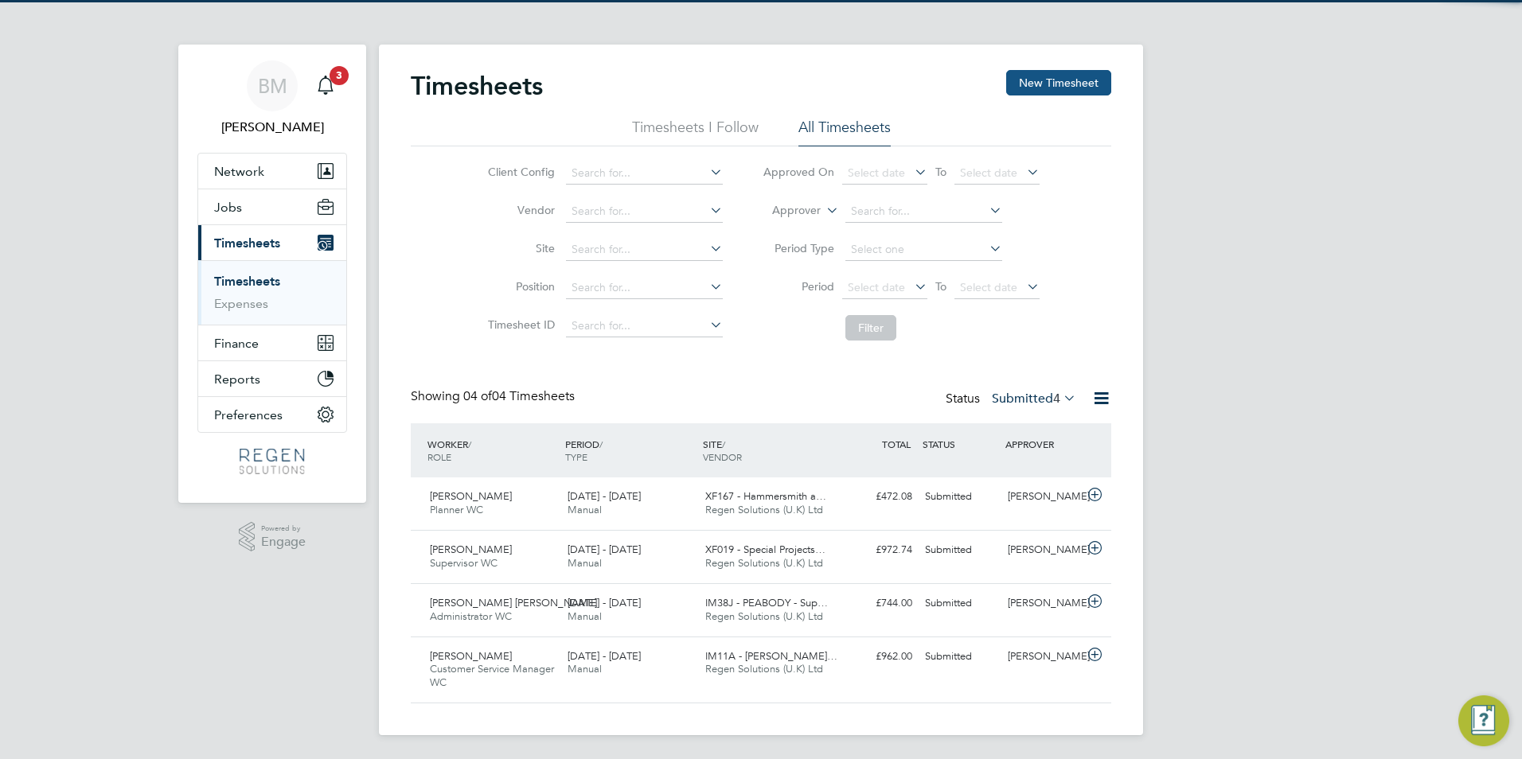
click at [1039, 82] on button "New Timesheet" at bounding box center [1058, 82] width 105 height 25
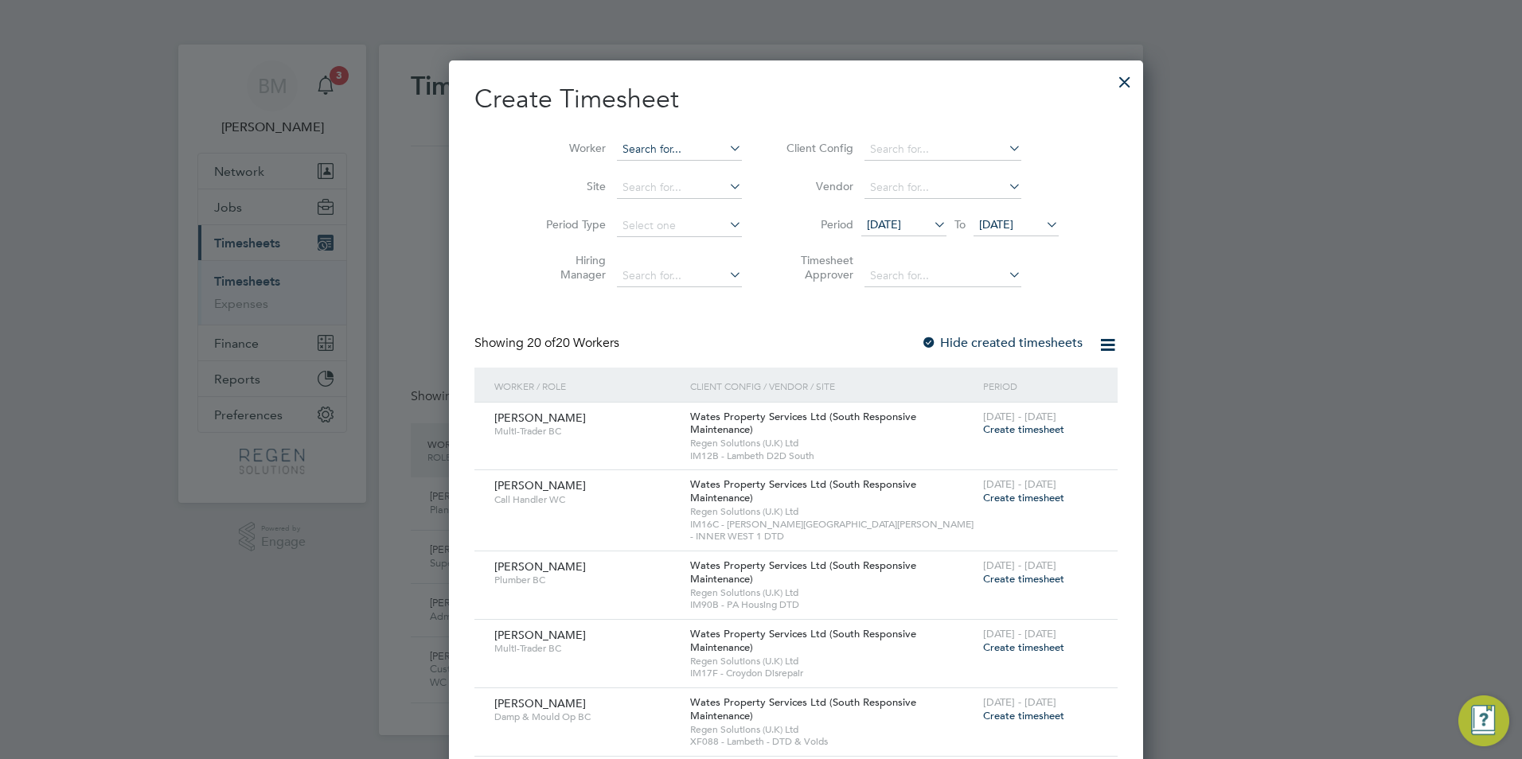
click at [617, 146] on input at bounding box center [679, 149] width 125 height 22
drag, startPoint x: 605, startPoint y: 162, endPoint x: 790, endPoint y: 220, distance: 193.6
click at [606, 162] on li "[PERSON_NAME]" at bounding box center [678, 170] width 197 height 21
type input "[PERSON_NAME]"
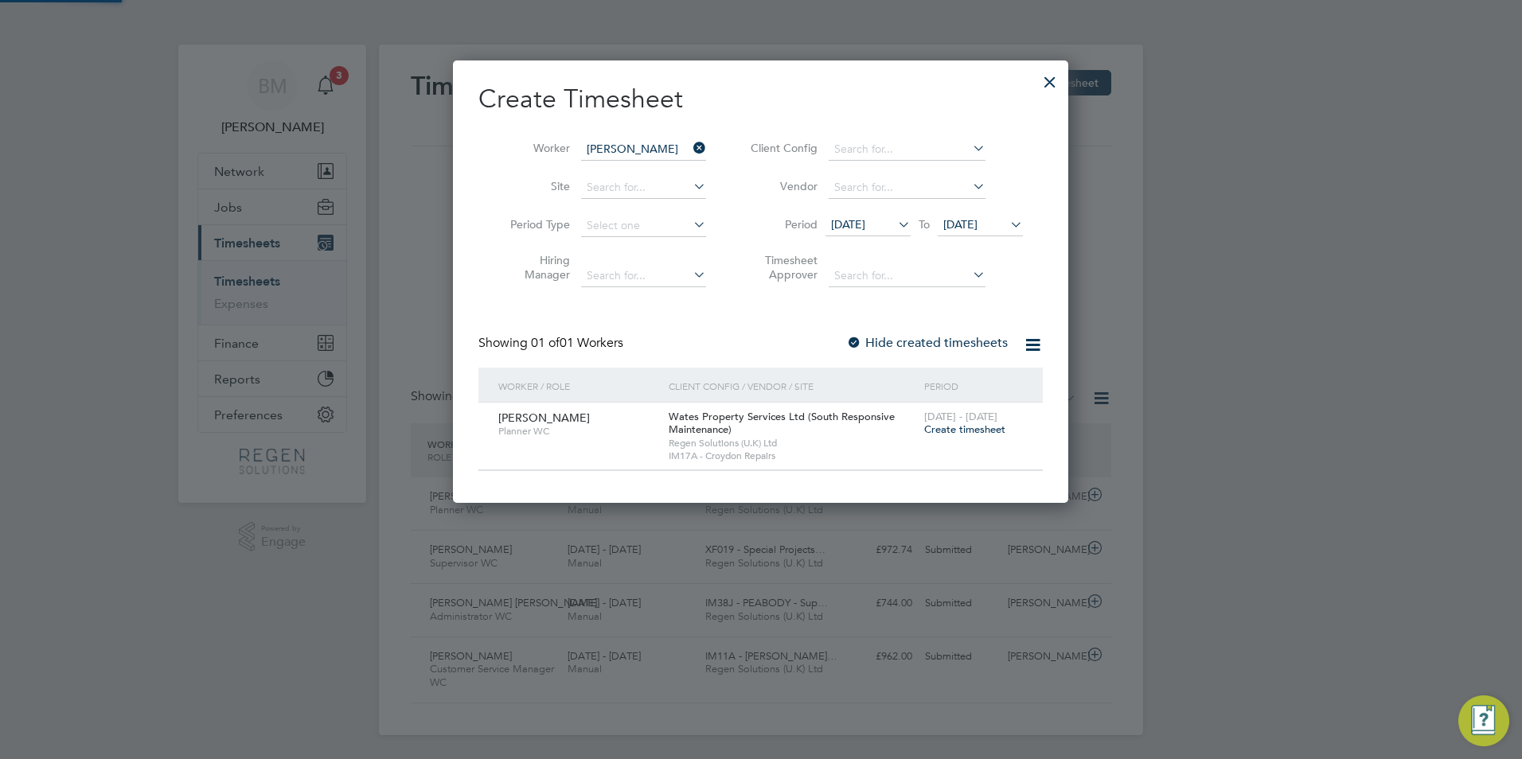
scroll to position [443, 616]
click at [983, 431] on span "Create timesheet" at bounding box center [964, 430] width 81 height 14
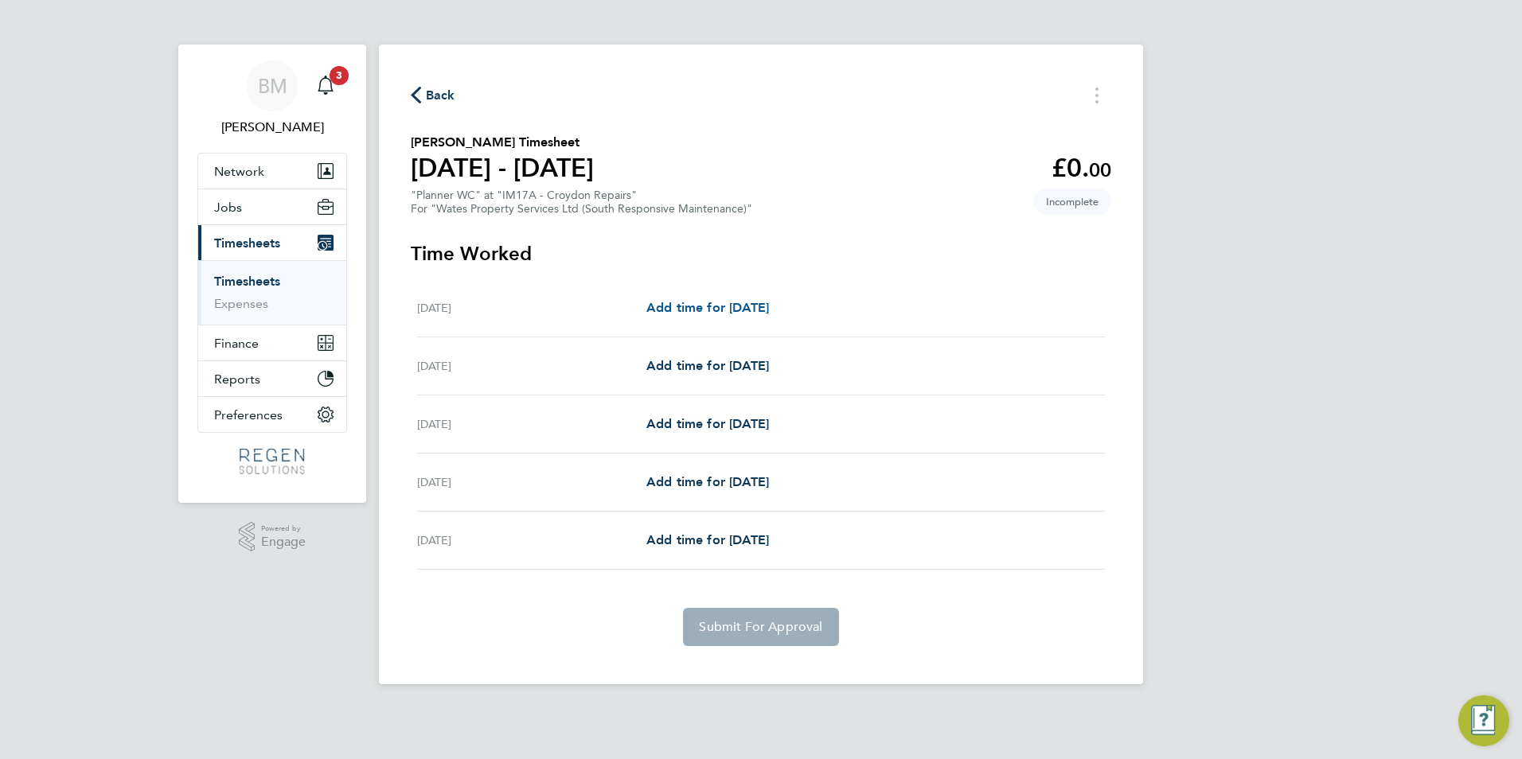
click at [731, 314] on span "Add time for [DATE]" at bounding box center [707, 307] width 123 height 15
select select "30"
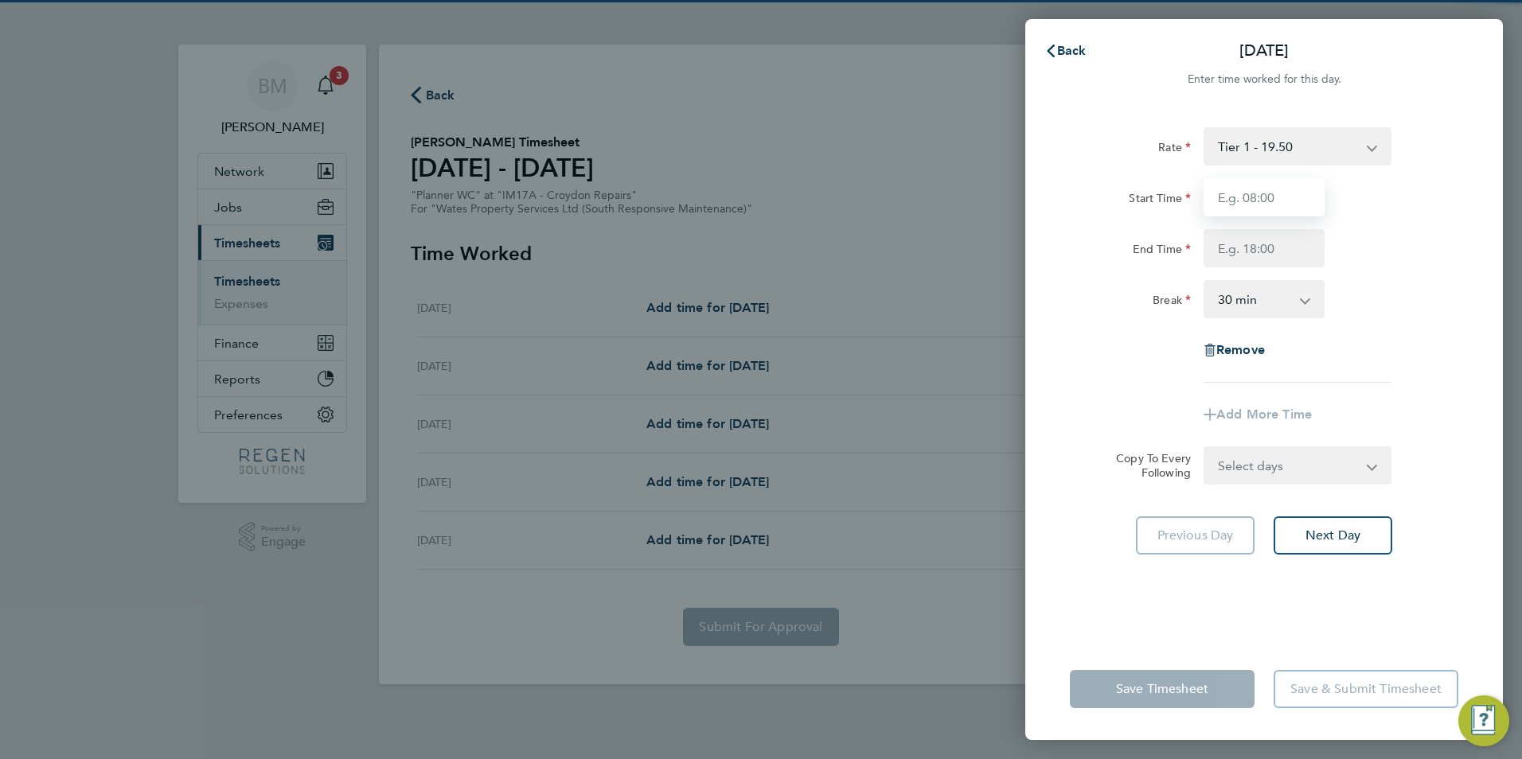
click at [1243, 197] on input "Start Time" at bounding box center [1264, 197] width 121 height 38
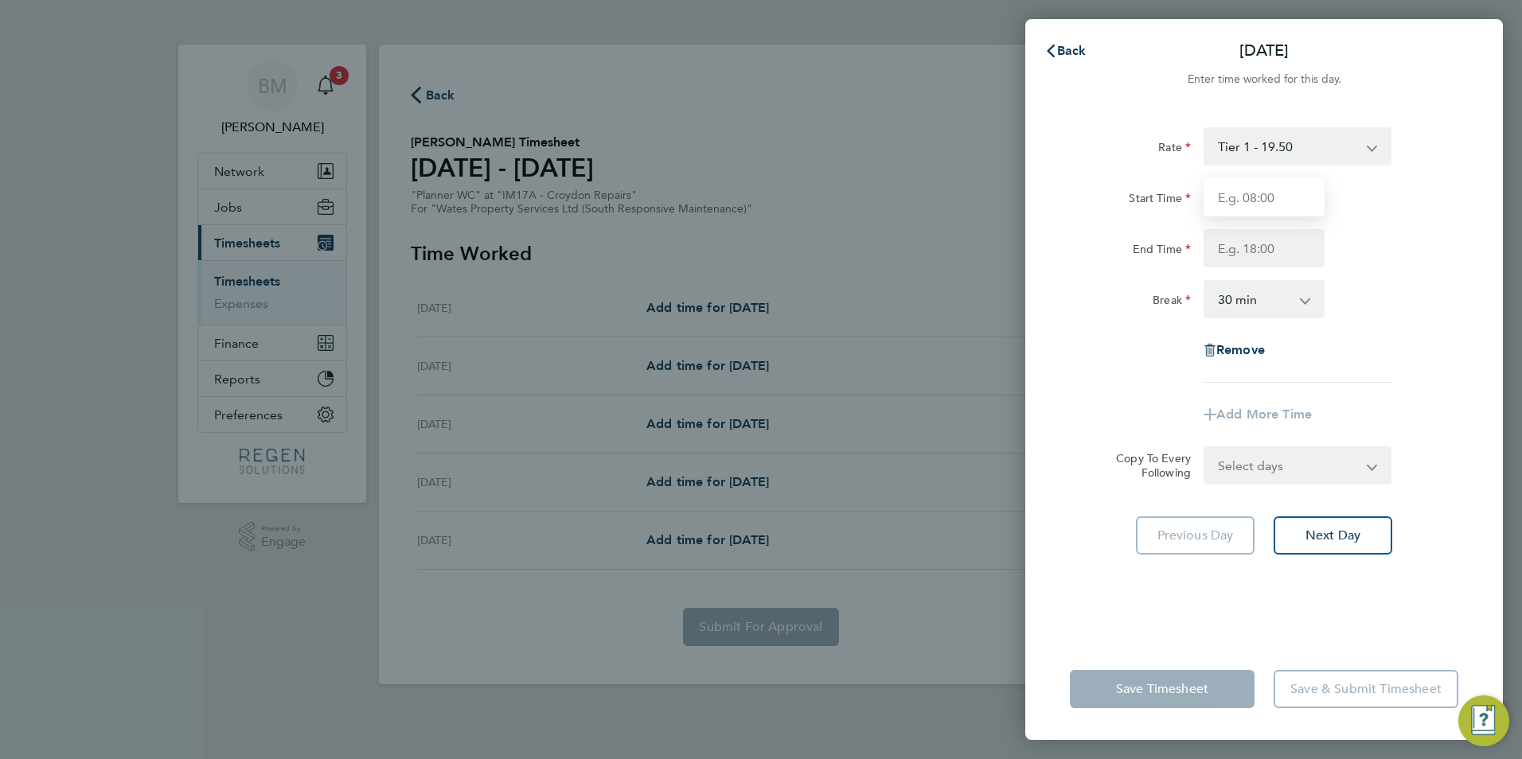
type input "08:00"
type input "17:00"
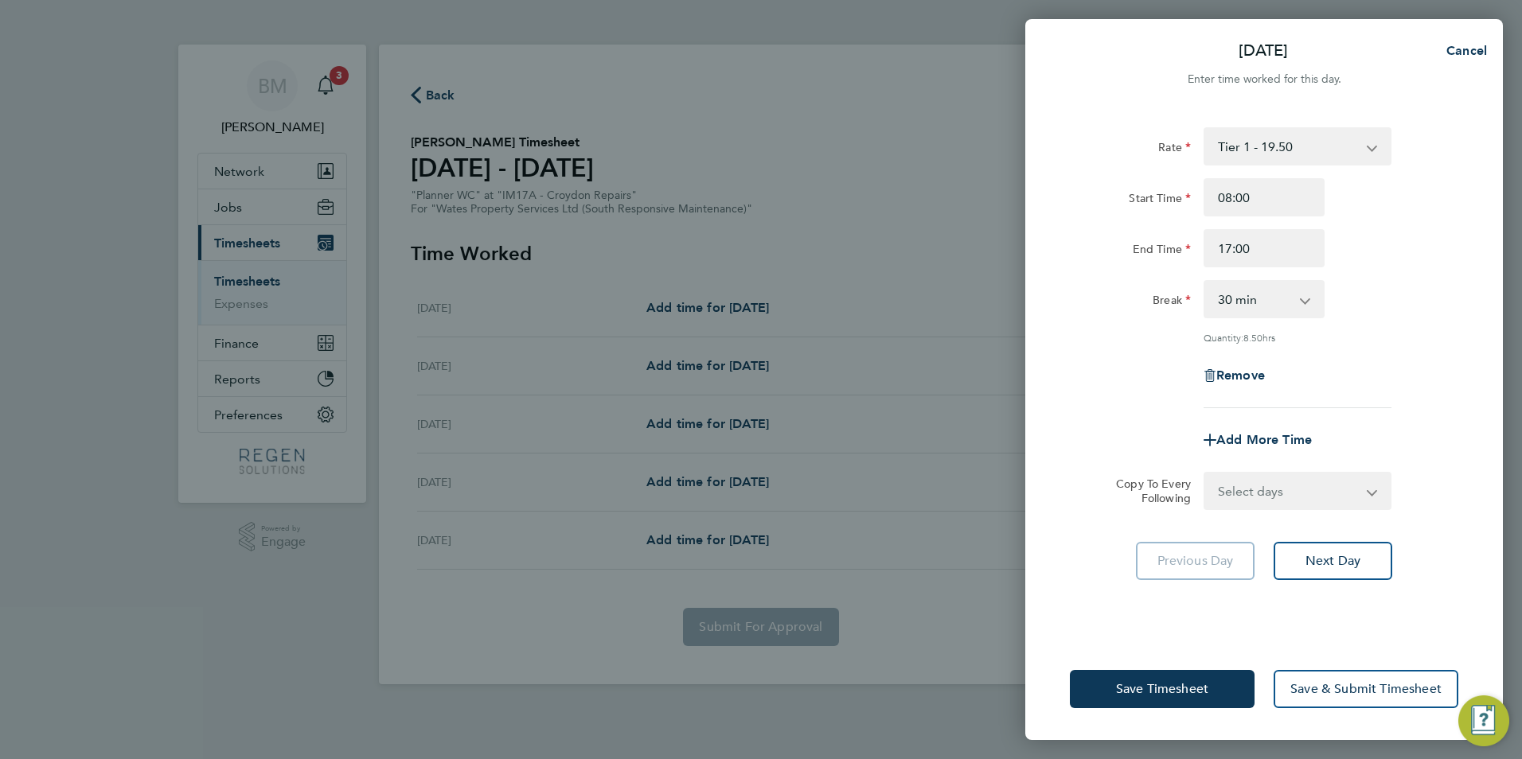
click at [1249, 308] on select "0 min 15 min 30 min 45 min 60 min 75 min 90 min" at bounding box center [1254, 299] width 99 height 35
select select "60"
click at [1205, 282] on select "0 min 15 min 30 min 45 min 60 min 75 min 90 min" at bounding box center [1254, 299] width 99 height 35
click at [1284, 513] on div "Rate Tier 1 - 19.50 Tier 2 - 19.67 Start Time 08:00 End Time 17:00 Break 0 min …" at bounding box center [1264, 373] width 478 height 530
click at [1275, 503] on select "Select days Day [DATE] [DATE] [DATE] [DATE]" at bounding box center [1288, 491] width 167 height 35
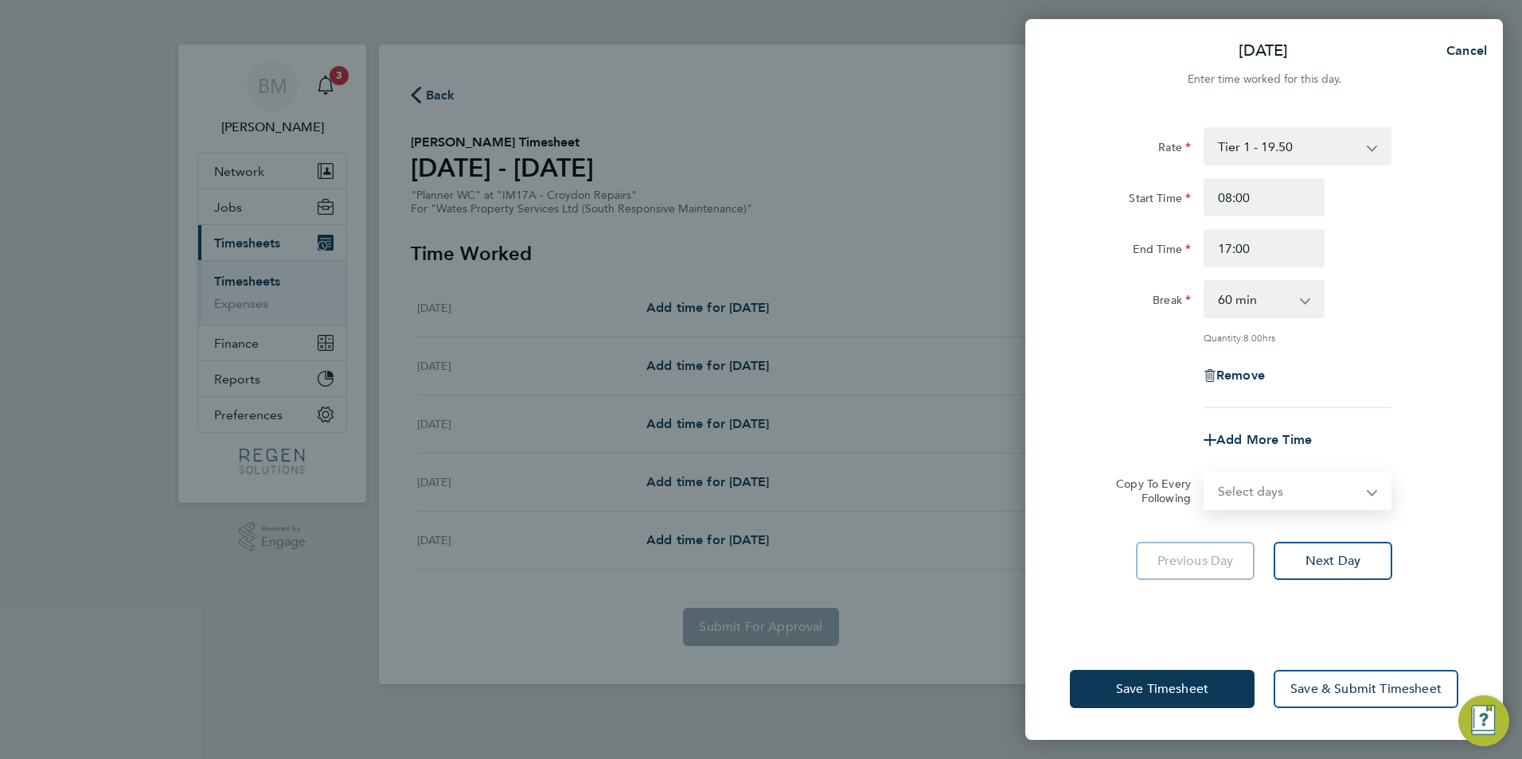
select select "TUE"
click at [1205, 474] on select "Select days Day [DATE] [DATE] [DATE] [DATE]" at bounding box center [1288, 491] width 167 height 35
select select "[DATE]"
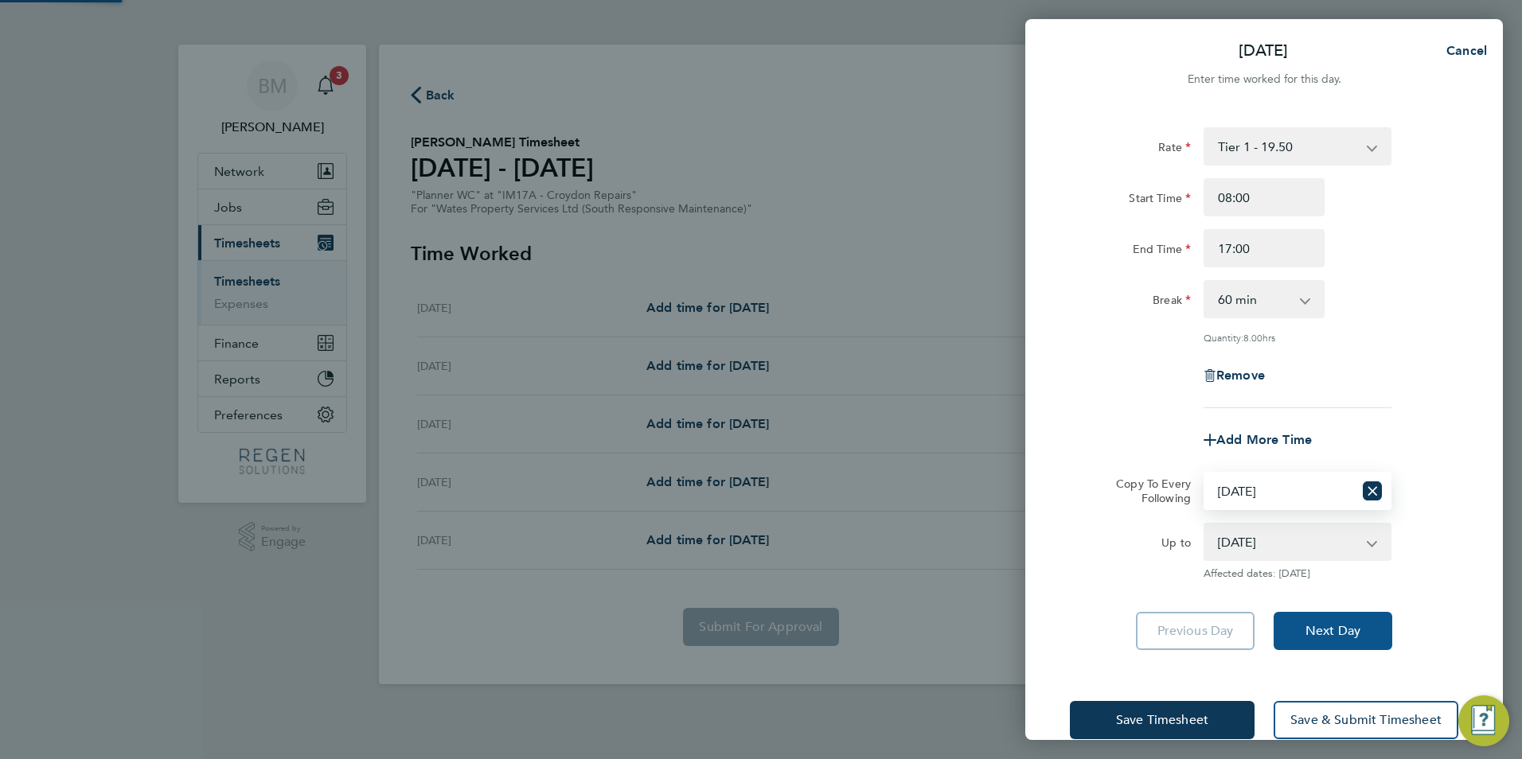
click at [1352, 630] on span "Next Day" at bounding box center [1332, 631] width 55 height 16
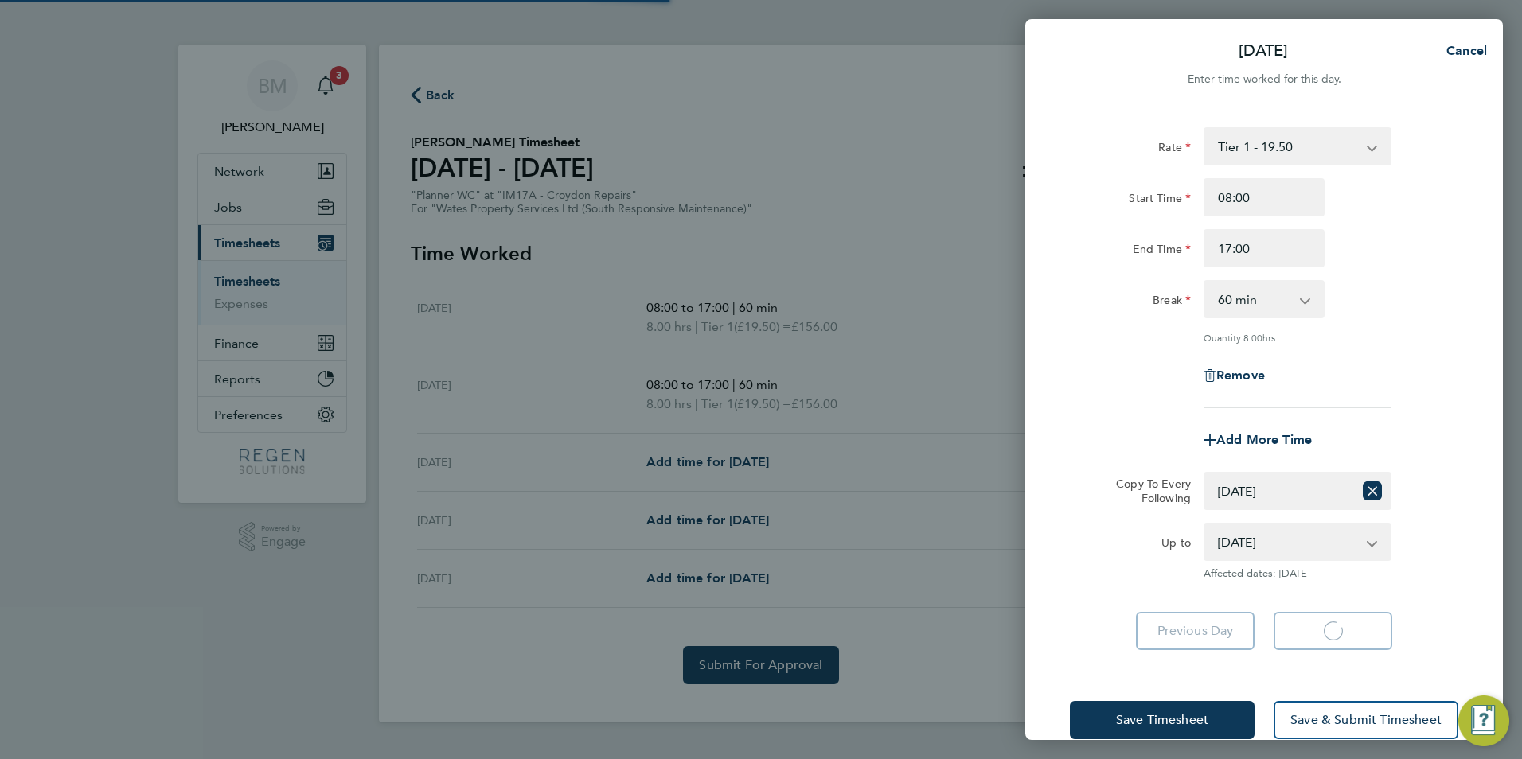
select select "60"
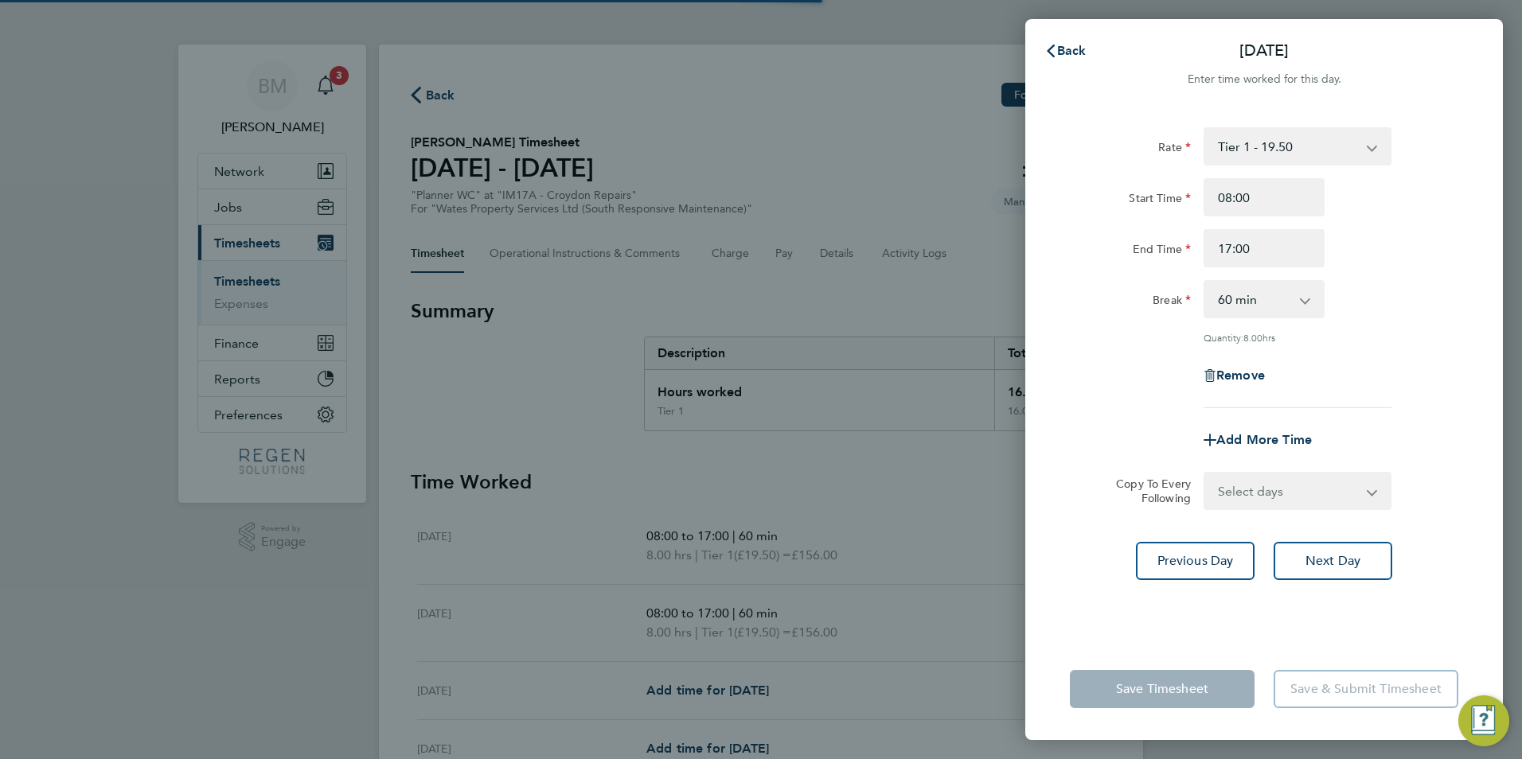
click at [1253, 493] on select "Select days Day [DATE] [DATE] [DATE]" at bounding box center [1288, 491] width 167 height 35
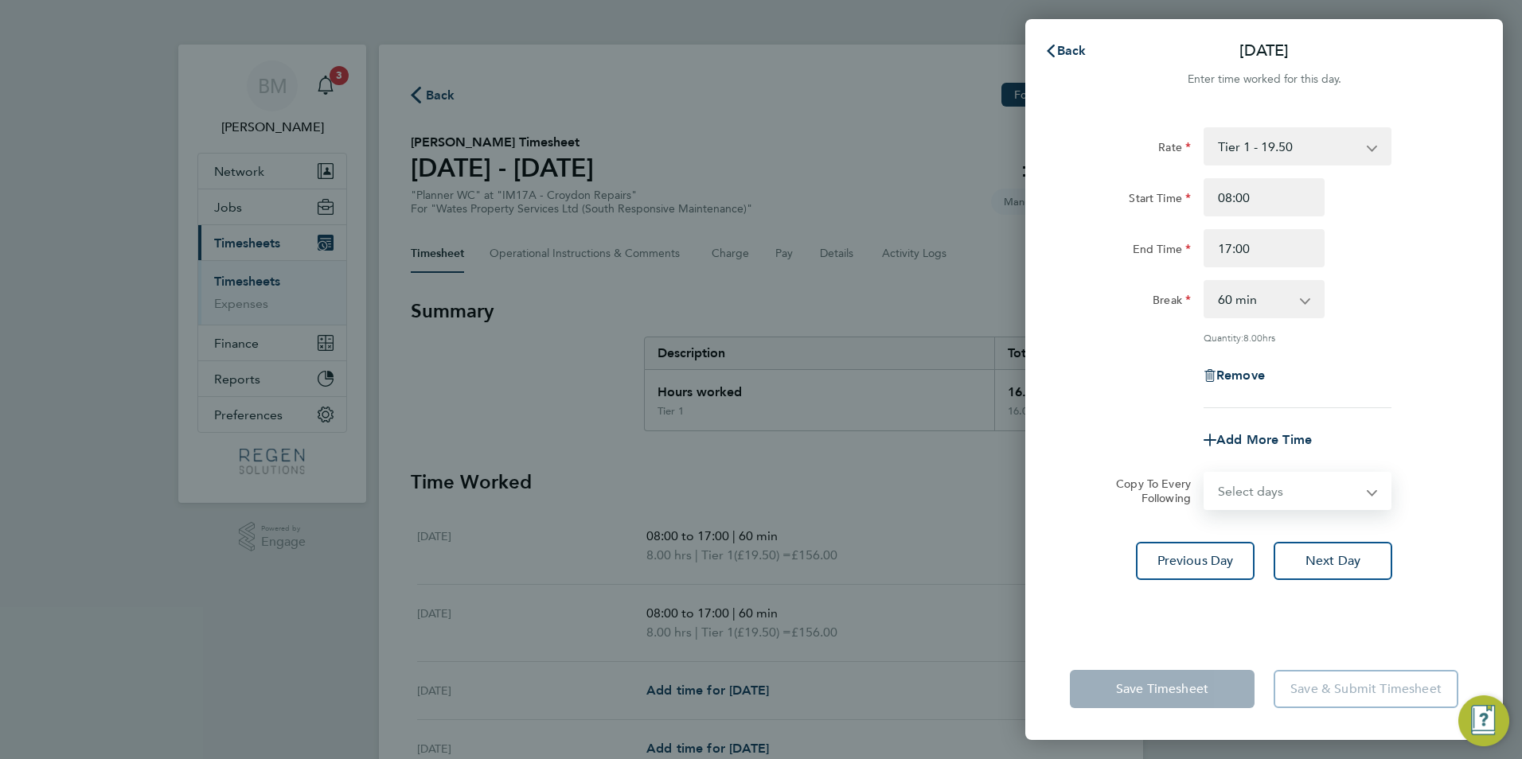
select select "WED"
click at [1205, 474] on select "Select days Day [DATE] [DATE] [DATE]" at bounding box center [1288, 491] width 167 height 35
select select "[DATE]"
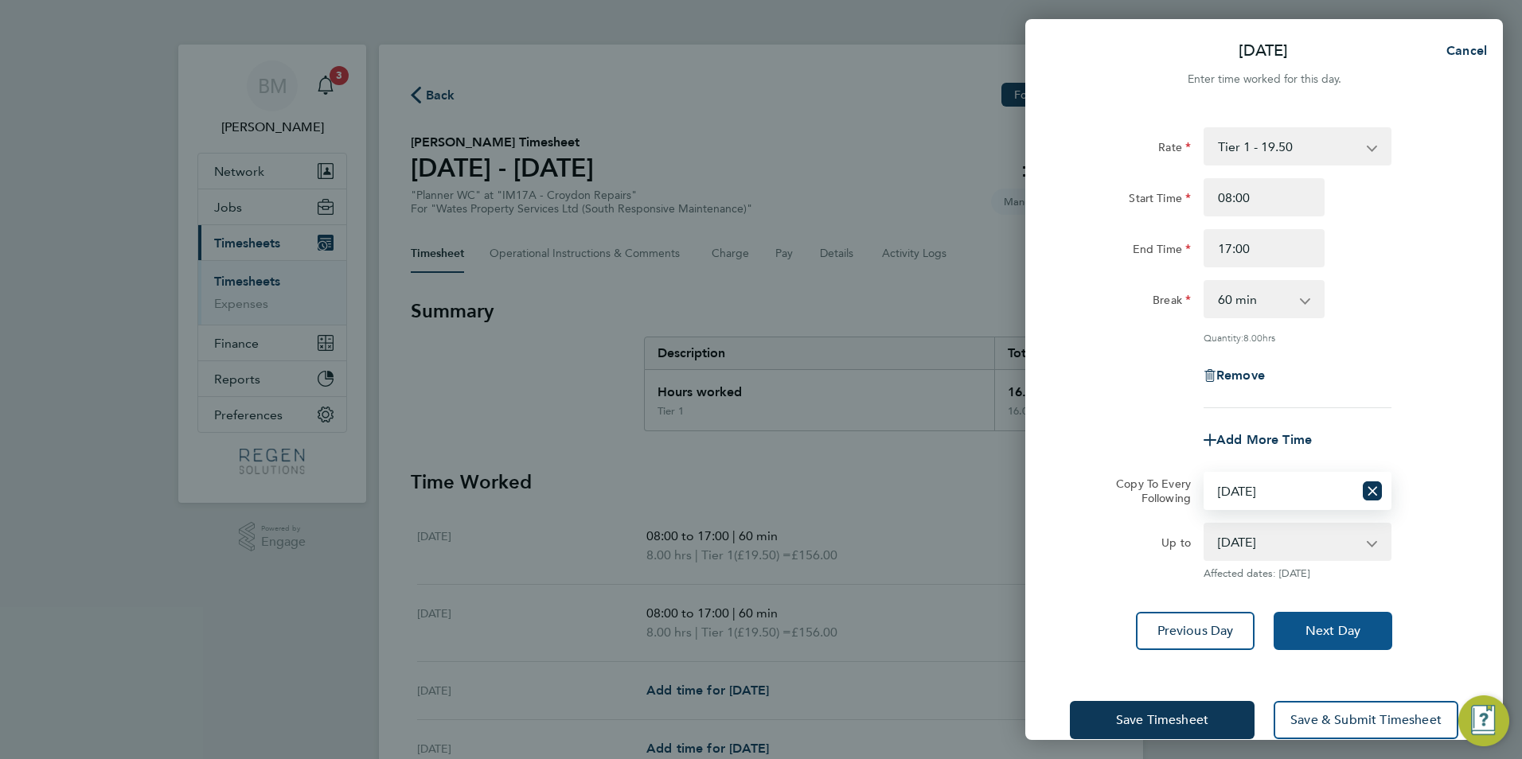
click at [1340, 629] on span "Next Day" at bounding box center [1332, 631] width 55 height 16
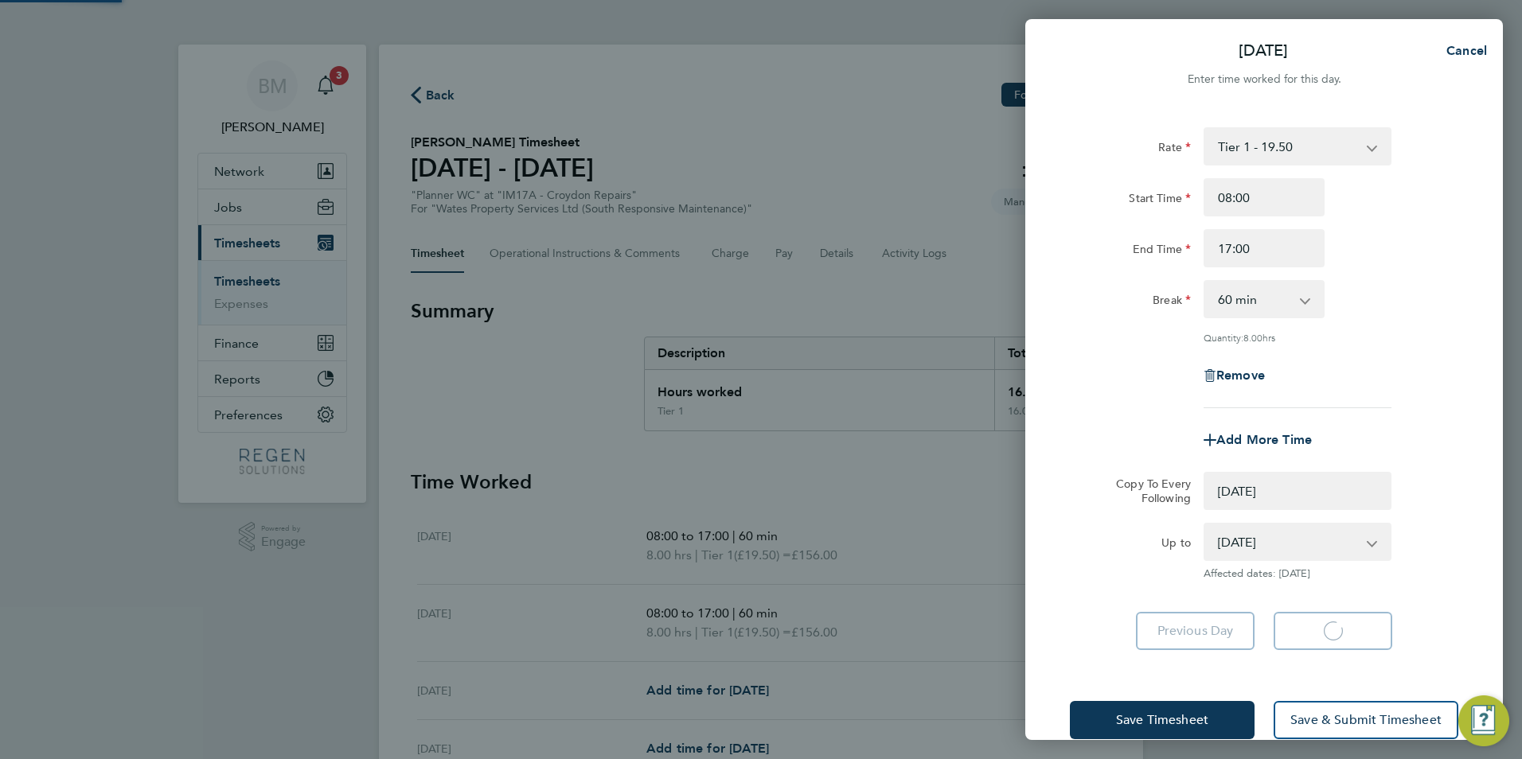
select select "0: null"
select select "60"
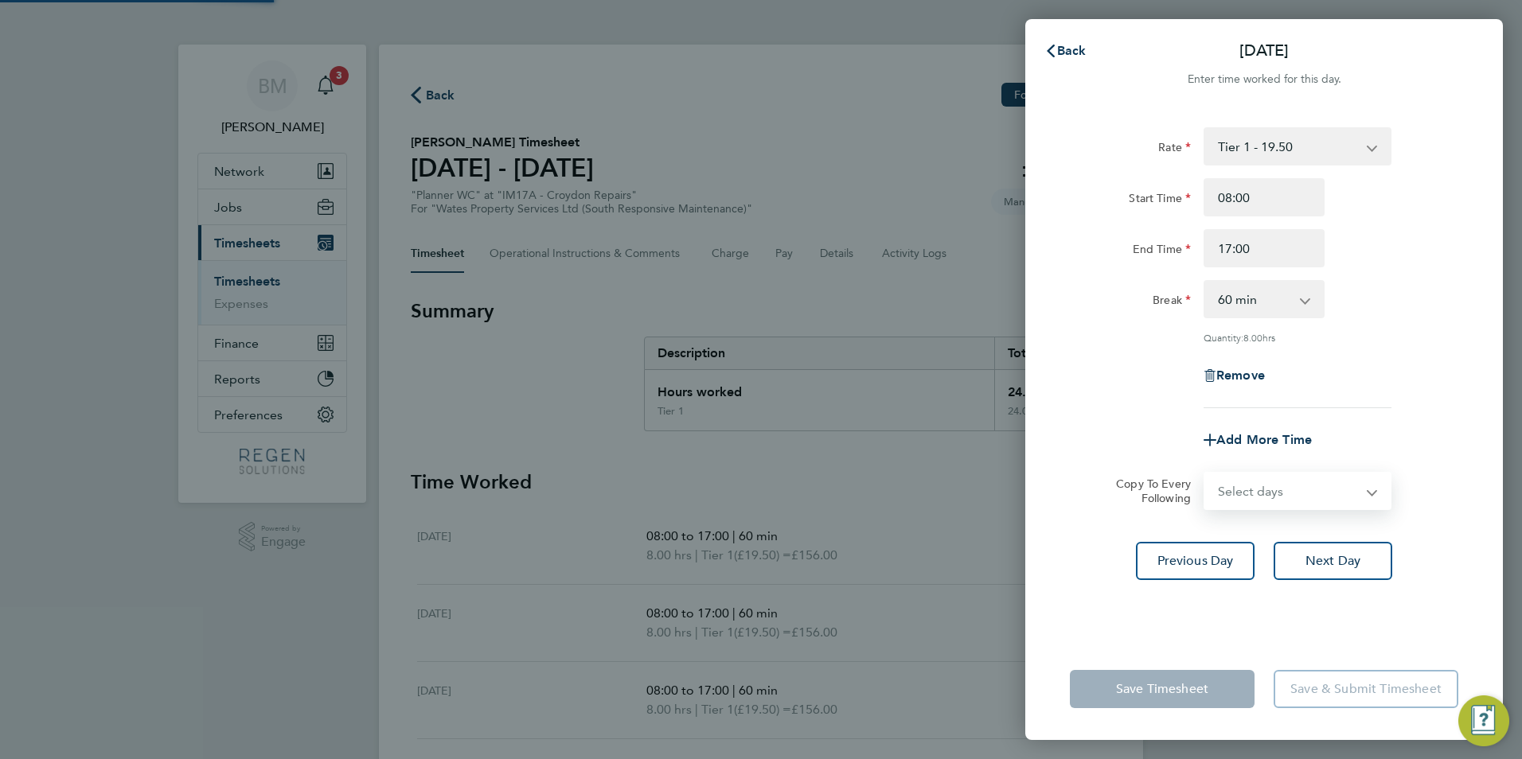
drag, startPoint x: 1250, startPoint y: 482, endPoint x: 1252, endPoint y: 495, distance: 13.7
click at [1250, 482] on select "Select days Day [DATE] [DATE]" at bounding box center [1279, 491] width 148 height 35
select select "THU"
click at [1205, 474] on select "Select days Day [DATE] [DATE]" at bounding box center [1288, 491] width 167 height 35
select select "[DATE]"
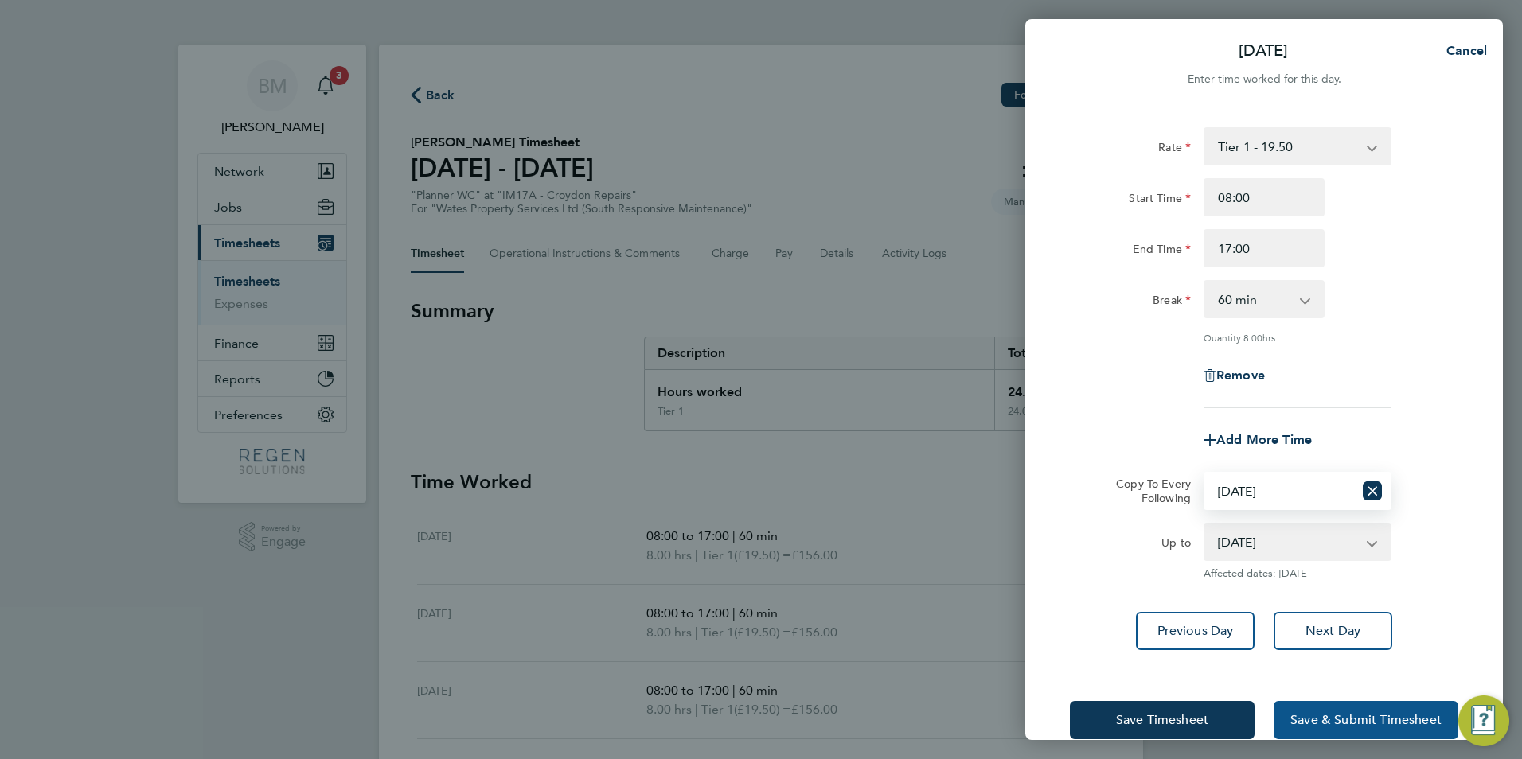
click at [1313, 726] on span "Save & Submit Timesheet" at bounding box center [1365, 720] width 151 height 16
